Goal: Task Accomplishment & Management: Manage account settings

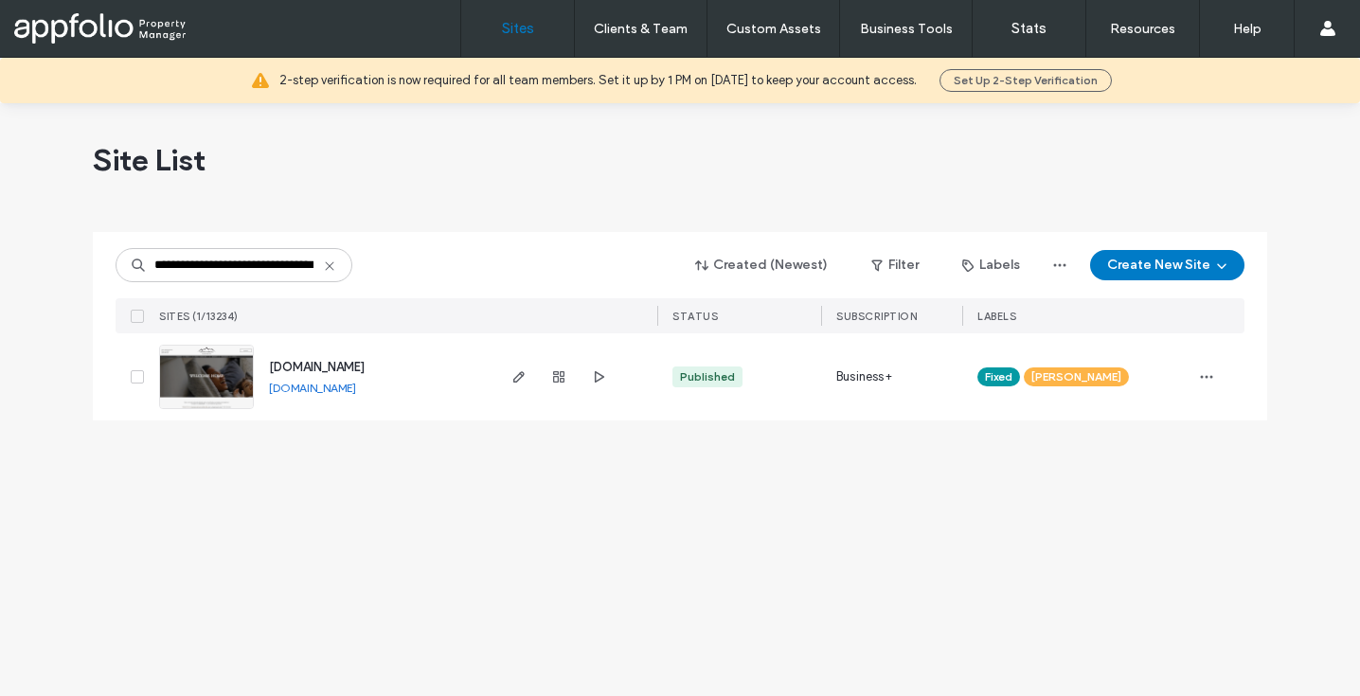
drag, startPoint x: 166, startPoint y: 267, endPoint x: 58, endPoint y: 267, distance: 108.0
click at [58, 267] on div "**********" at bounding box center [680, 399] width 1360 height 593
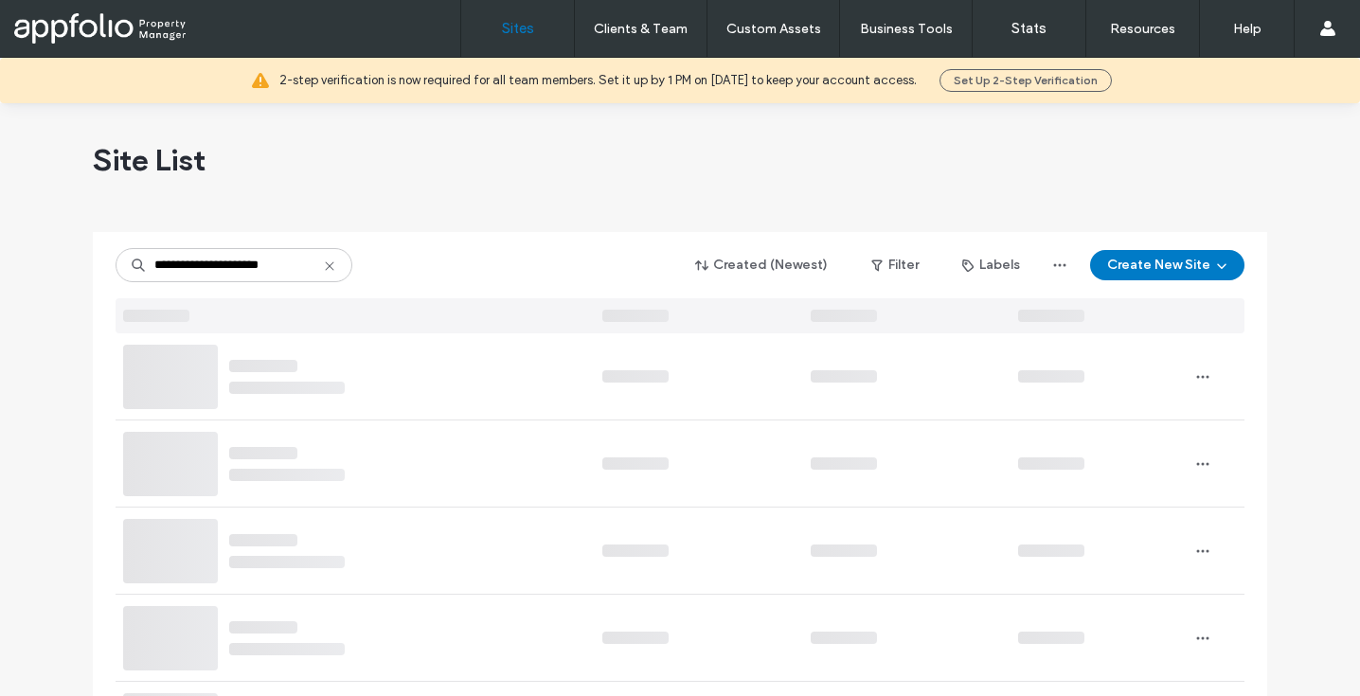
click at [306, 255] on input "**********" at bounding box center [234, 265] width 237 height 34
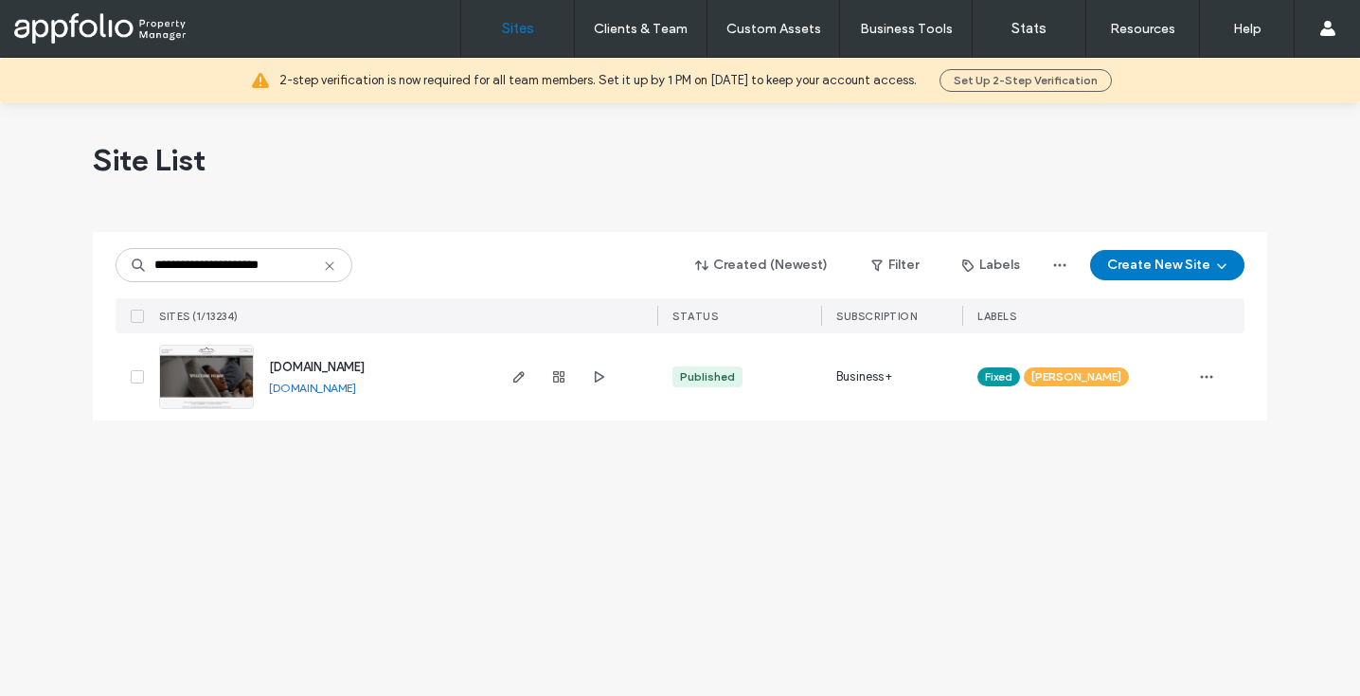
click at [306, 264] on input "**********" at bounding box center [234, 265] width 237 height 34
type input "**********"
click at [554, 378] on use "button" at bounding box center [558, 376] width 11 height 11
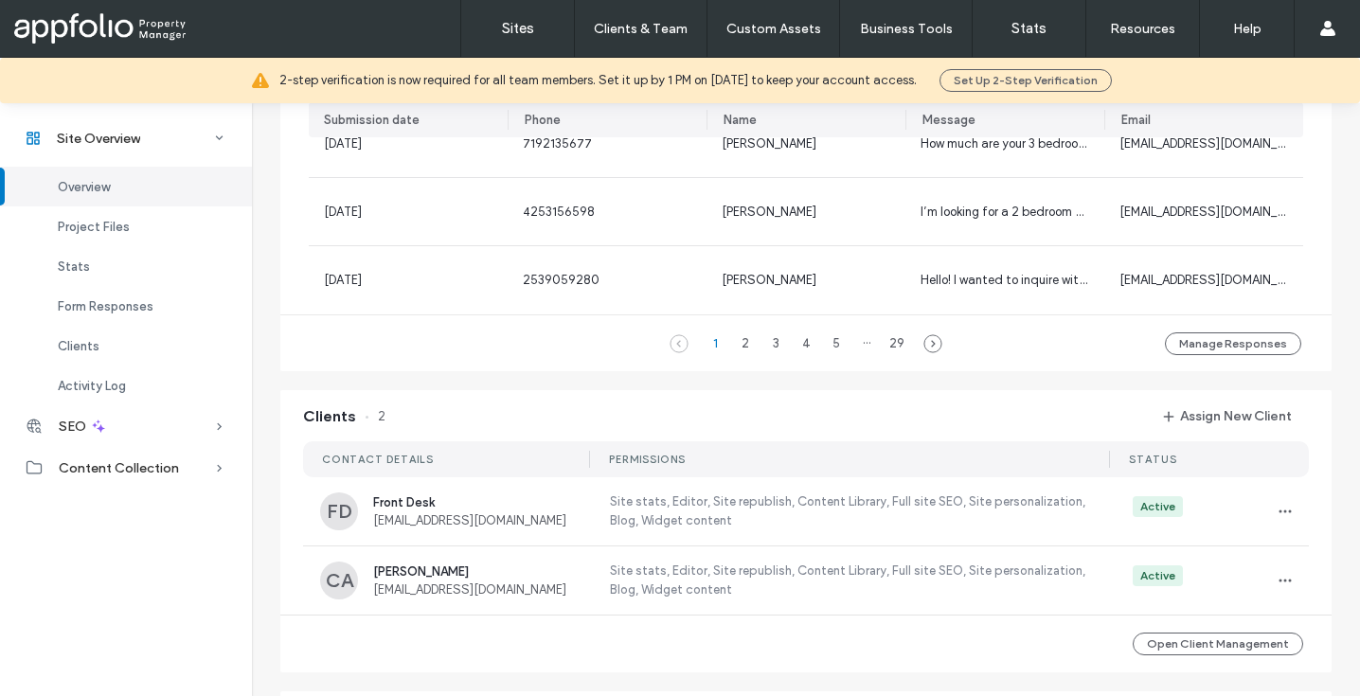
scroll to position [1471, 0]
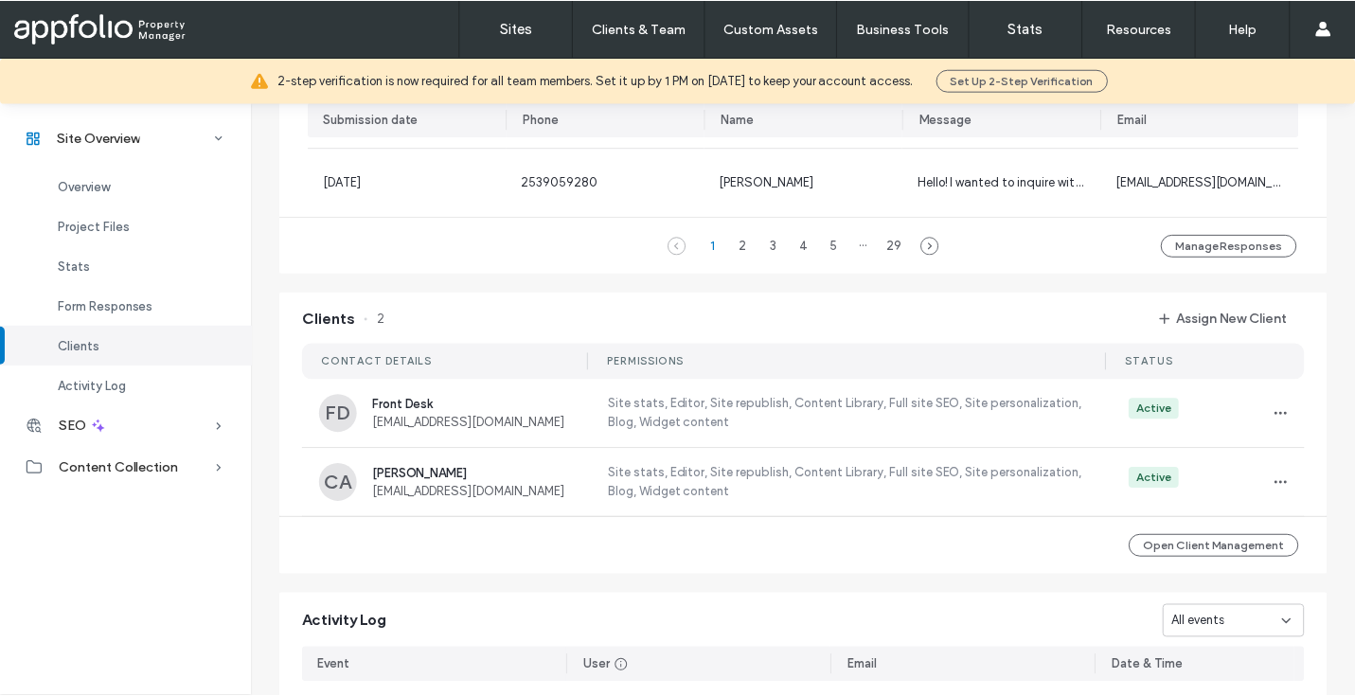
scroll to position [1541, 0]
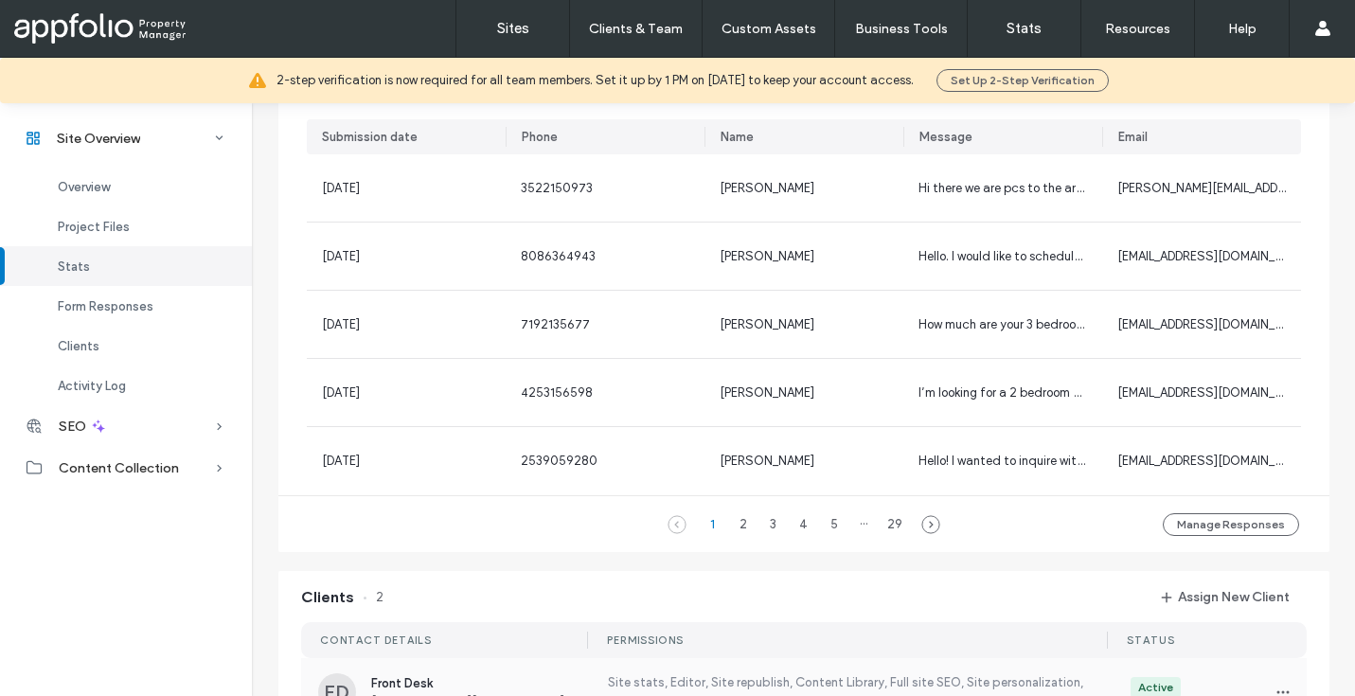
scroll to position [440, 0]
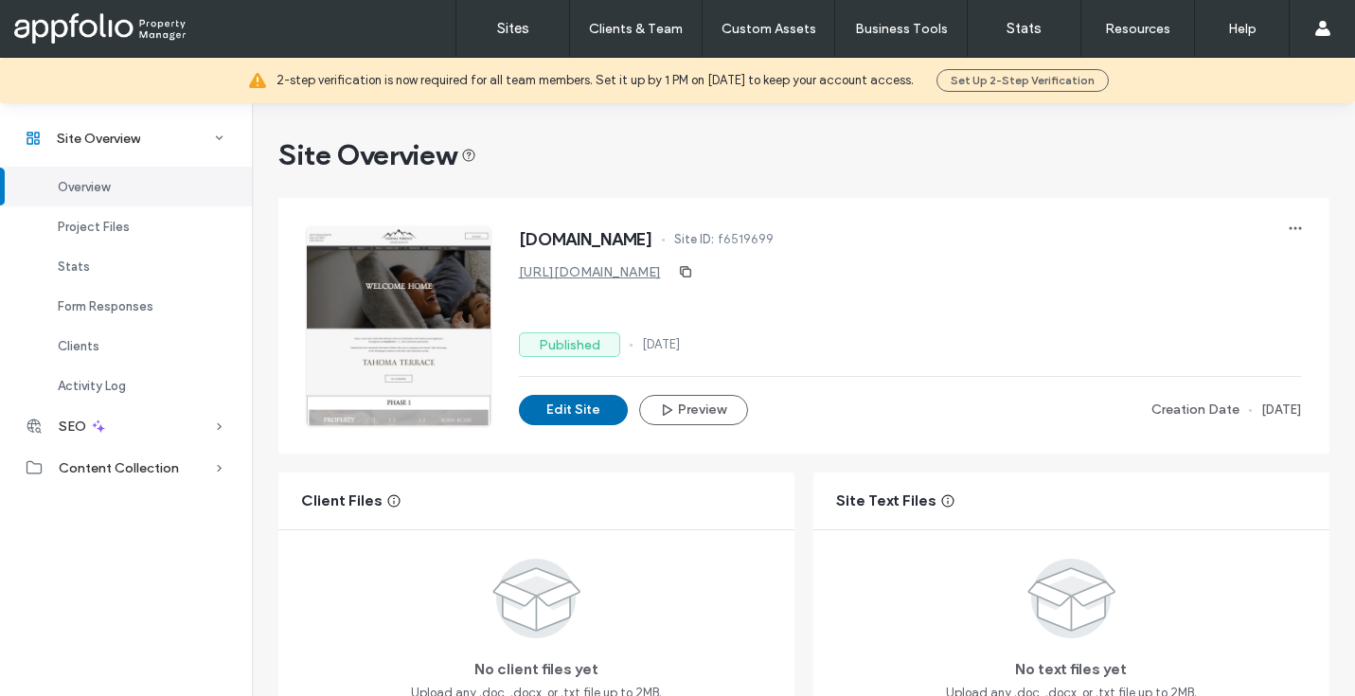
click at [569, 402] on button "Edit Site" at bounding box center [573, 410] width 109 height 30
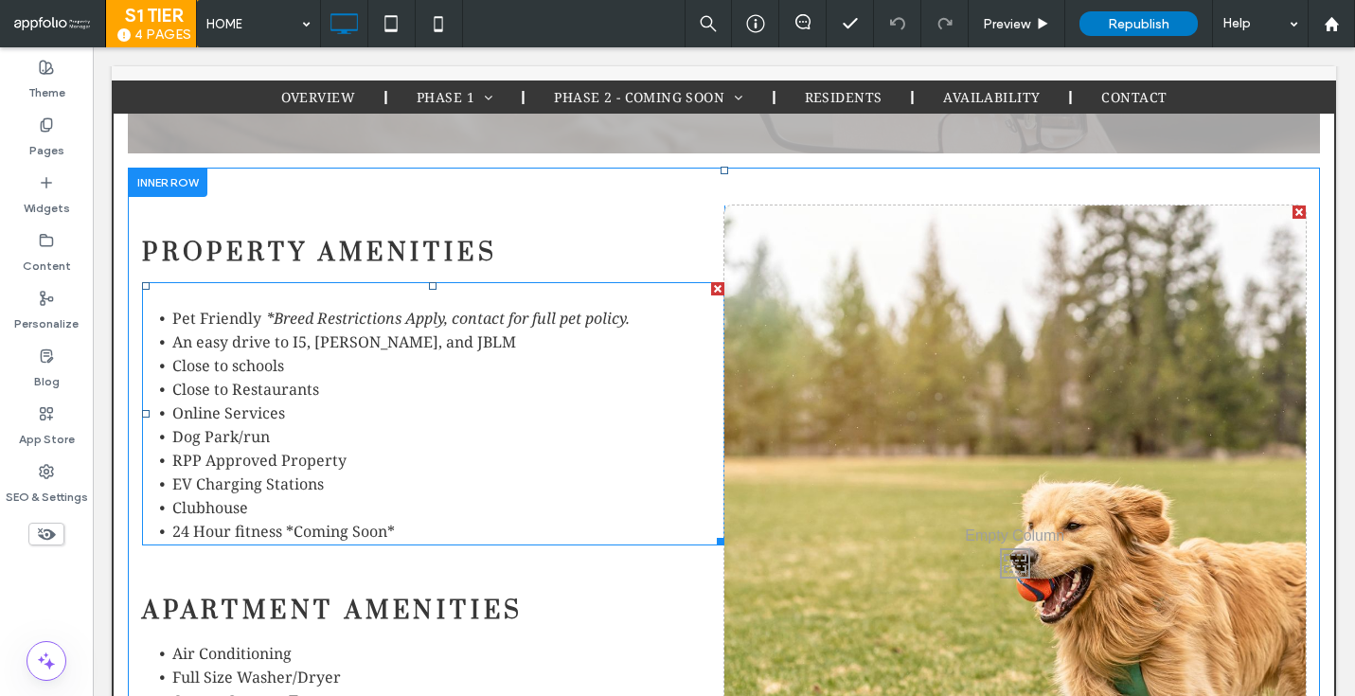
scroll to position [1509, 0]
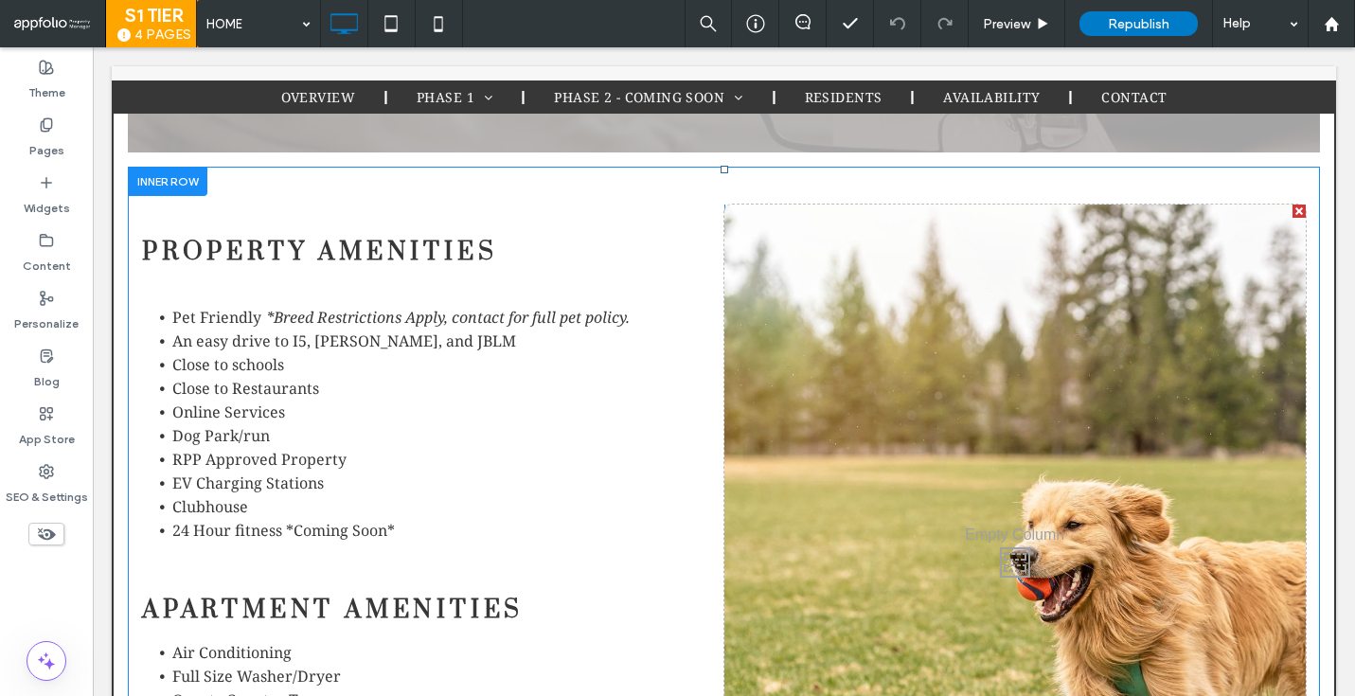
click at [978, 479] on div "Click To Paste" at bounding box center [1016, 558] width 583 height 707
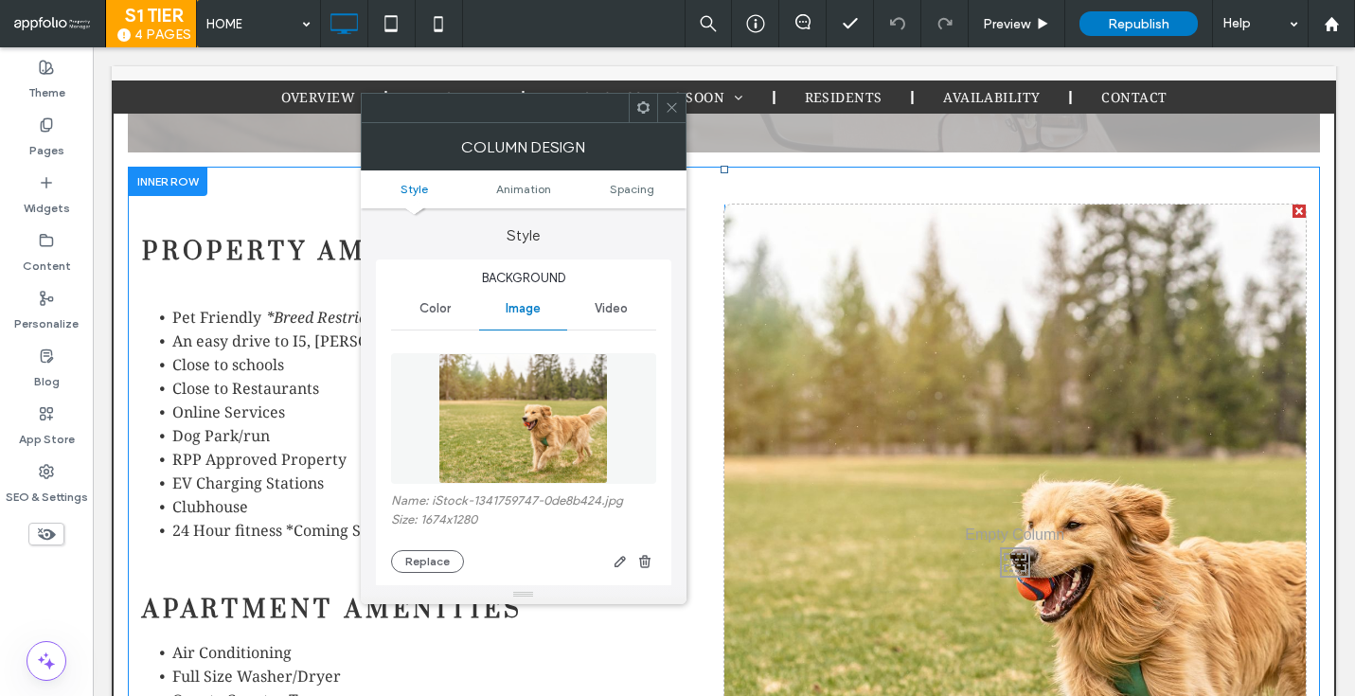
type input "*"
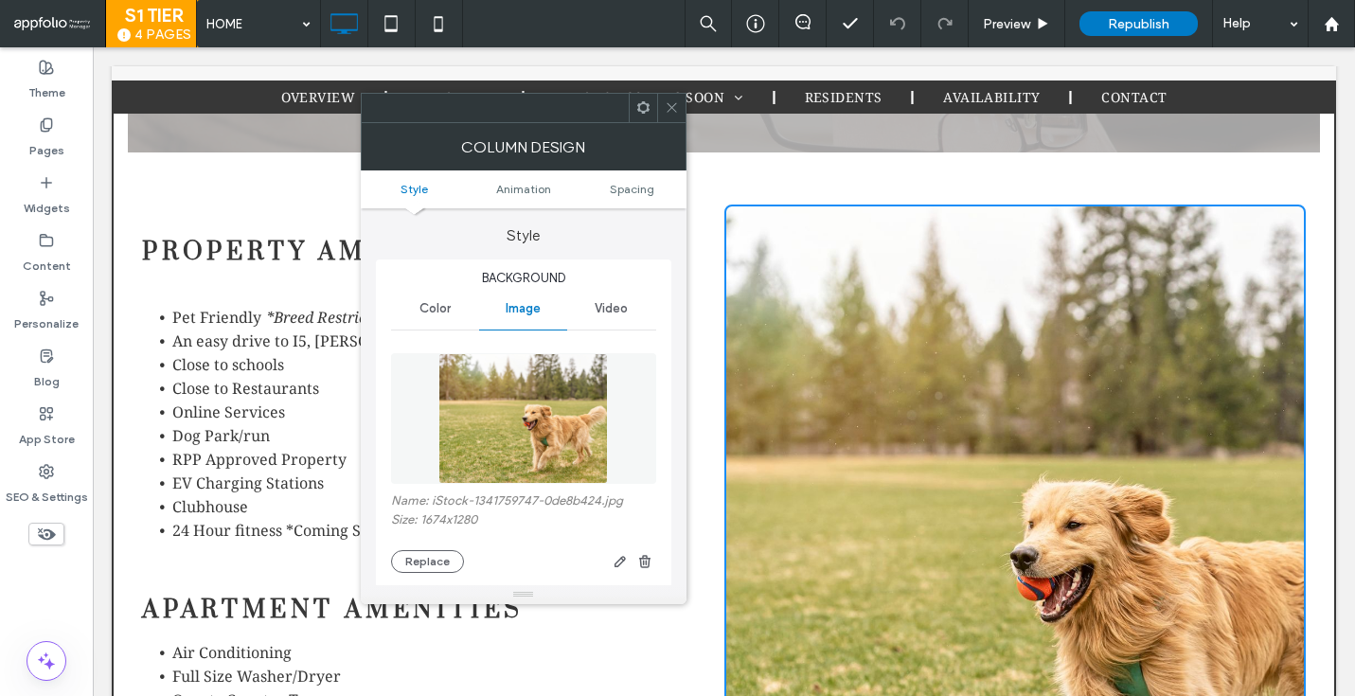
click at [673, 118] on span at bounding box center [672, 108] width 14 height 28
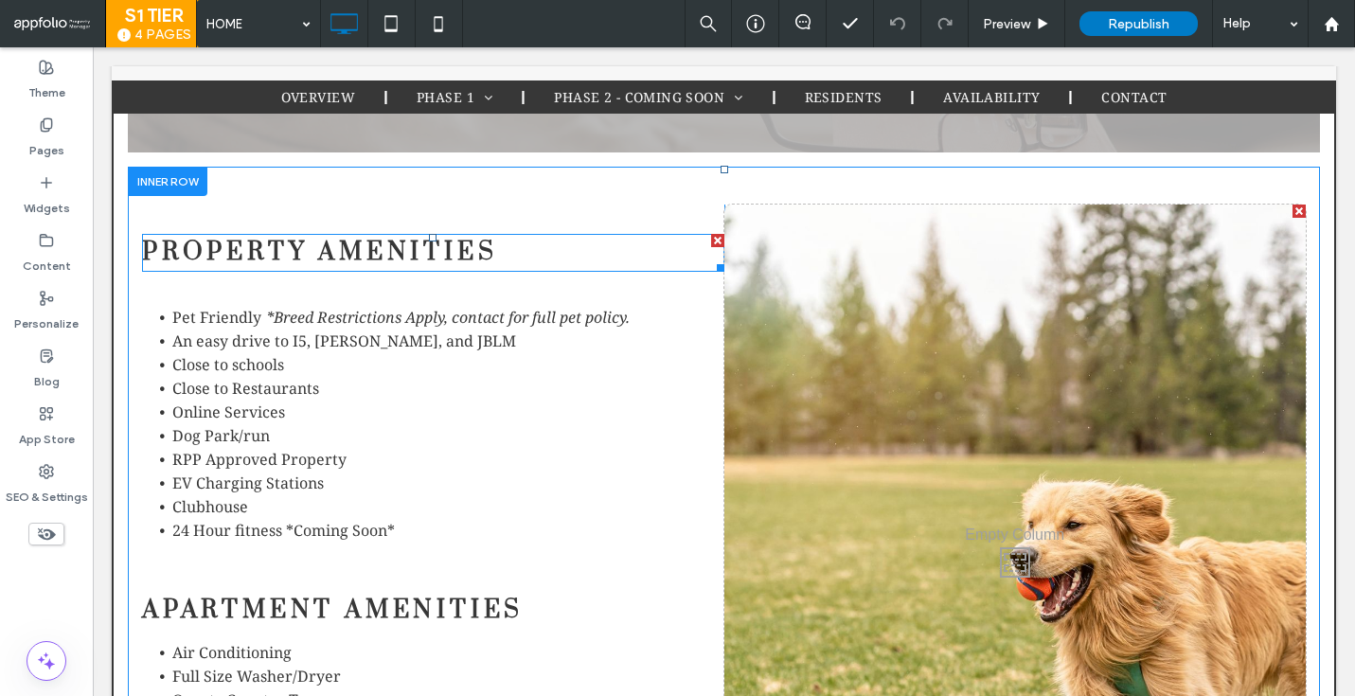
click at [517, 236] on h3 "Property amenities" at bounding box center [433, 253] width 583 height 34
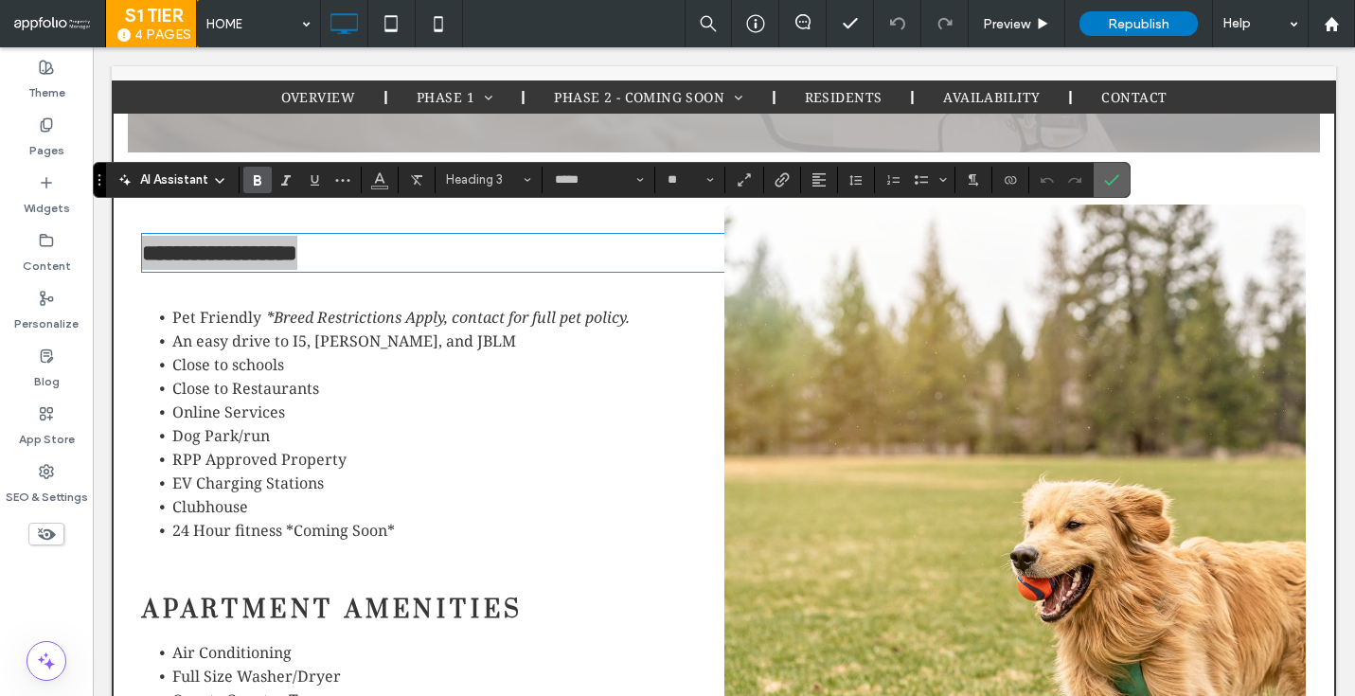
click at [1103, 188] on label "Confirm" at bounding box center [1112, 180] width 28 height 34
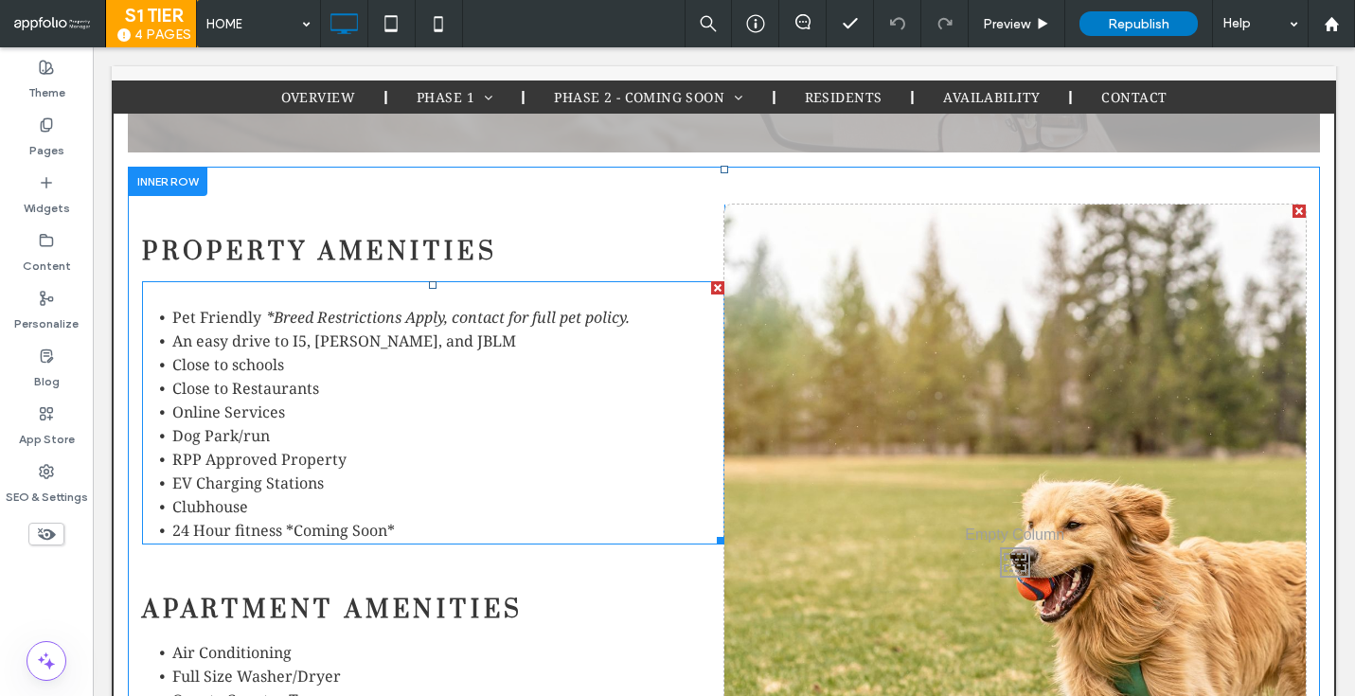
click at [421, 307] on span "*Breed Restrictions Apply, contact for full pet policy." at bounding box center [448, 317] width 364 height 21
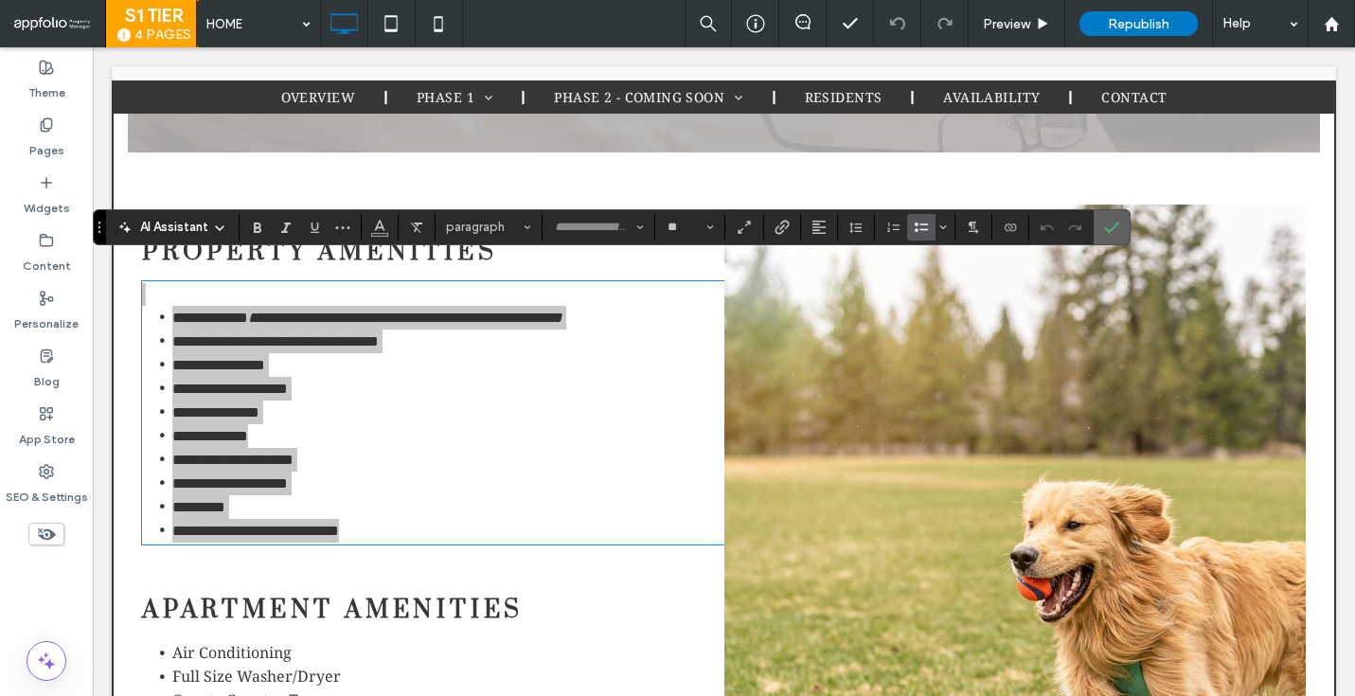
click at [1108, 224] on icon "Confirm" at bounding box center [1111, 227] width 15 height 15
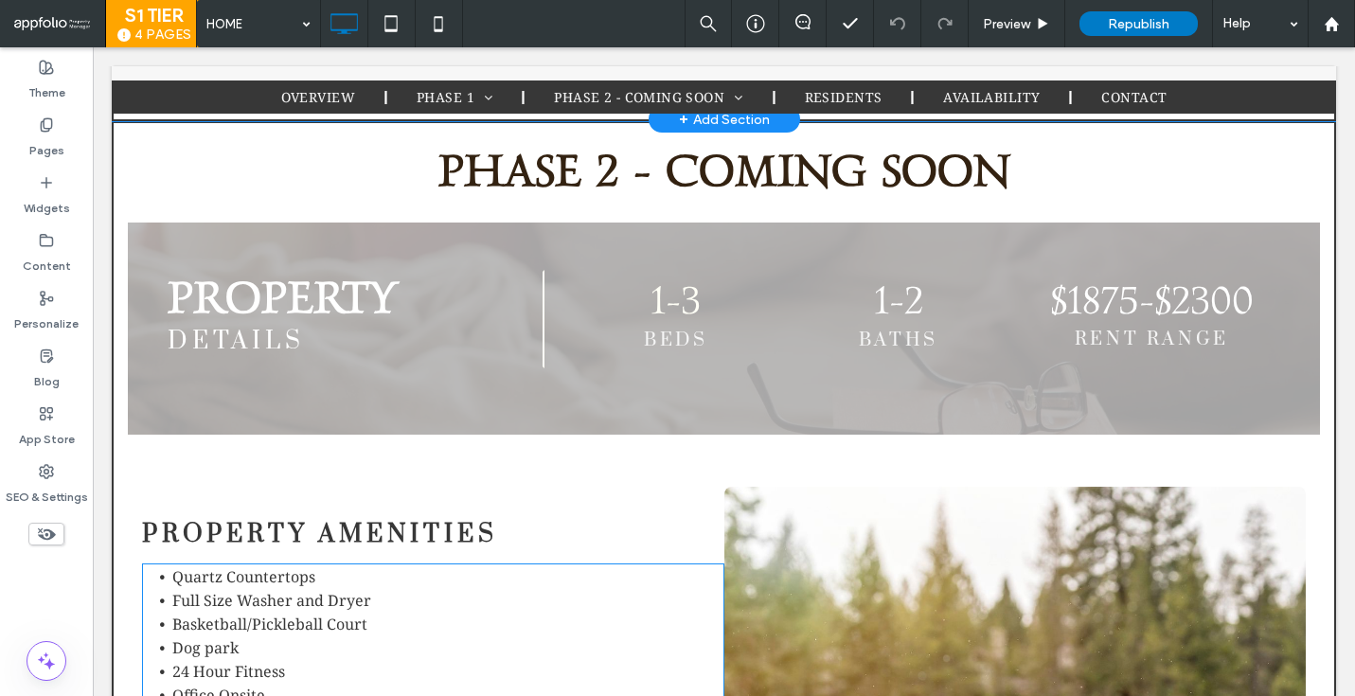
scroll to position [4723, 0]
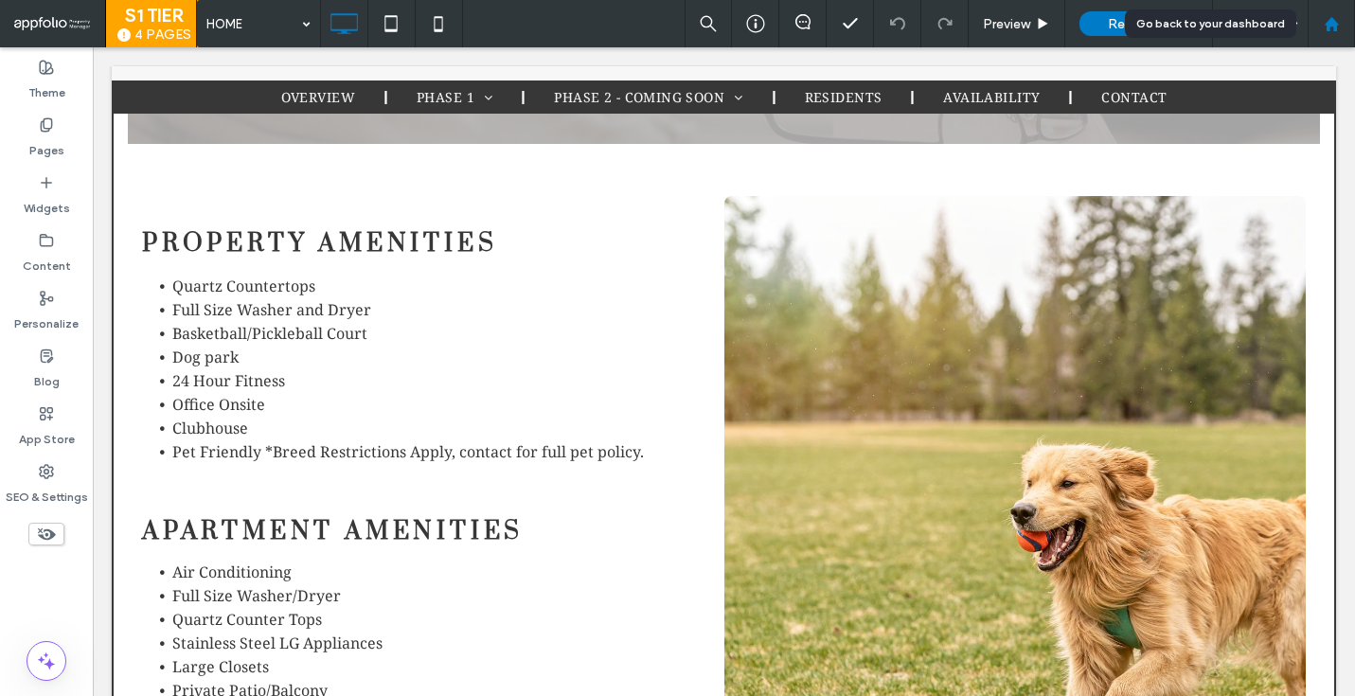
click at [1319, 27] on div at bounding box center [1331, 24] width 45 height 16
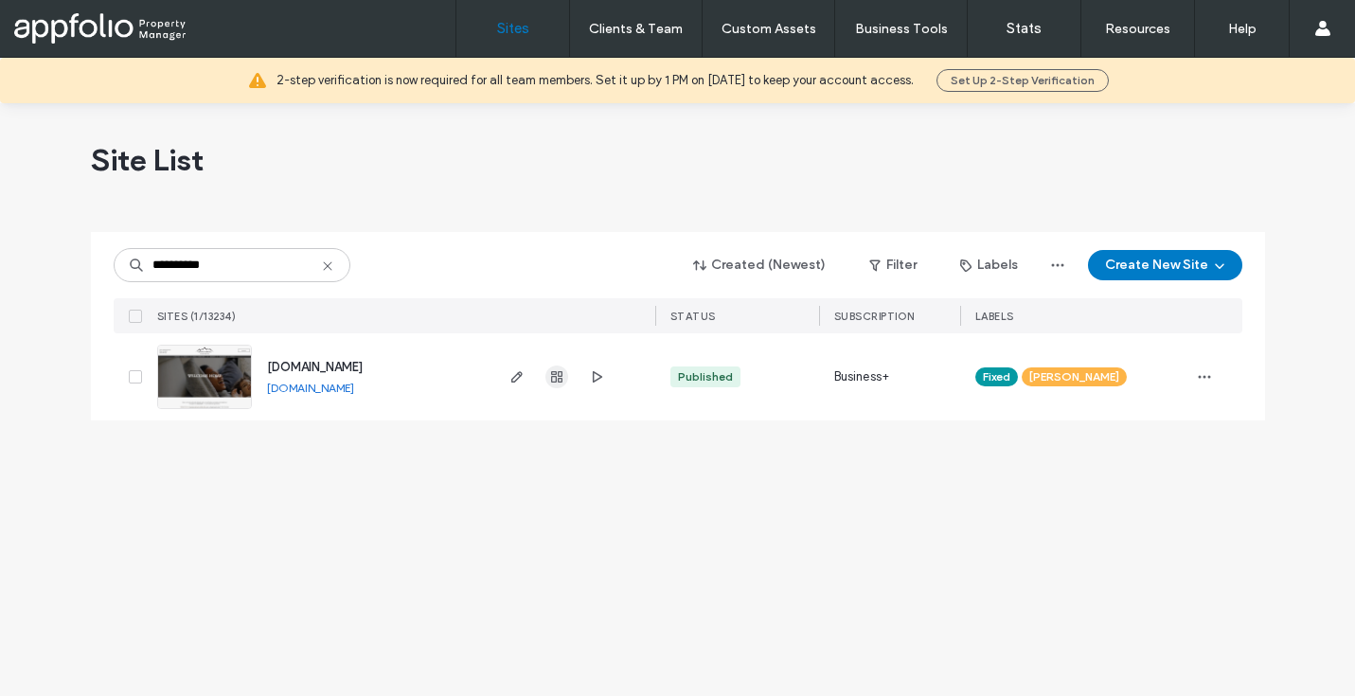
type input "**********"
click at [547, 381] on span "button" at bounding box center [557, 377] width 23 height 23
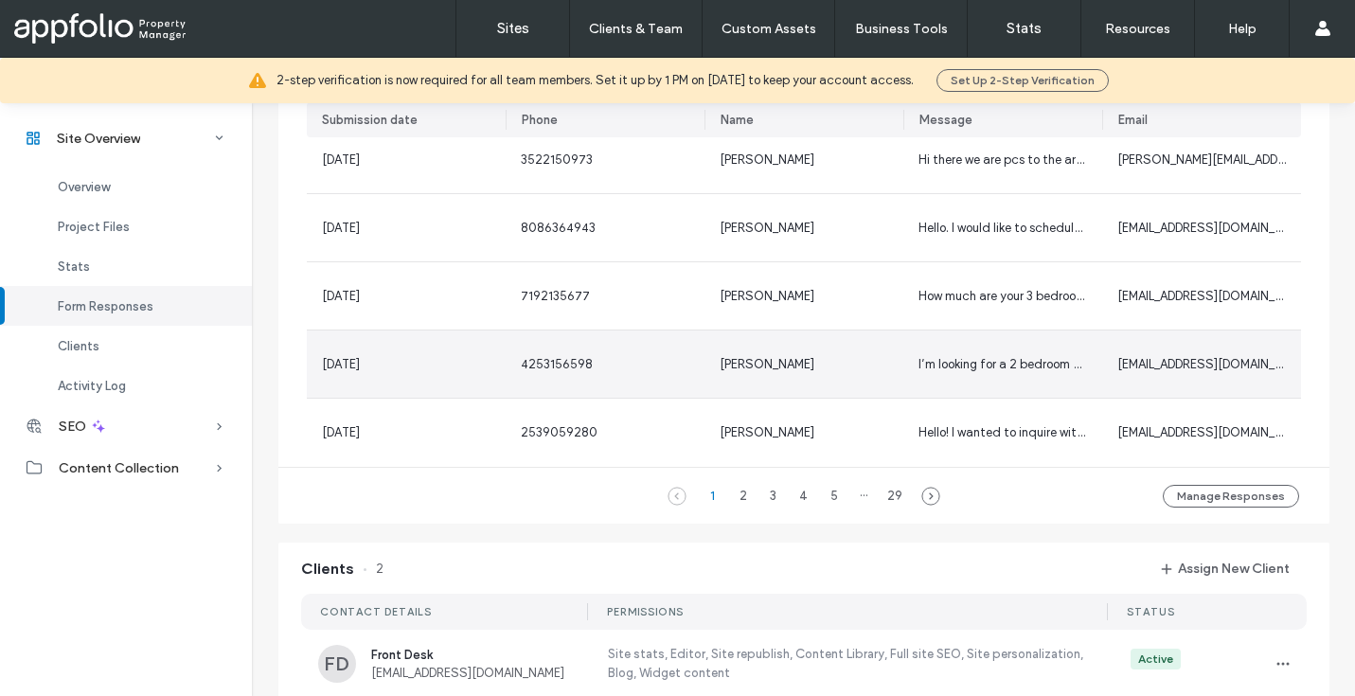
scroll to position [1431, 0]
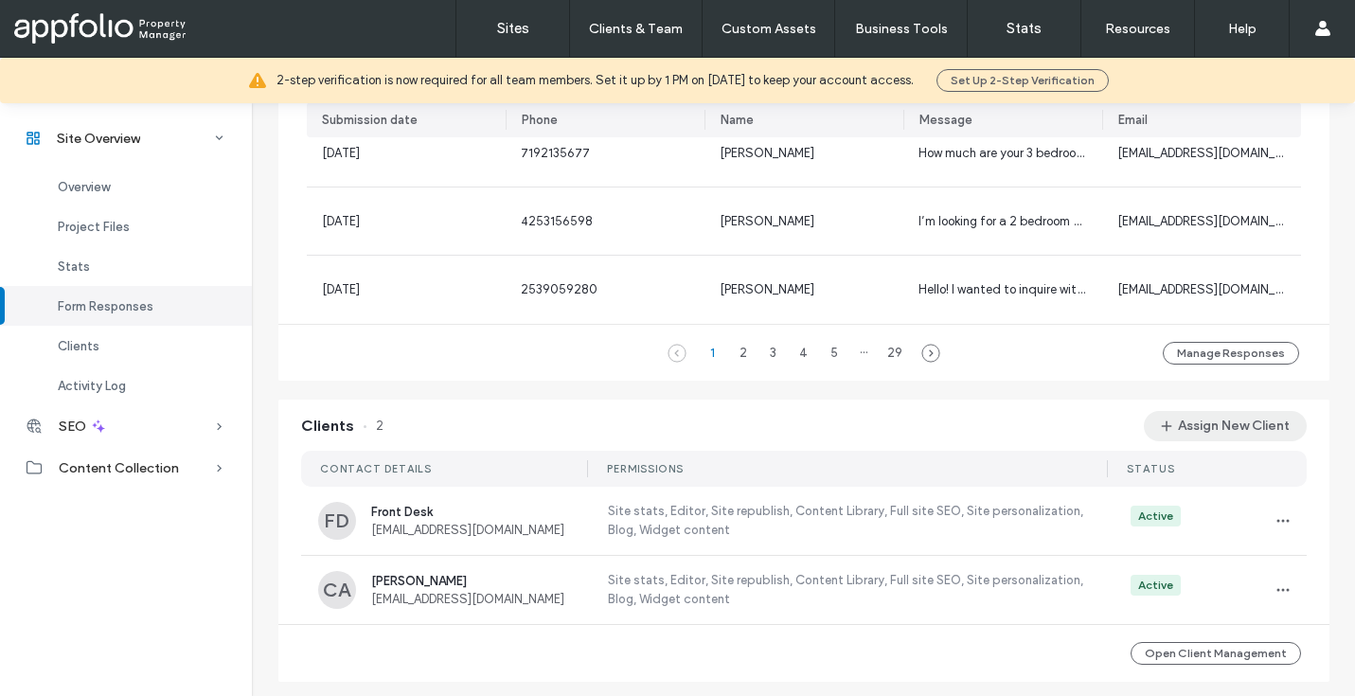
click at [1240, 429] on button "Assign New Client" at bounding box center [1225, 426] width 163 height 30
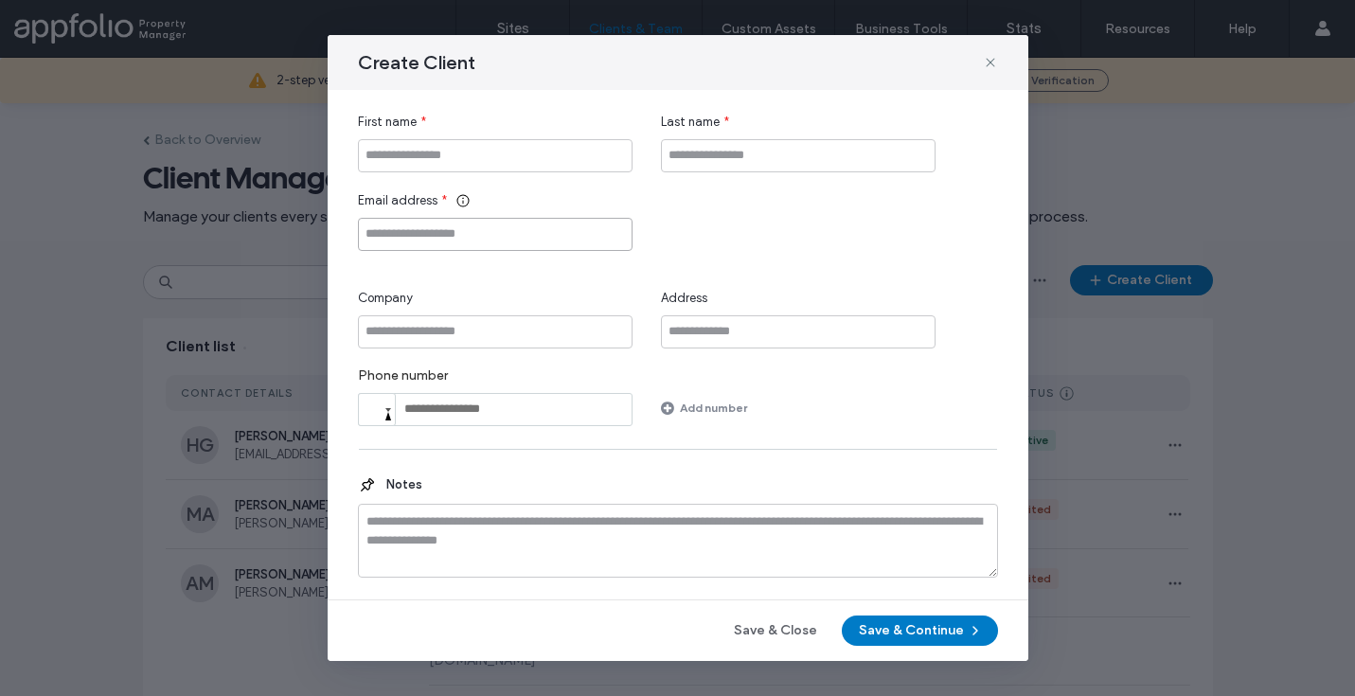
click at [503, 246] on input "Email address" at bounding box center [495, 234] width 275 height 33
paste input "**********"
type input "**********"
click at [428, 149] on input "First name" at bounding box center [495, 155] width 275 height 33
type input "*****"
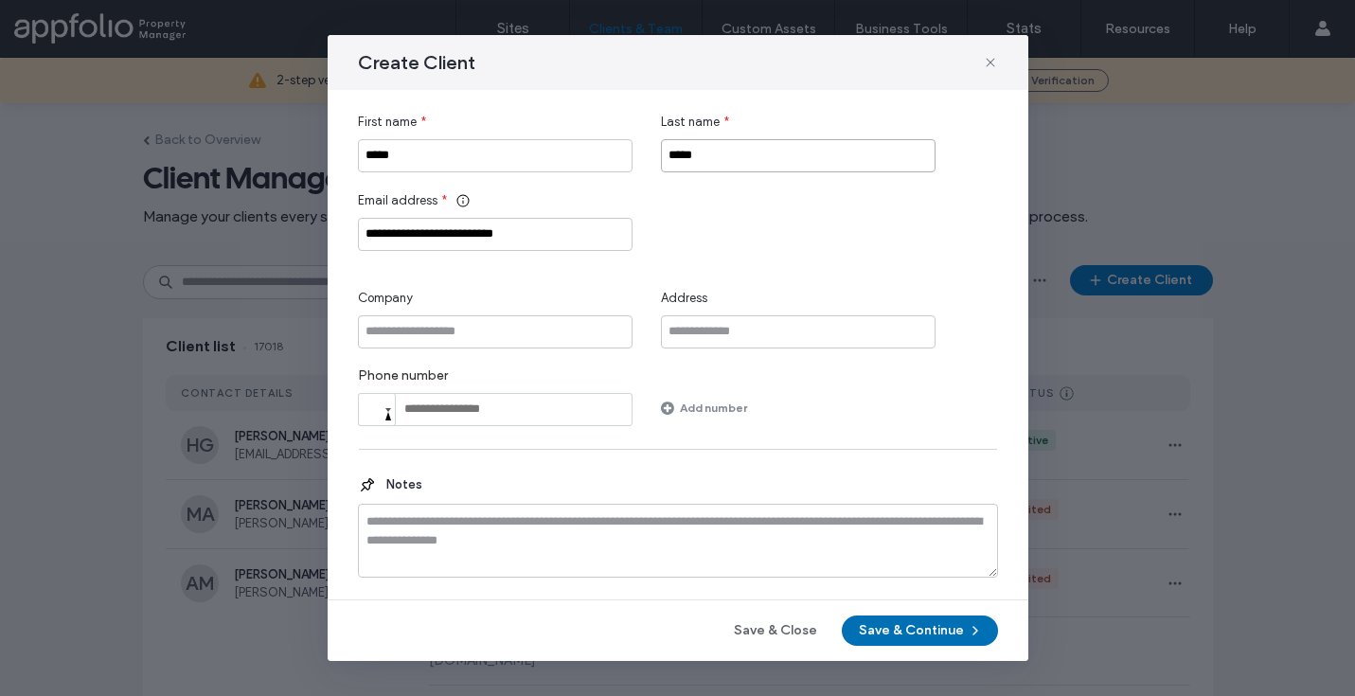
type input "*****"
click at [932, 636] on button "Save & Continue" at bounding box center [920, 631] width 156 height 30
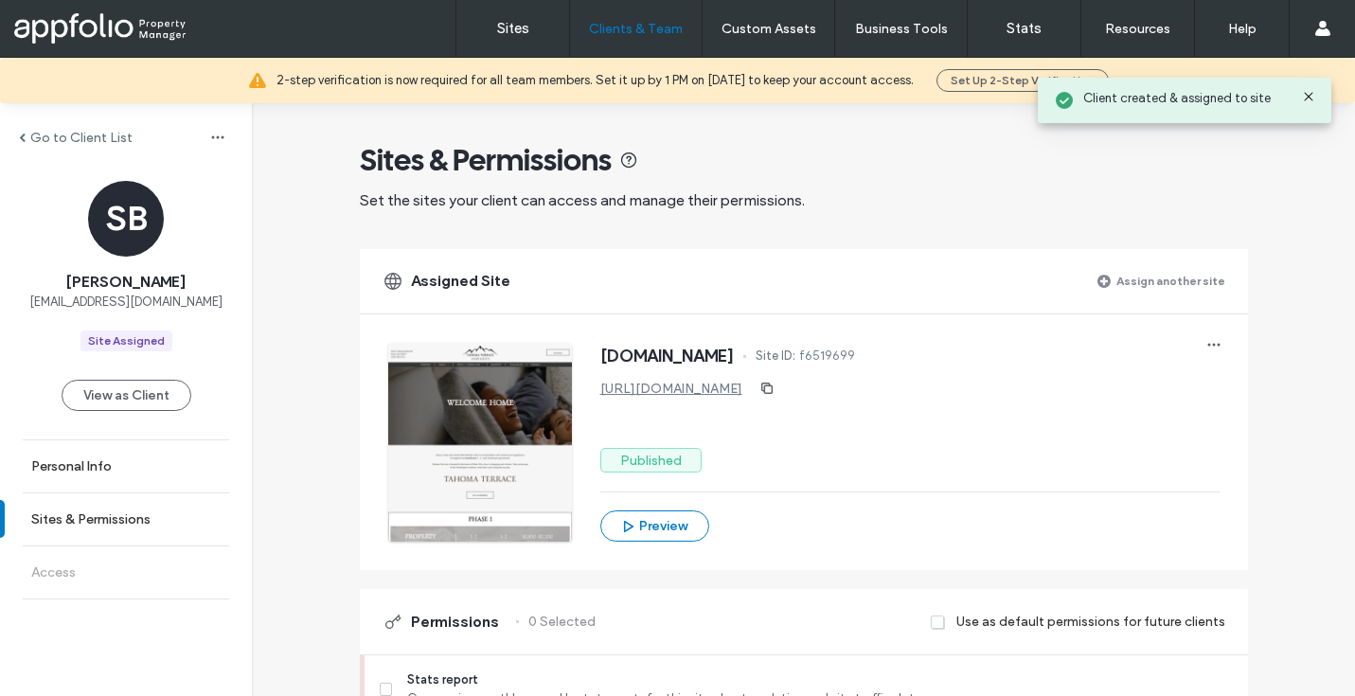
scroll to position [271, 0]
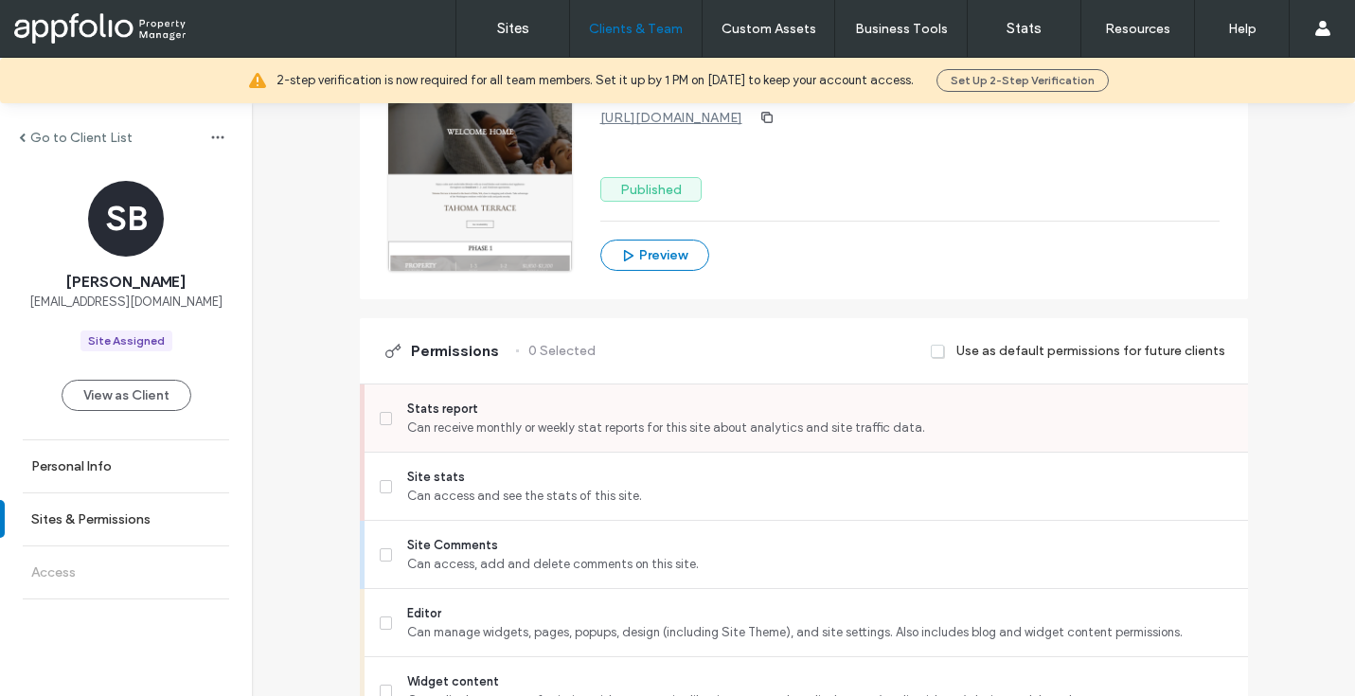
click at [424, 427] on span "Can receive monthly or weekly stat reports for this site about analytics and si…" at bounding box center [819, 428] width 825 height 19
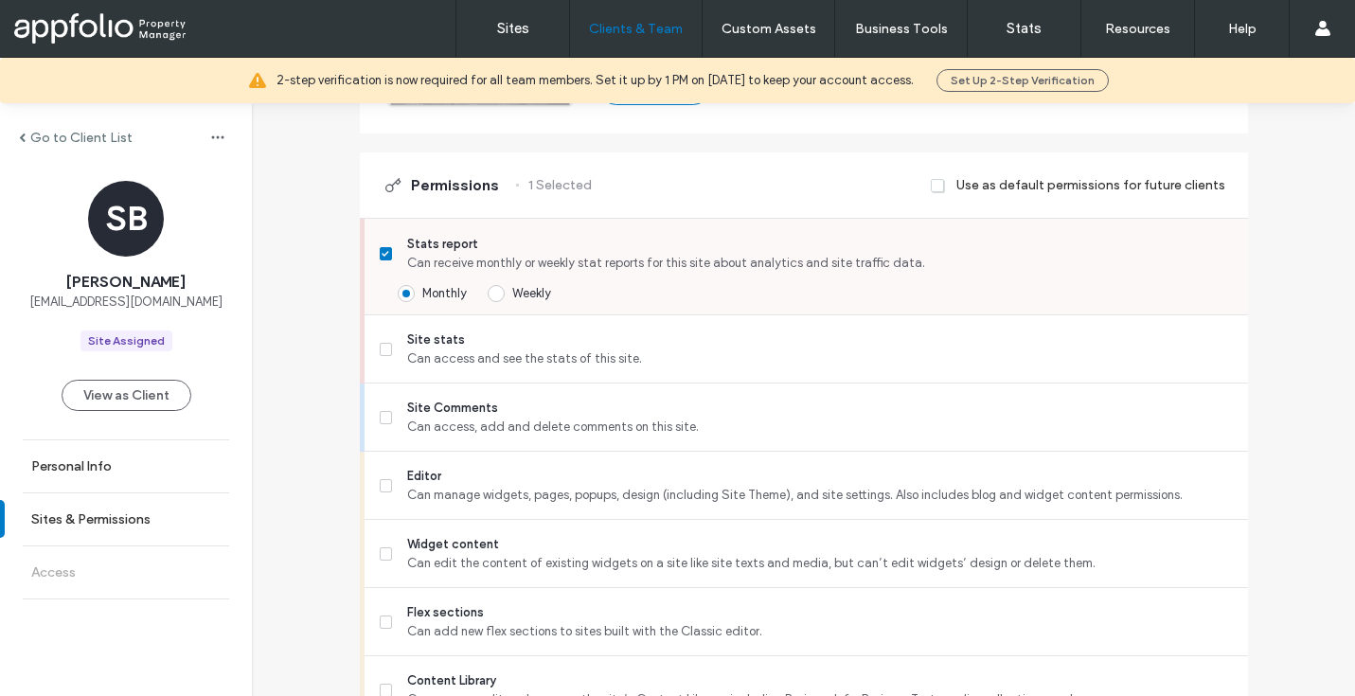
scroll to position [443, 0]
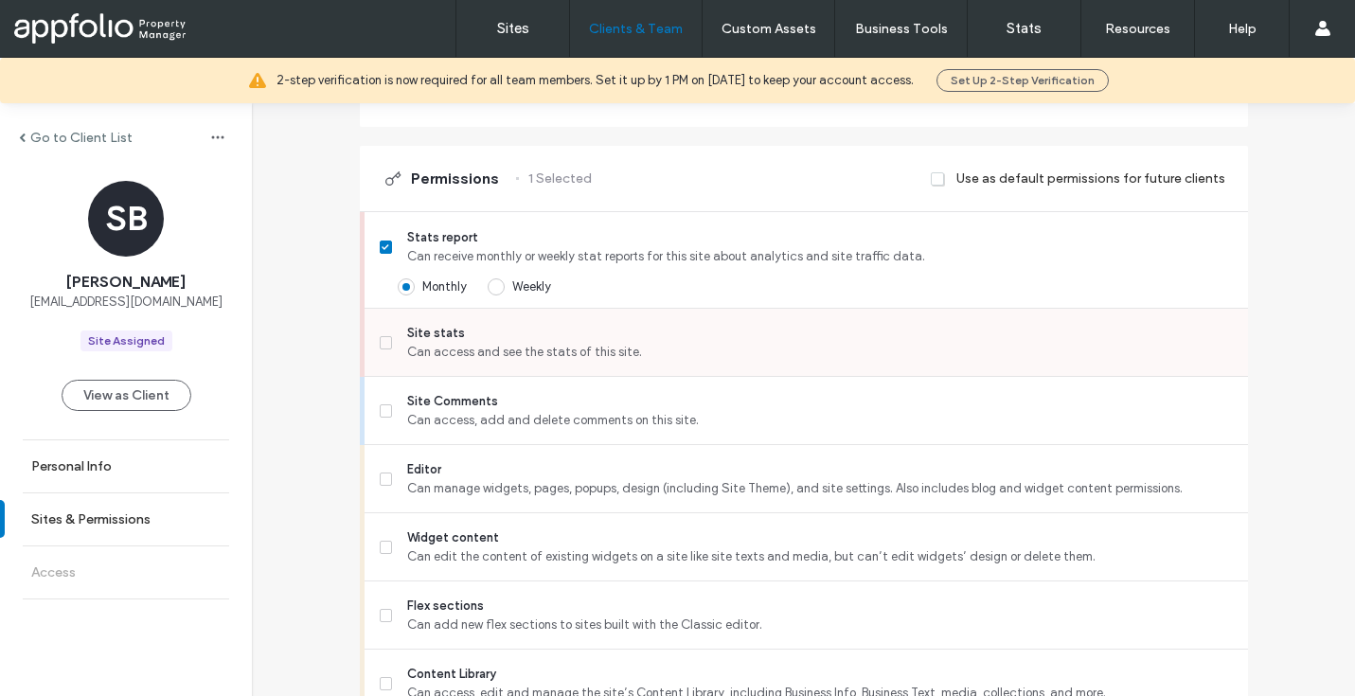
click at [422, 359] on span "Can access and see the stats of this site." at bounding box center [819, 352] width 825 height 19
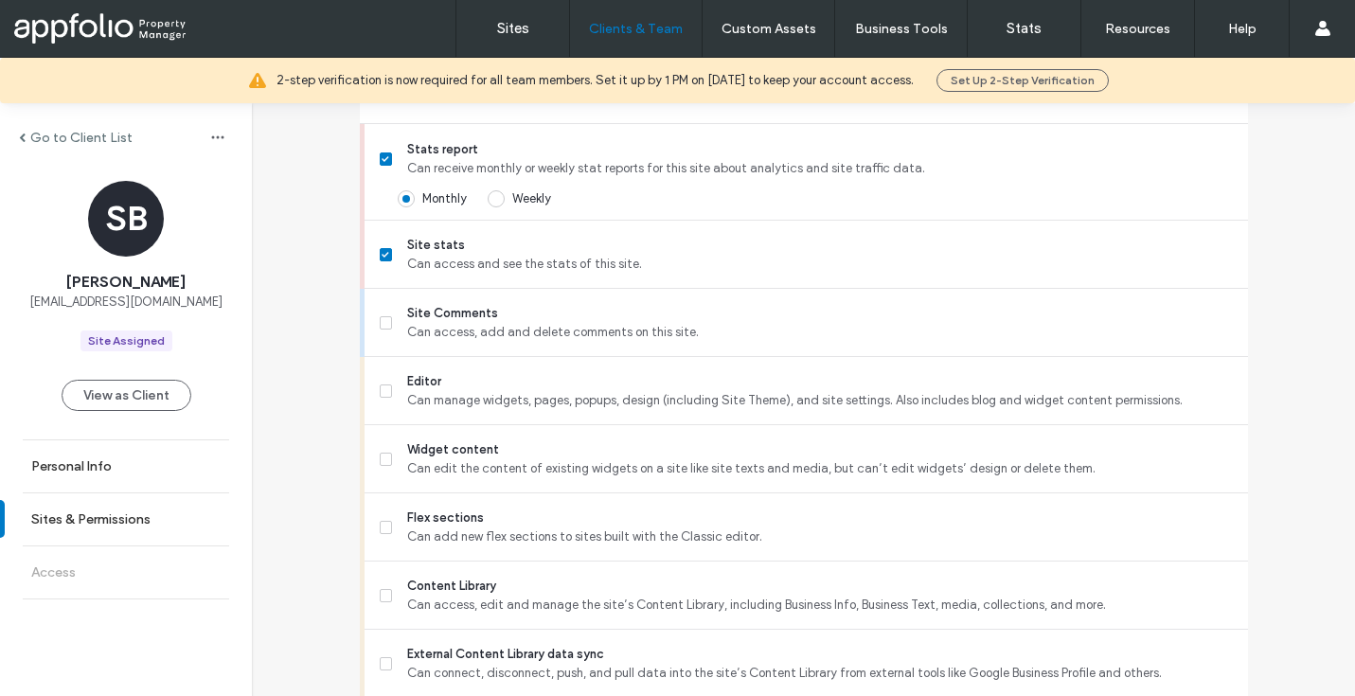
scroll to position [539, 0]
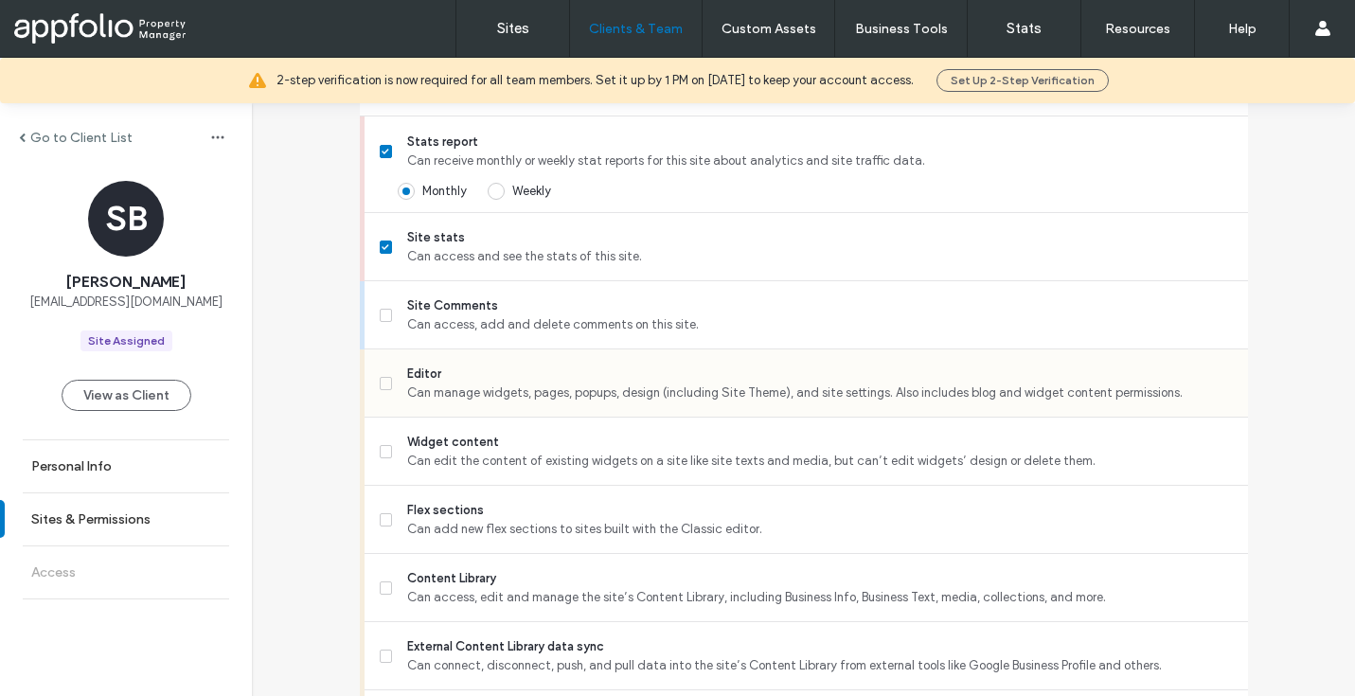
click at [437, 386] on span "Can manage widgets, pages, popups, design (including Site Theme), and site sett…" at bounding box center [819, 393] width 825 height 19
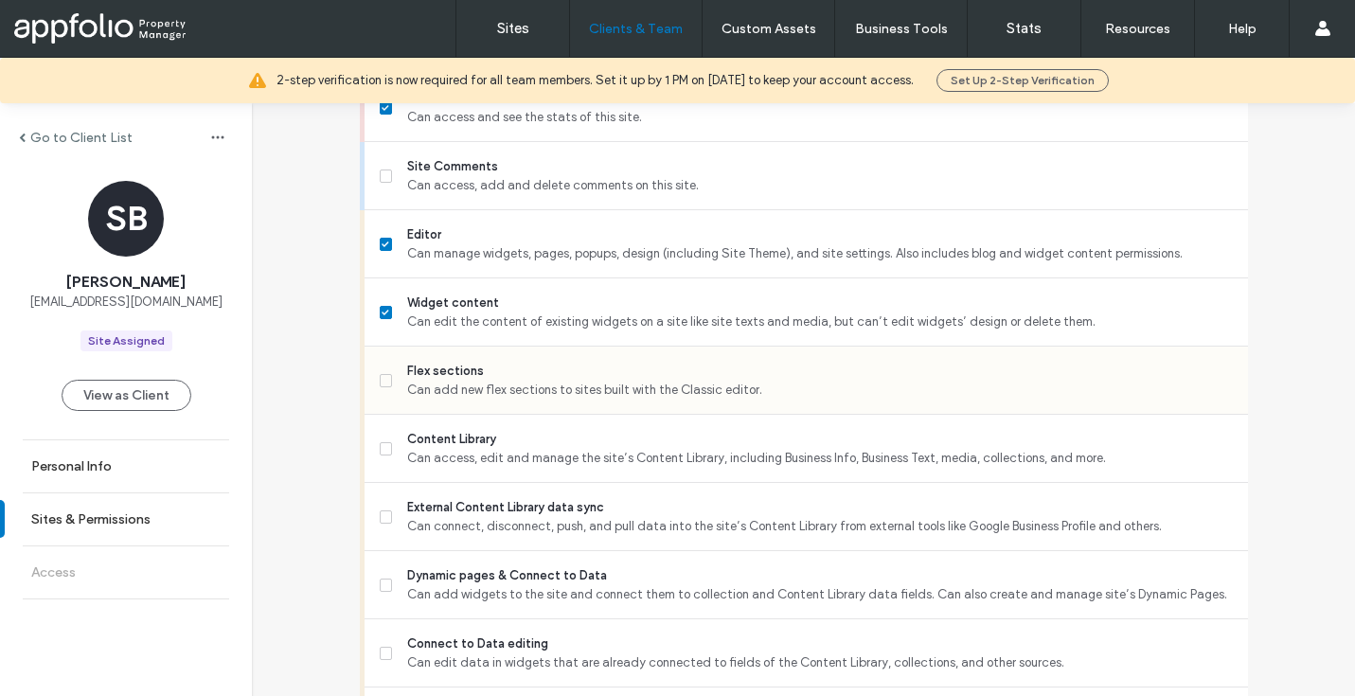
scroll to position [681, 0]
click at [438, 437] on span "Content Library" at bounding box center [819, 436] width 825 height 19
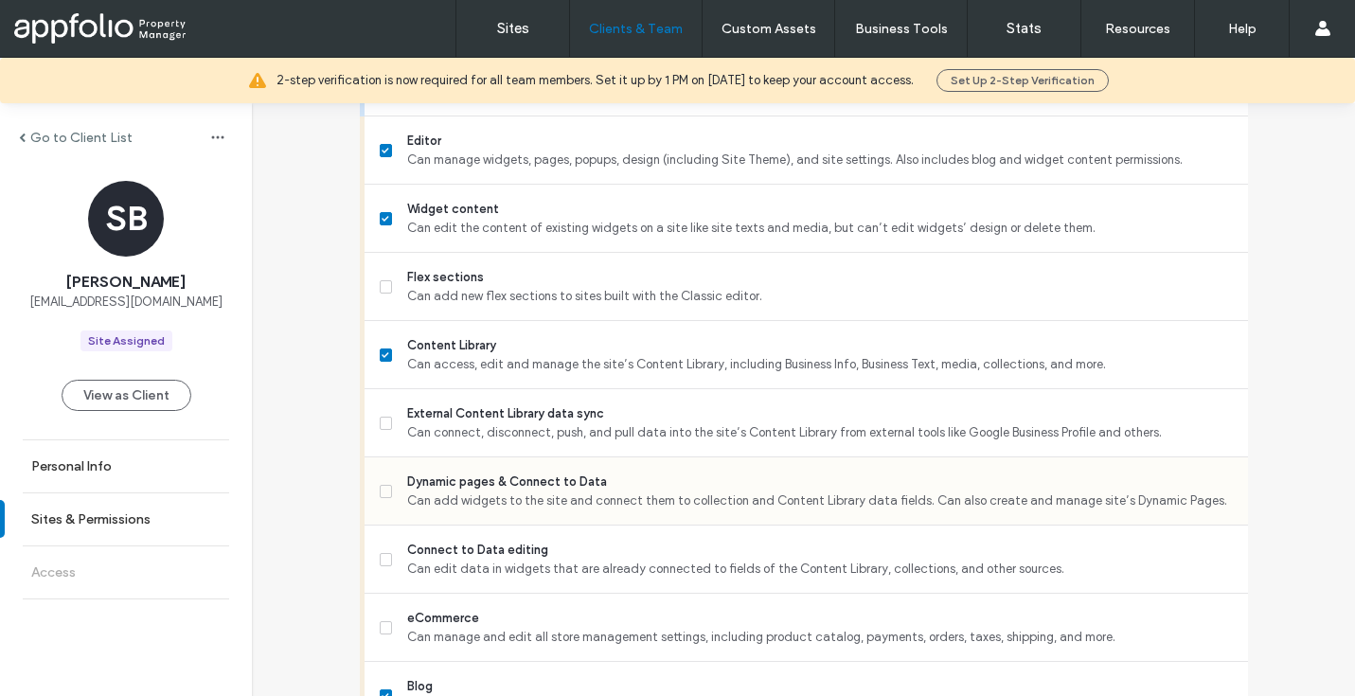
scroll to position [773, 0]
click at [459, 492] on span "Can add widgets to the site and connect them to collection and Content Library …" at bounding box center [819, 500] width 825 height 19
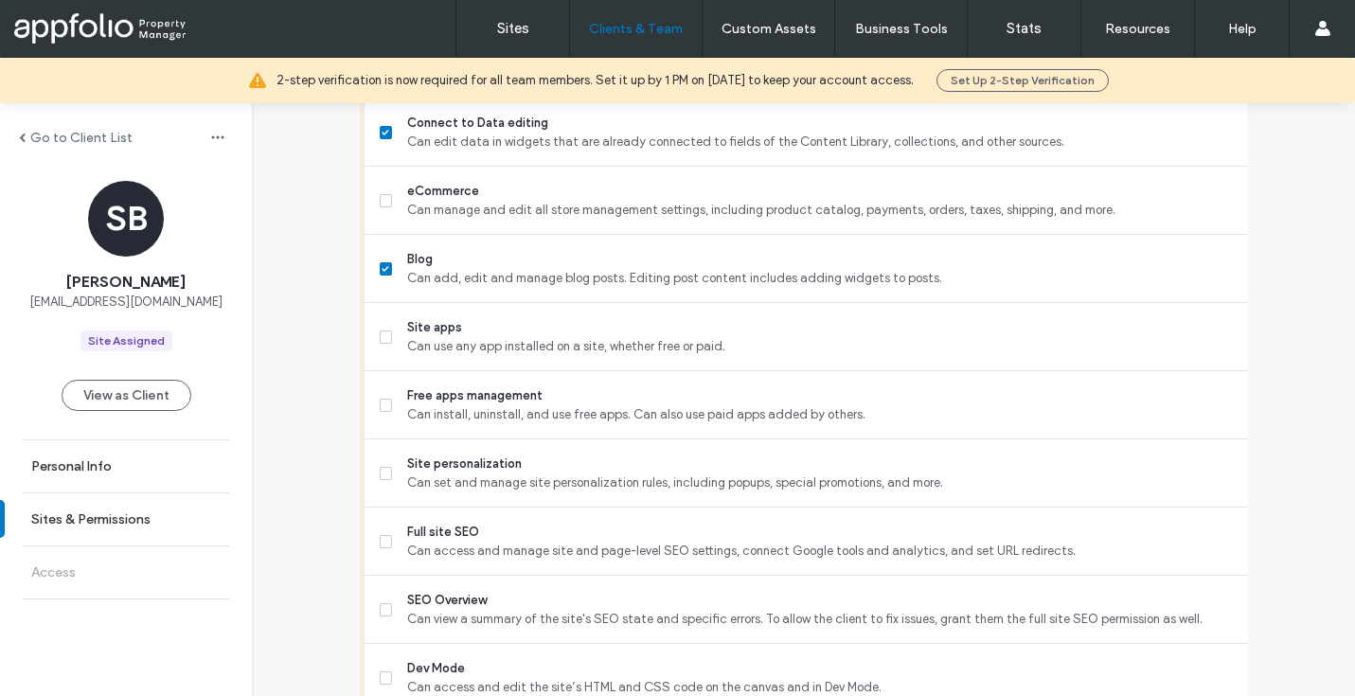
scroll to position [1210, 0]
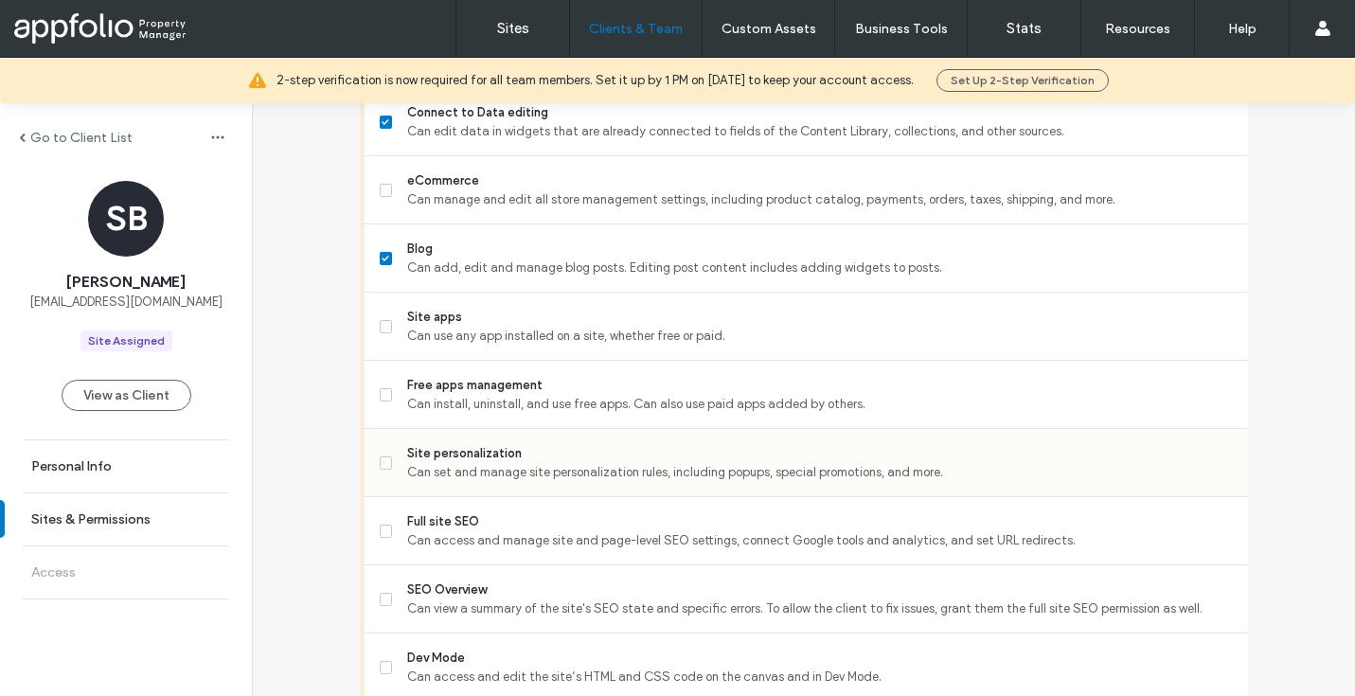
click at [407, 458] on span "Site personalization" at bounding box center [819, 453] width 825 height 19
click at [397, 529] on label "Full site SEO Can access and manage site and page-level SEO settings, connect G…" at bounding box center [806, 531] width 853 height 38
click at [385, 582] on label "SEO Overview Can view a summary of the site's SEO state and specific errors. To…" at bounding box center [806, 600] width 853 height 38
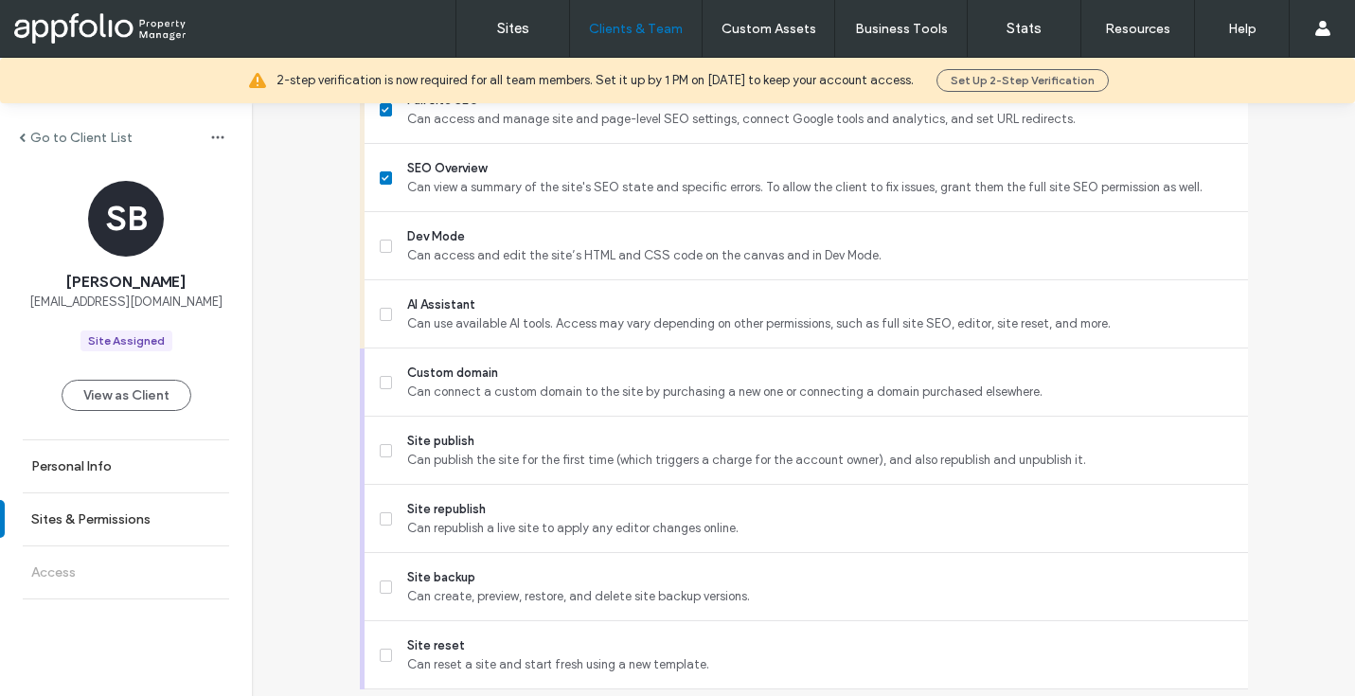
scroll to position [1634, 0]
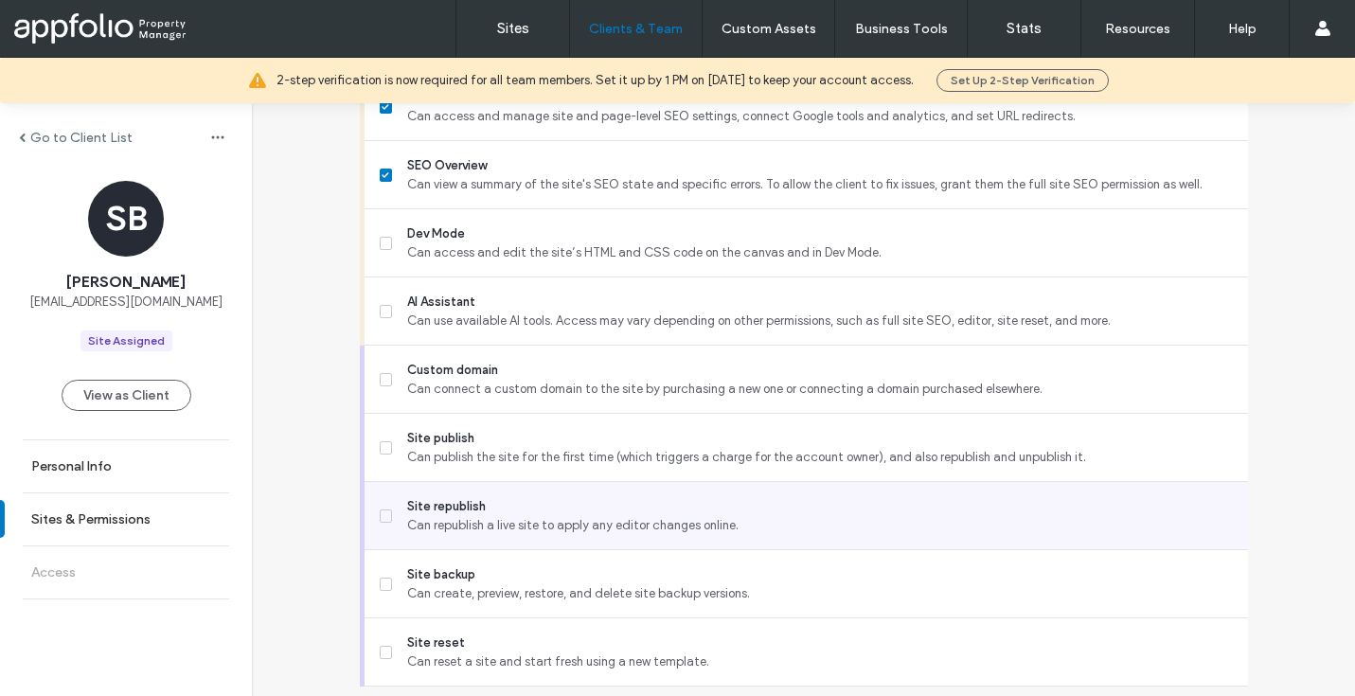
click at [429, 525] on span "Can republish a live site to apply any editor changes online." at bounding box center [819, 525] width 825 height 19
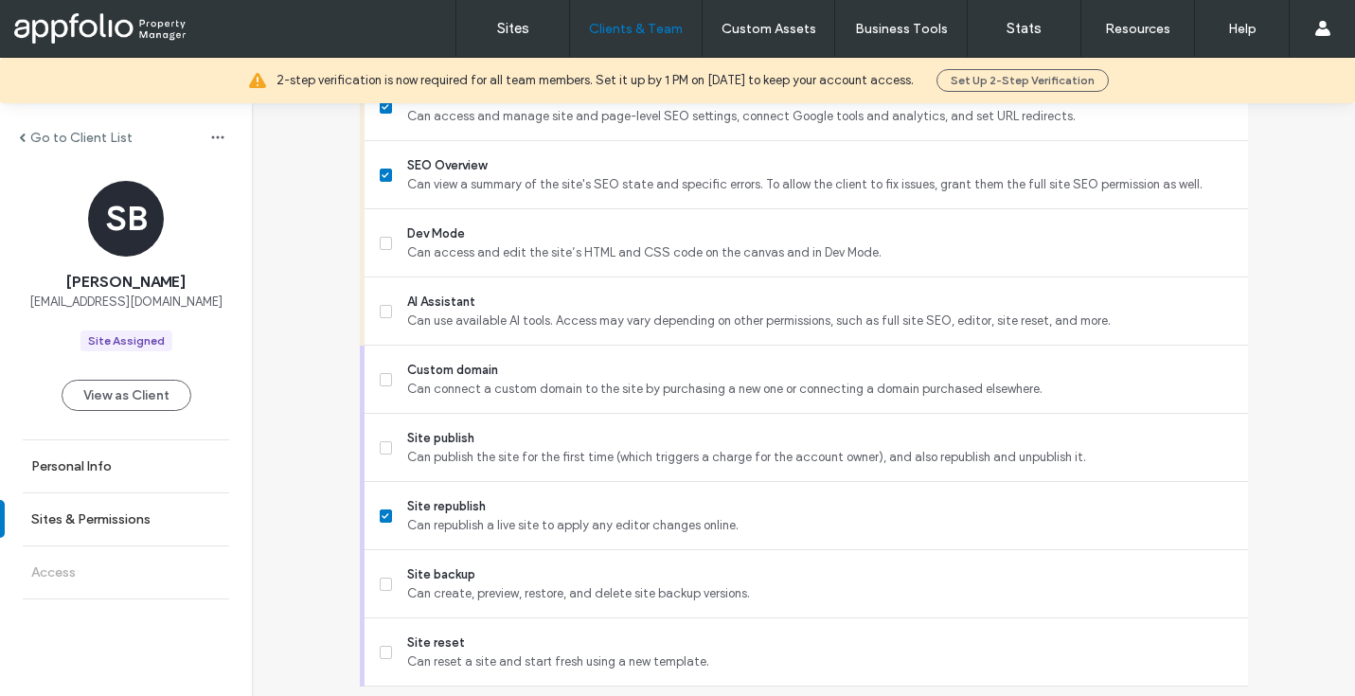
scroll to position [1693, 0]
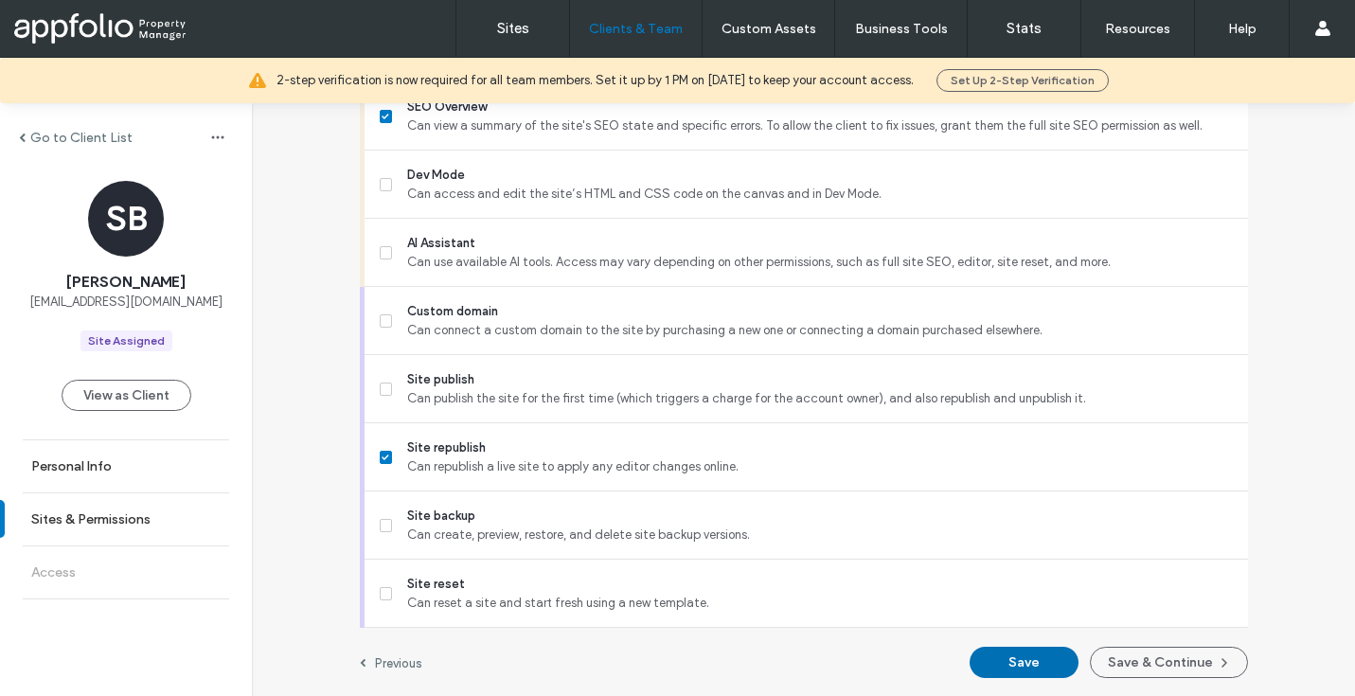
click at [1048, 661] on button "Save" at bounding box center [1024, 662] width 109 height 31
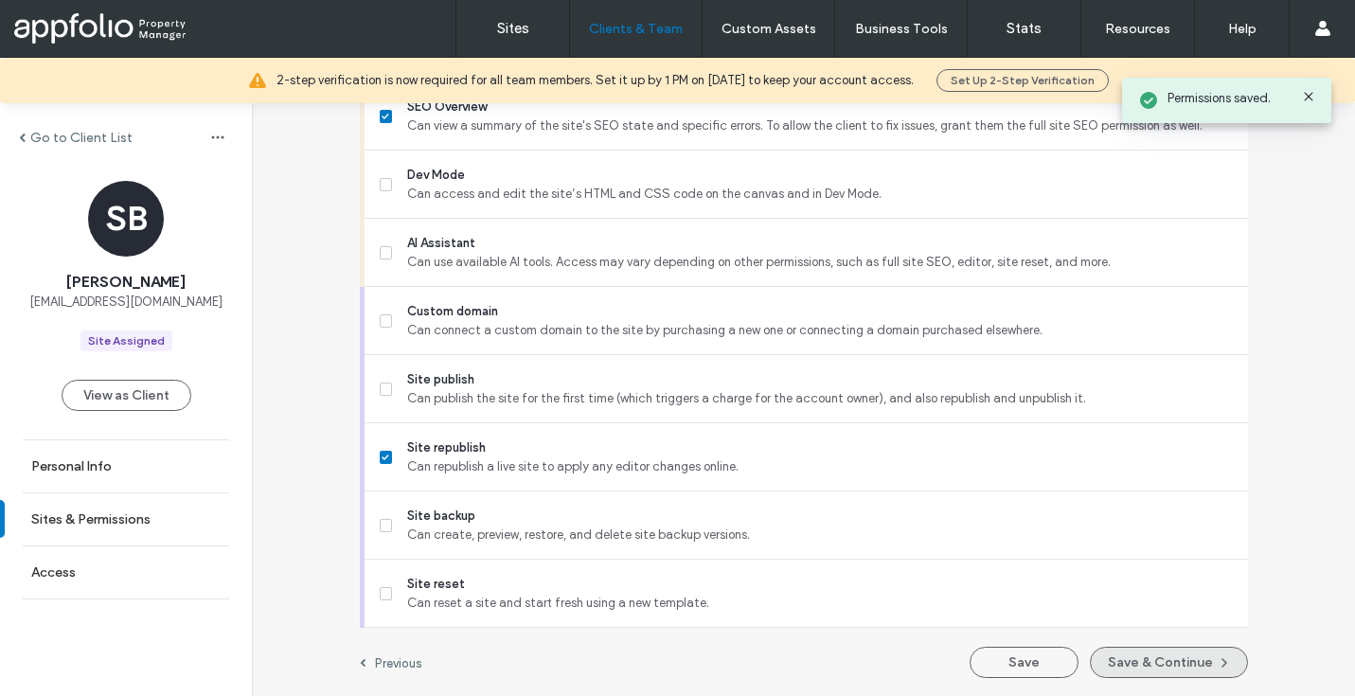
click at [1142, 658] on button "Save & Continue" at bounding box center [1169, 662] width 158 height 31
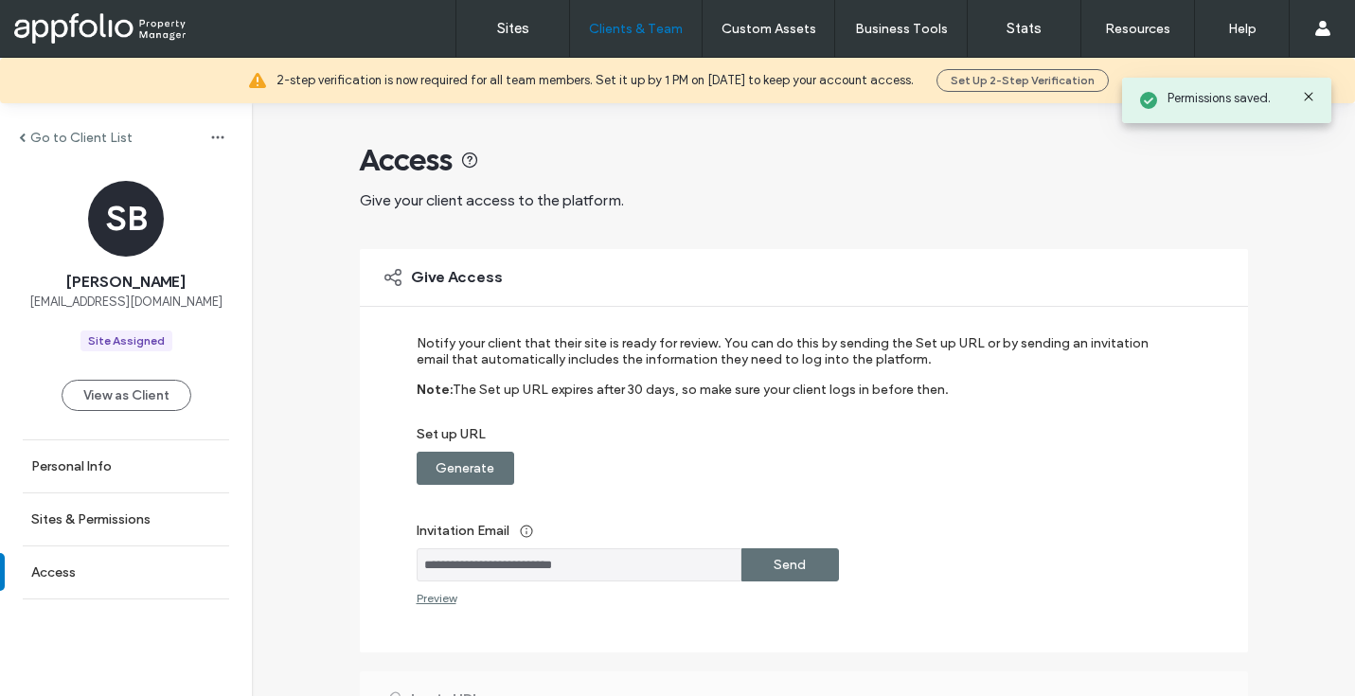
click at [751, 564] on div "Send" at bounding box center [791, 564] width 98 height 33
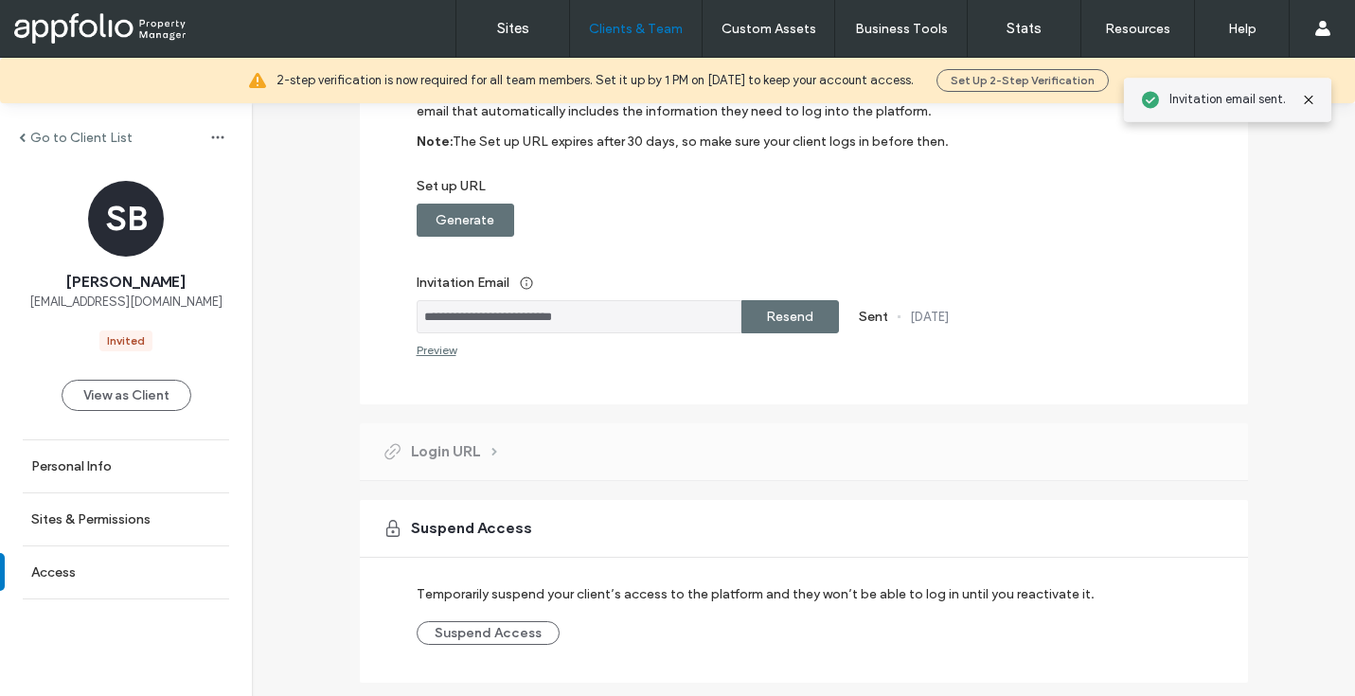
scroll to position [303, 0]
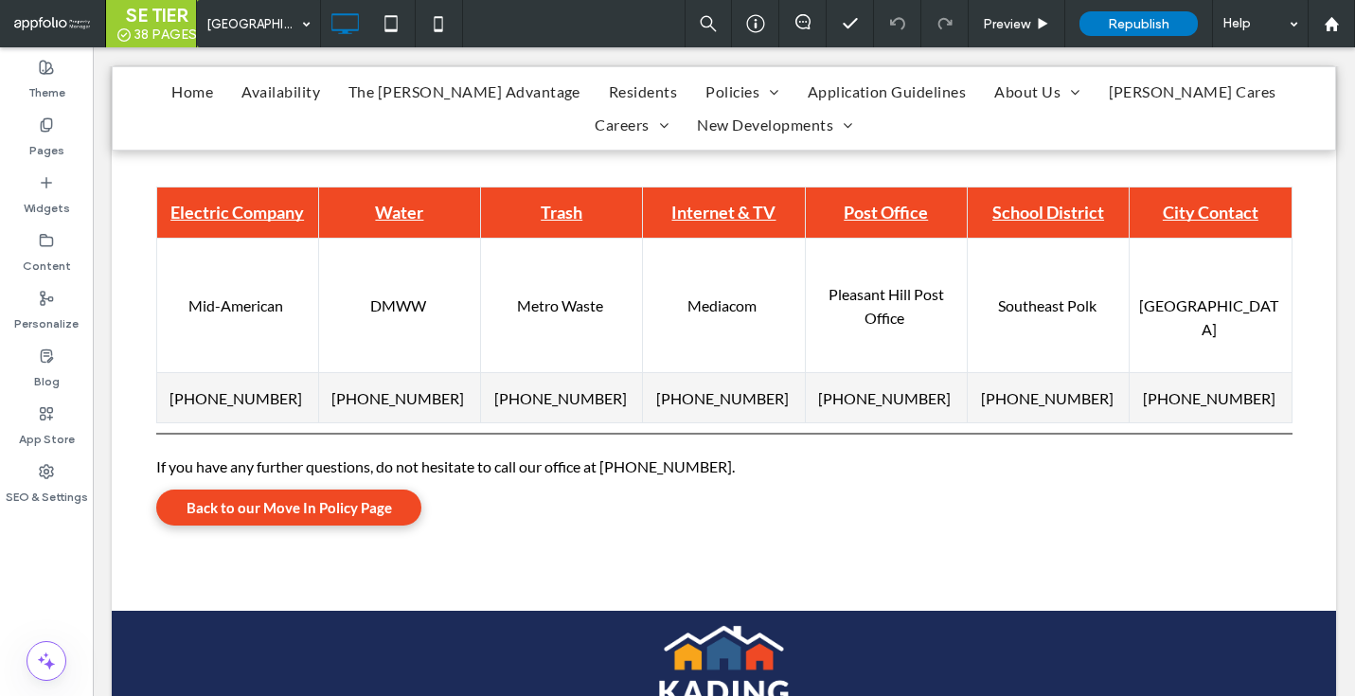
scroll to position [656, 0]
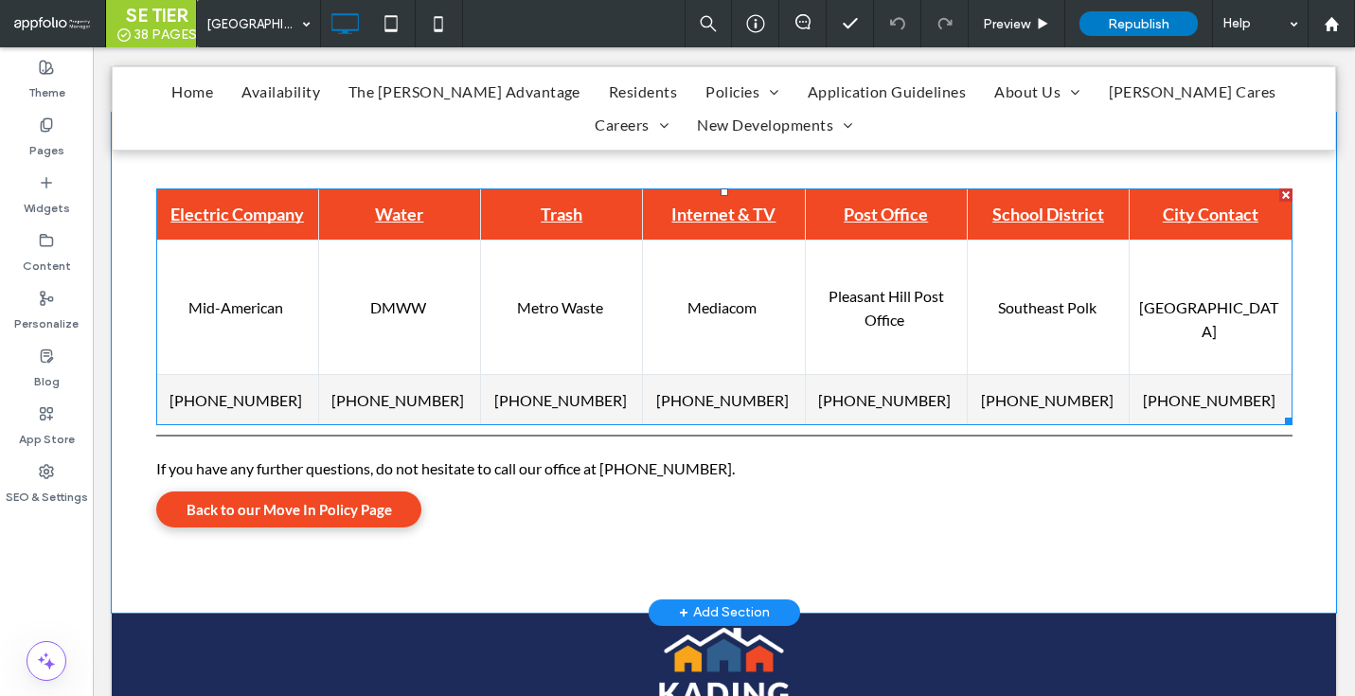
click at [526, 332] on td "Metro Waste" at bounding box center [562, 307] width 162 height 135
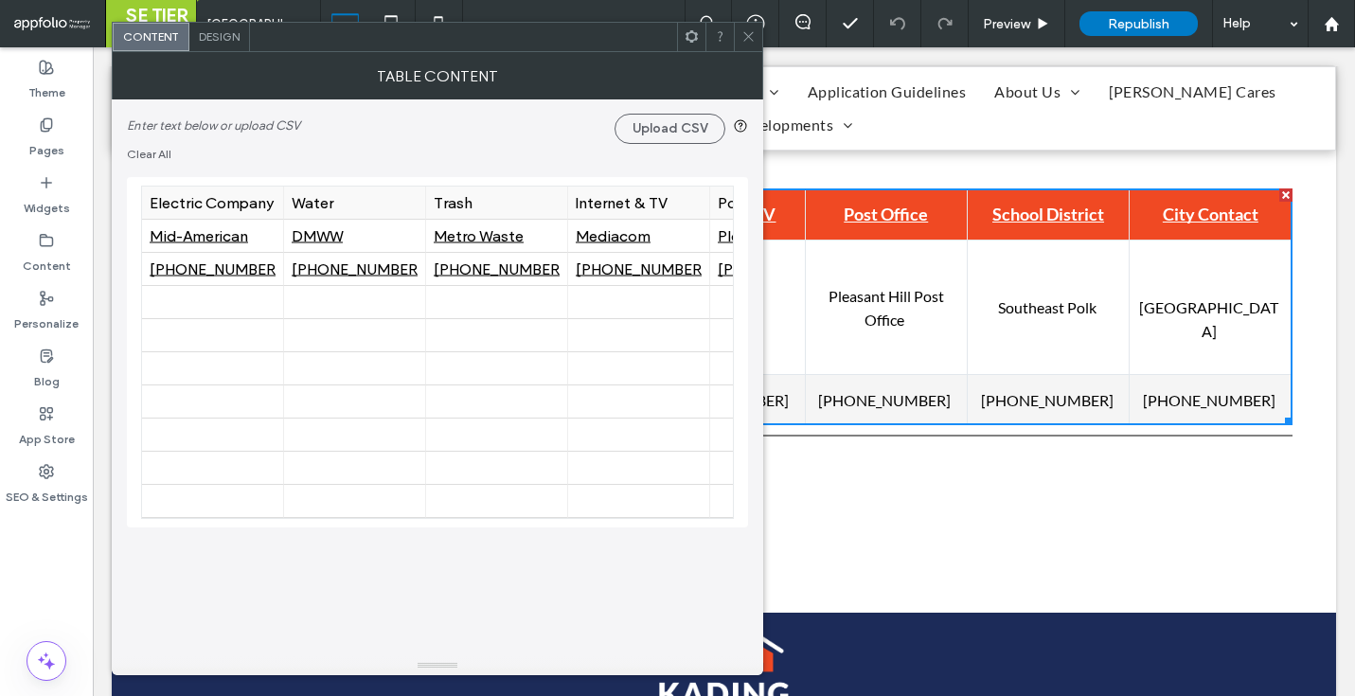
click at [404, 206] on div "Water" at bounding box center [355, 203] width 126 height 18
click at [379, 202] on input "*****" at bounding box center [355, 203] width 142 height 32
type input "**********"
click at [544, 310] on div at bounding box center [497, 302] width 126 height 33
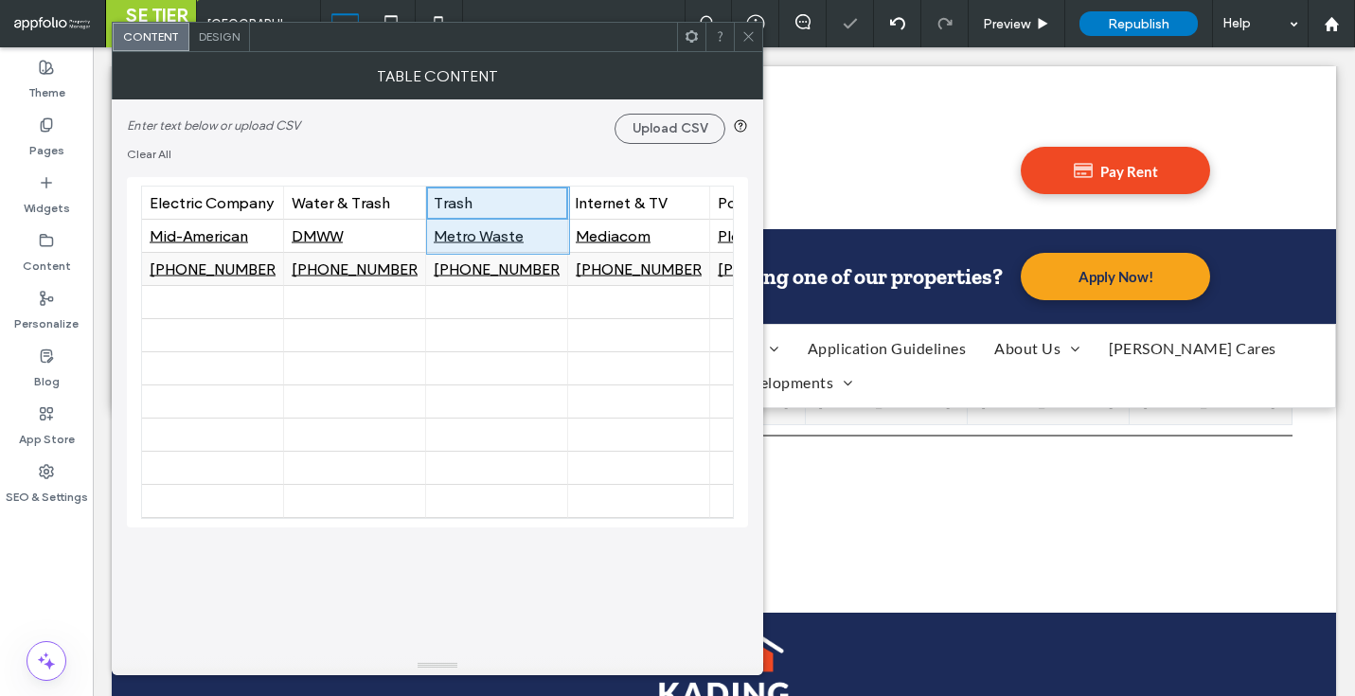
drag, startPoint x: 494, startPoint y: 203, endPoint x: 495, endPoint y: 274, distance: 71.0
drag, startPoint x: 604, startPoint y: 206, endPoint x: 715, endPoint y: 244, distance: 117.4
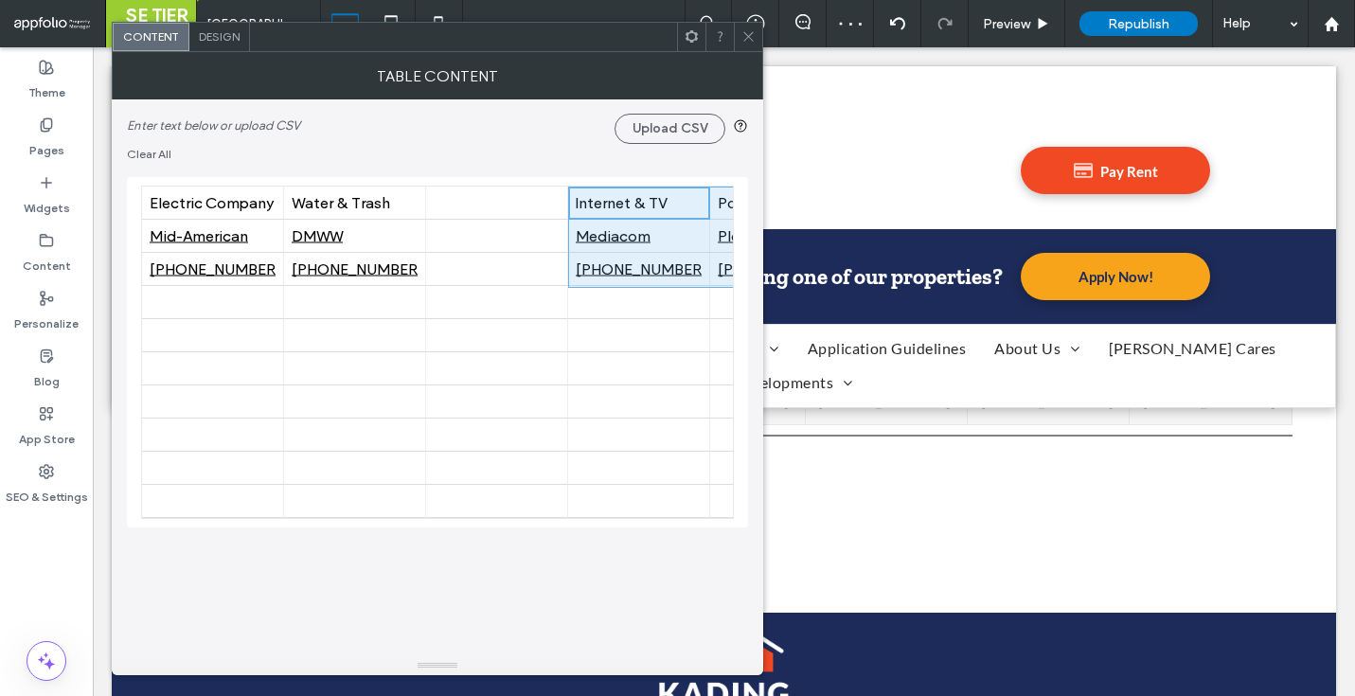
drag, startPoint x: 701, startPoint y: 240, endPoint x: 831, endPoint y: 278, distance: 135.5
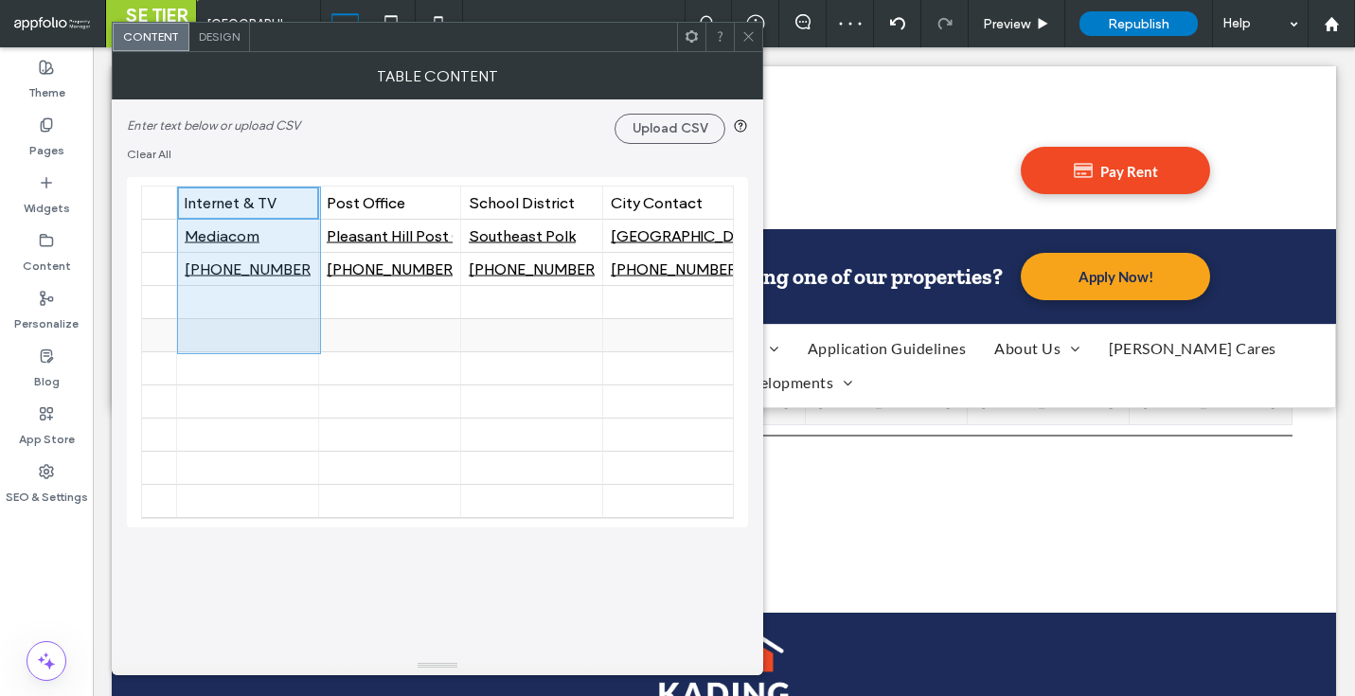
scroll to position [0, 396]
click at [595, 343] on div at bounding box center [528, 335] width 142 height 33
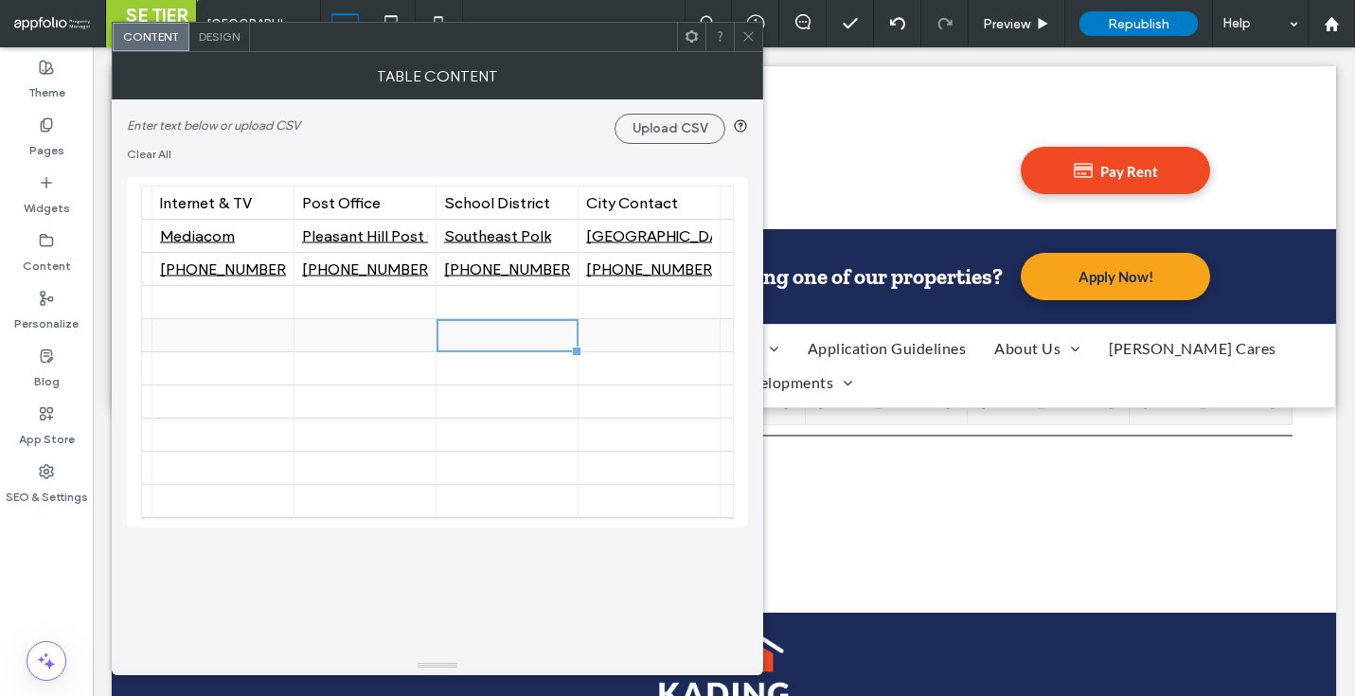
scroll to position [0, 414]
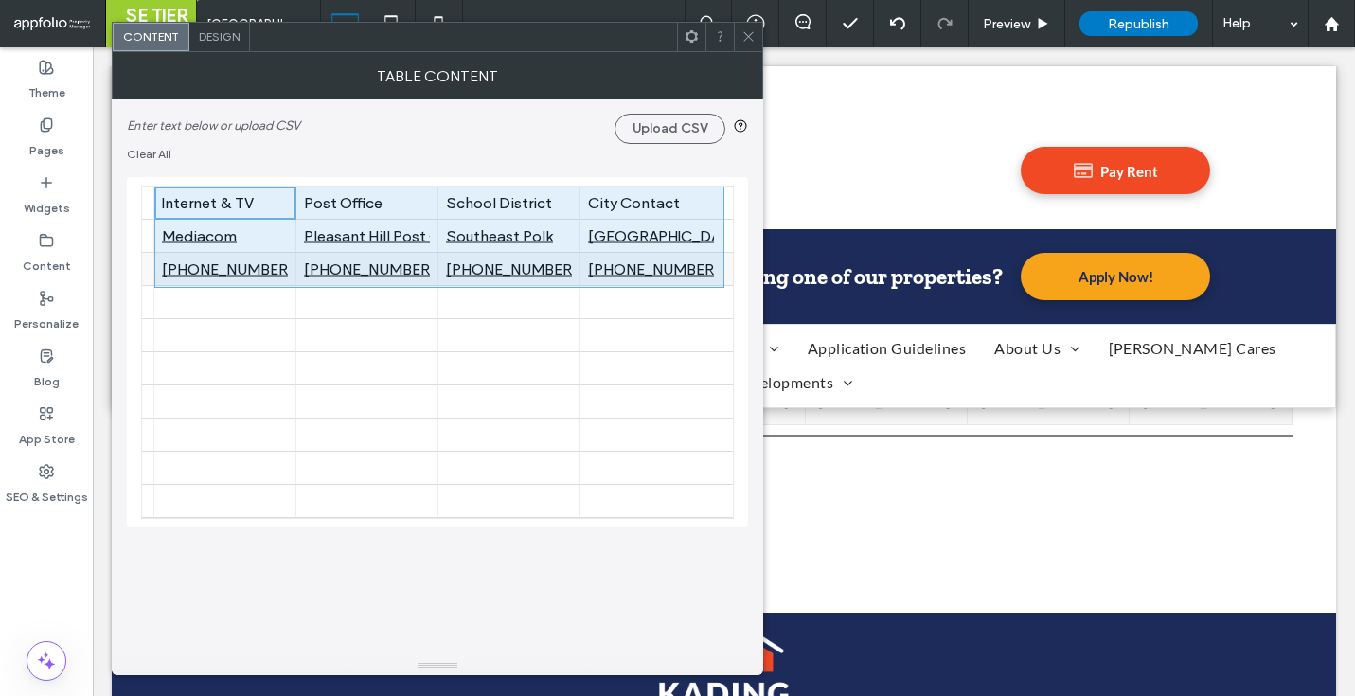
drag, startPoint x: 255, startPoint y: 196, endPoint x: 663, endPoint y: 279, distance: 416.7
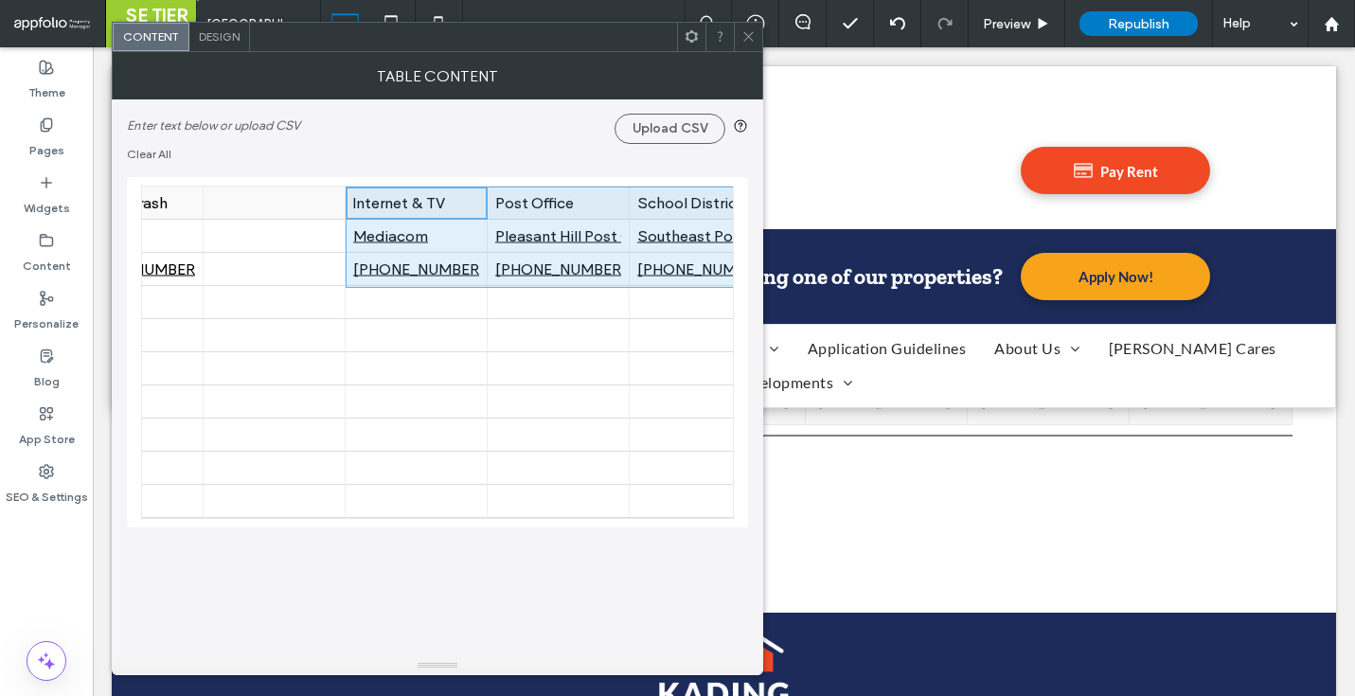
click at [239, 196] on div at bounding box center [274, 203] width 126 height 33
drag, startPoint x: 501, startPoint y: 248, endPoint x: 782, endPoint y: 279, distance: 283.1
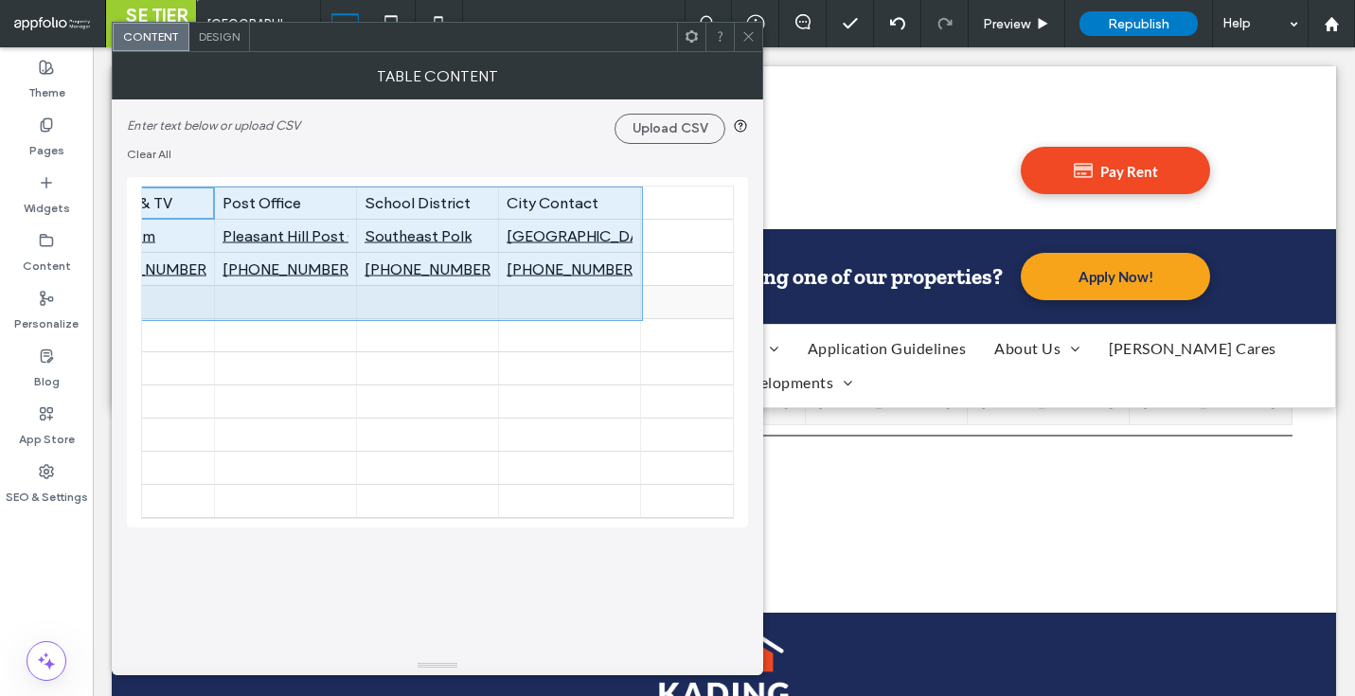
scroll to position [0, 395]
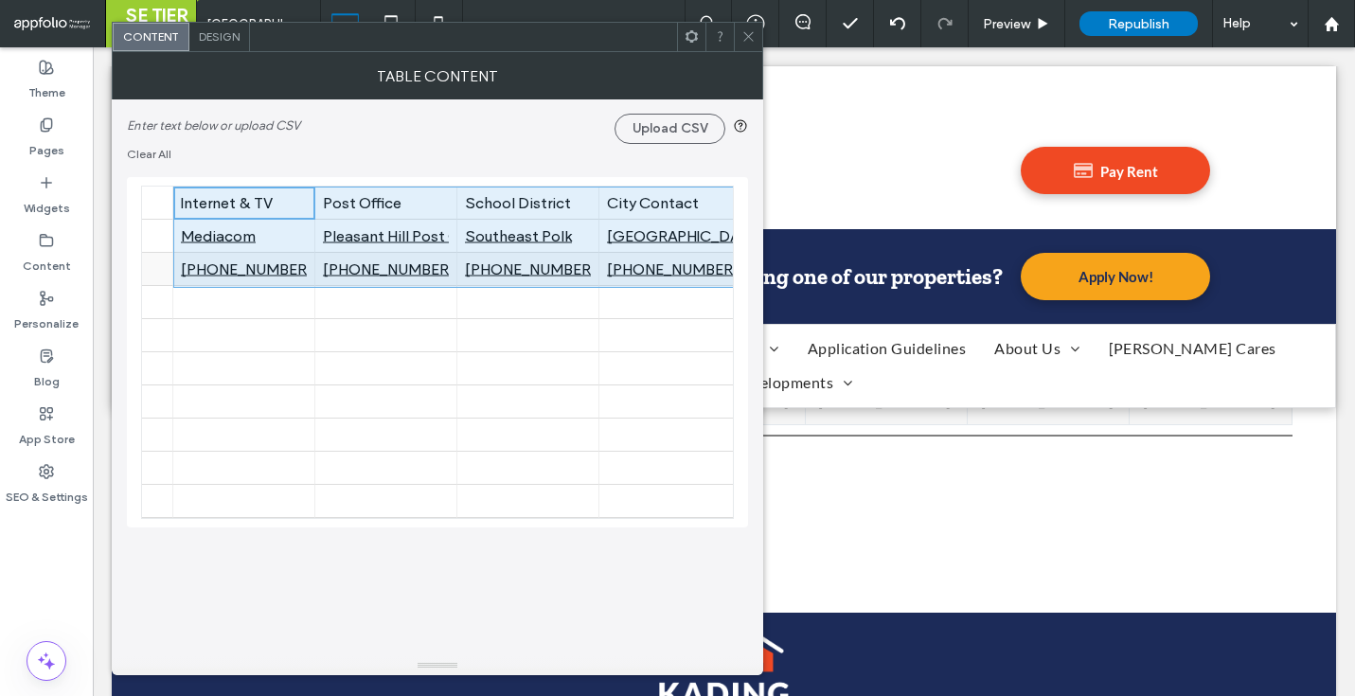
click at [662, 264] on div "(515) 262-9368" at bounding box center [670, 269] width 126 height 18
drag, startPoint x: 238, startPoint y: 211, endPoint x: 650, endPoint y: 280, distance: 417.8
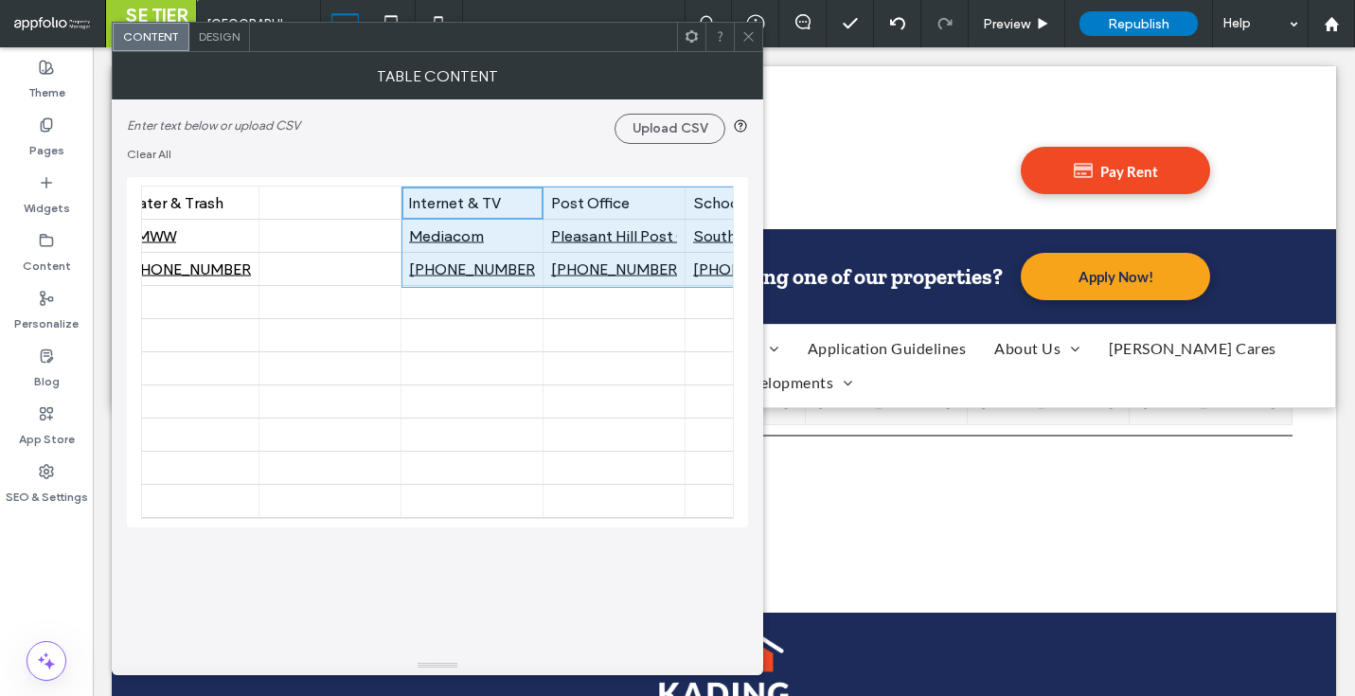
scroll to position [0, 146]
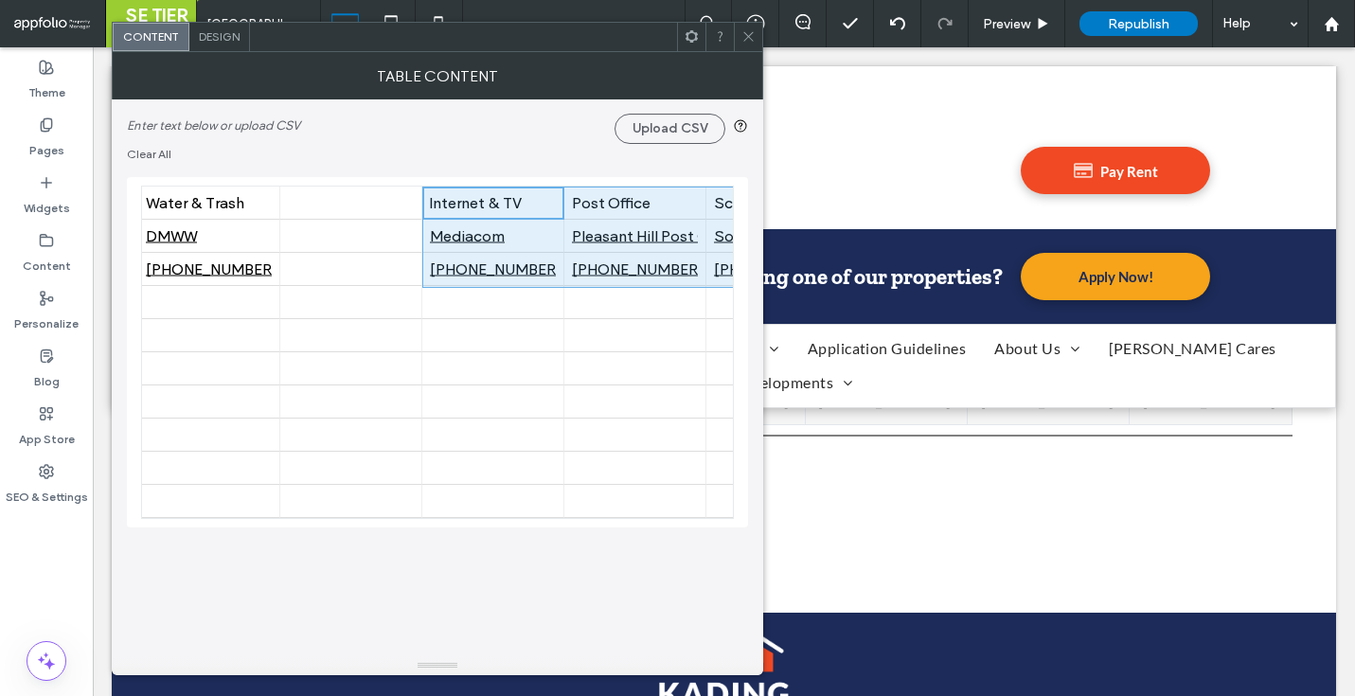
click at [359, 202] on div at bounding box center [351, 203] width 126 height 33
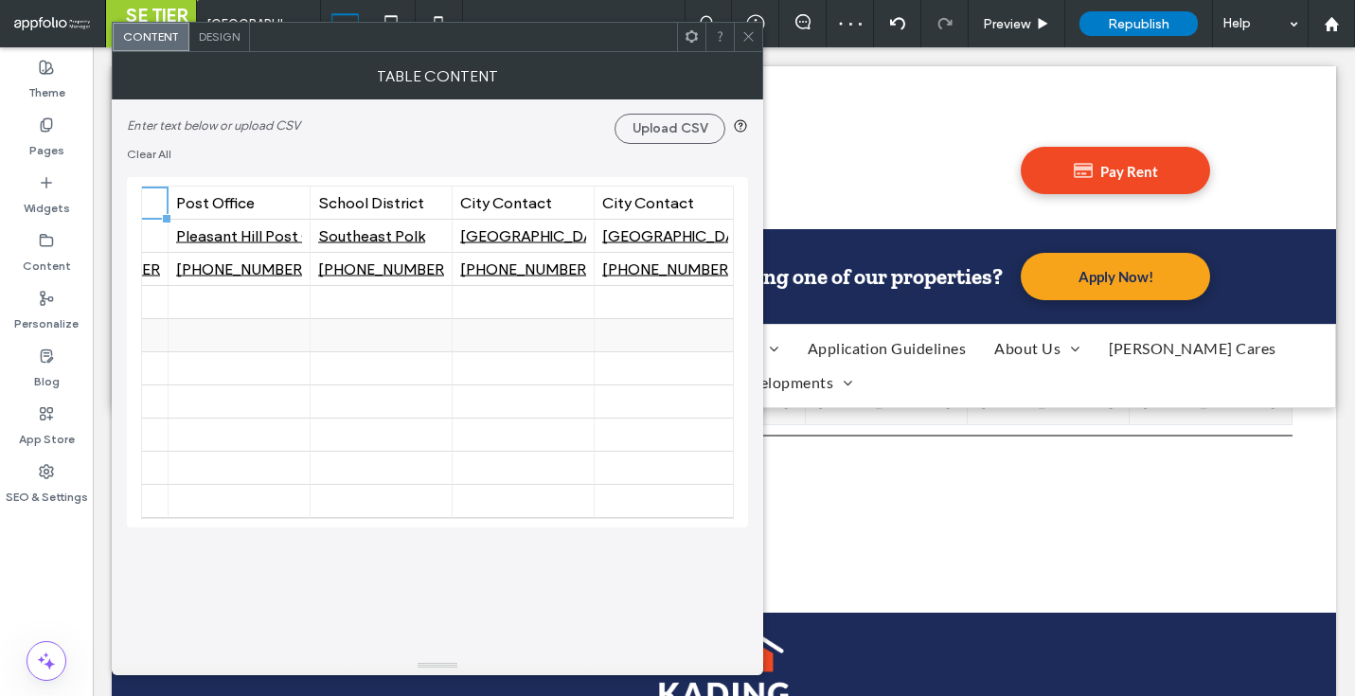
scroll to position [0, 416]
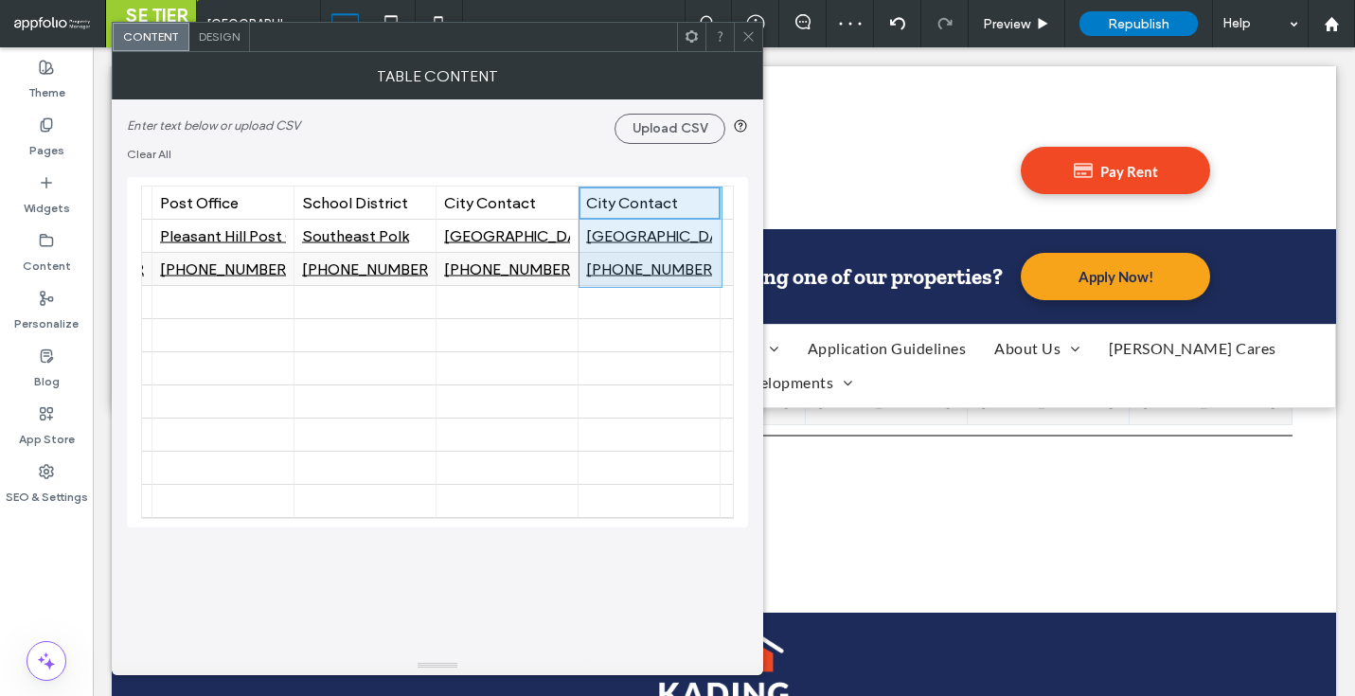
drag, startPoint x: 688, startPoint y: 204, endPoint x: 688, endPoint y: 268, distance: 64.4
click at [668, 326] on div at bounding box center [649, 335] width 126 height 33
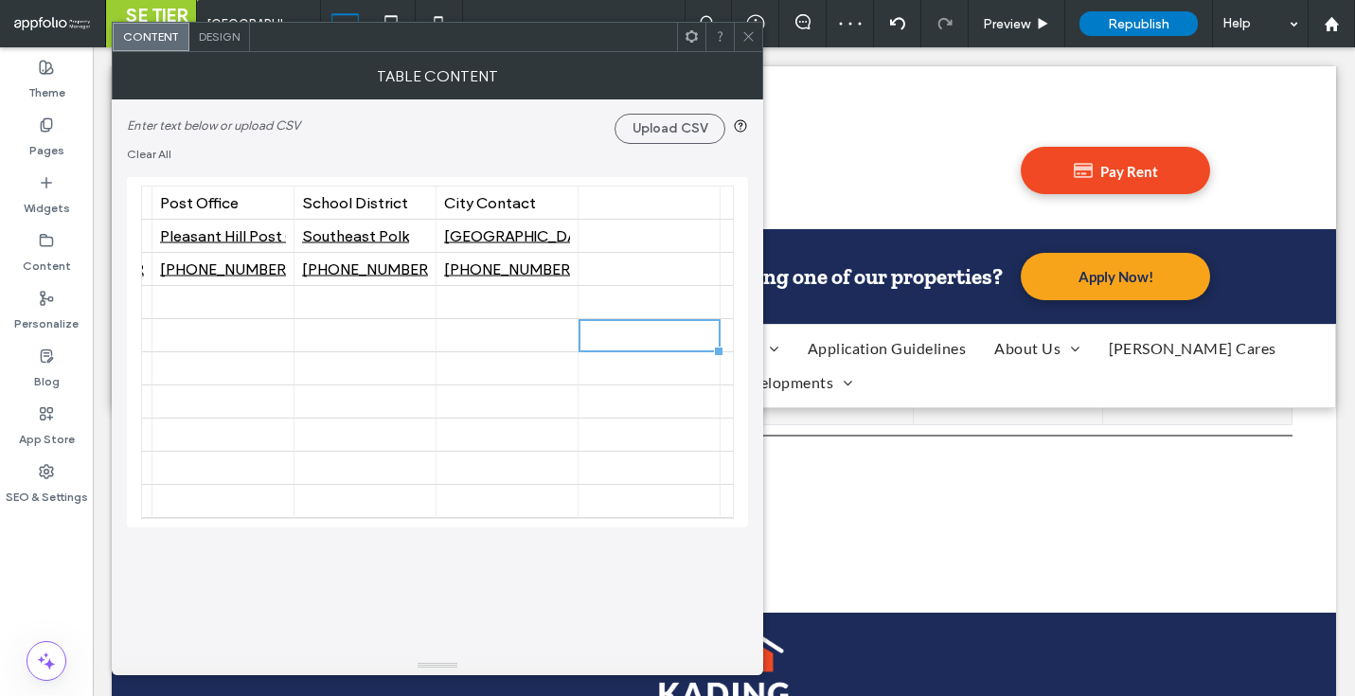
click at [740, 30] on div at bounding box center [748, 37] width 28 height 28
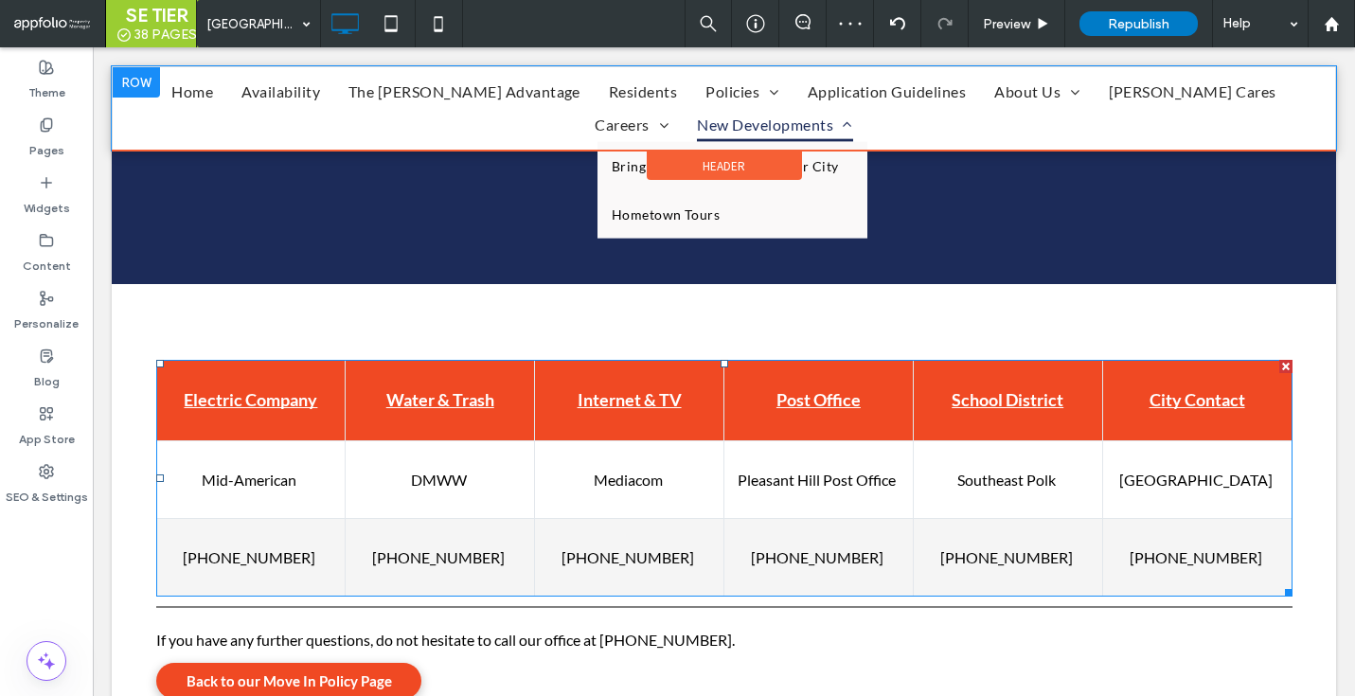
scroll to position [486, 0]
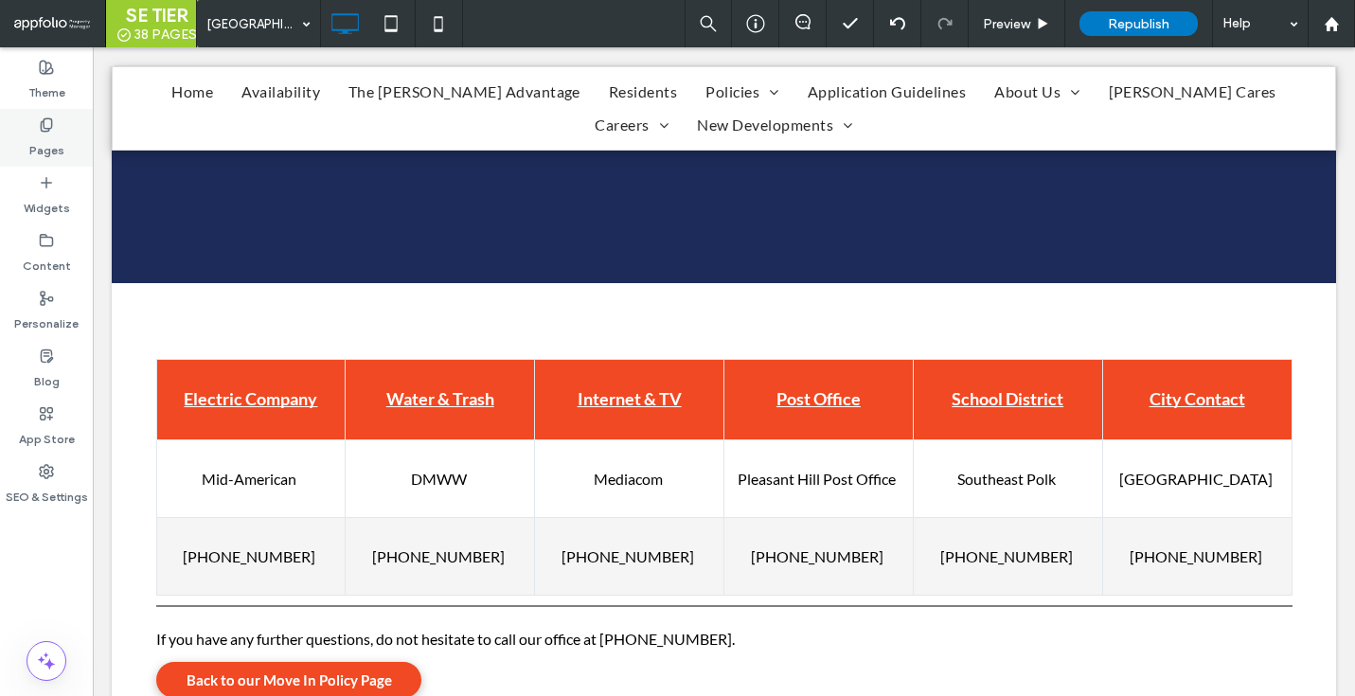
click at [10, 146] on div "Pages" at bounding box center [46, 138] width 93 height 58
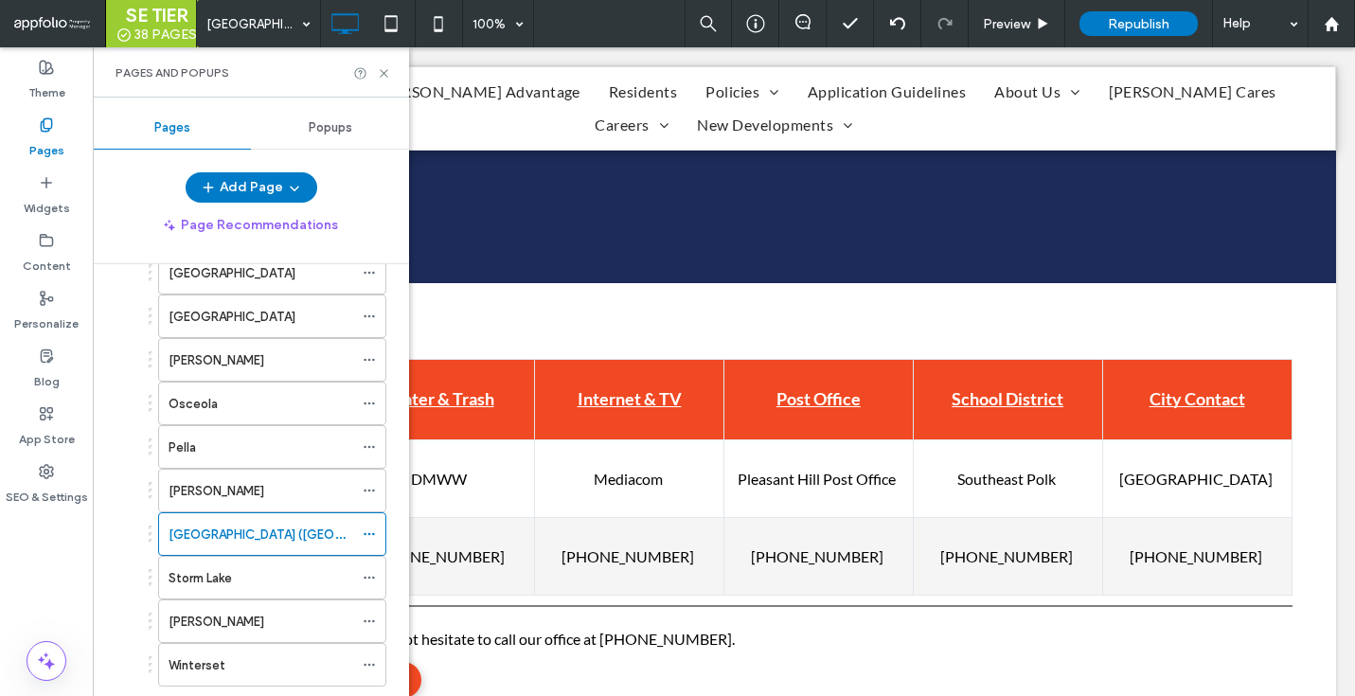
scroll to position [1349, 0]
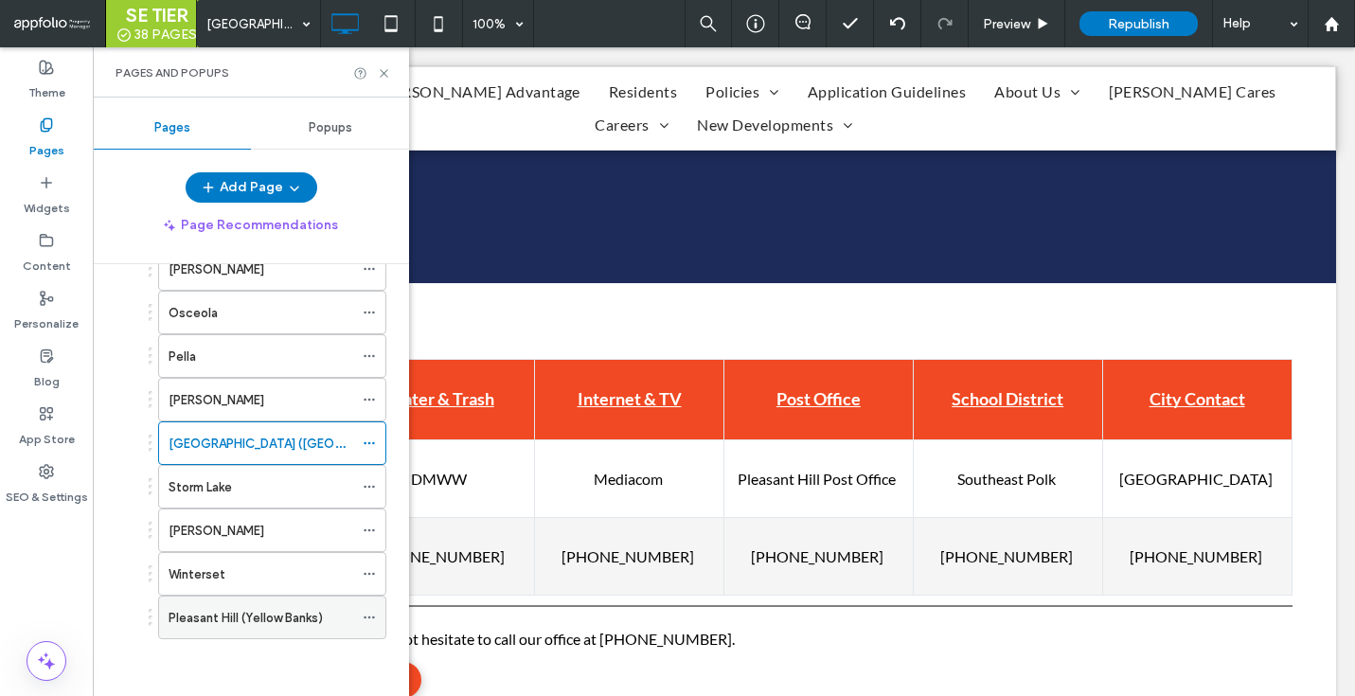
click at [234, 610] on label "Pleasant Hill (Yellow Banks)" at bounding box center [246, 617] width 154 height 33
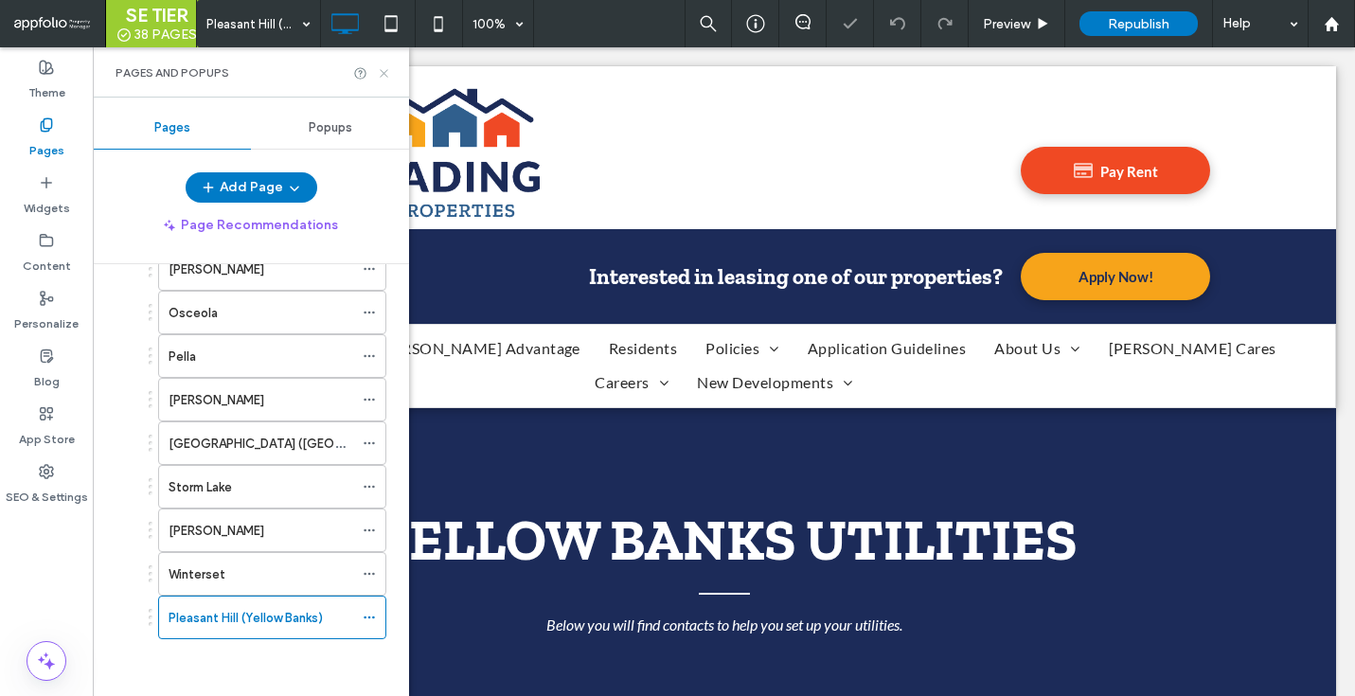
click at [379, 77] on icon at bounding box center [384, 73] width 14 height 14
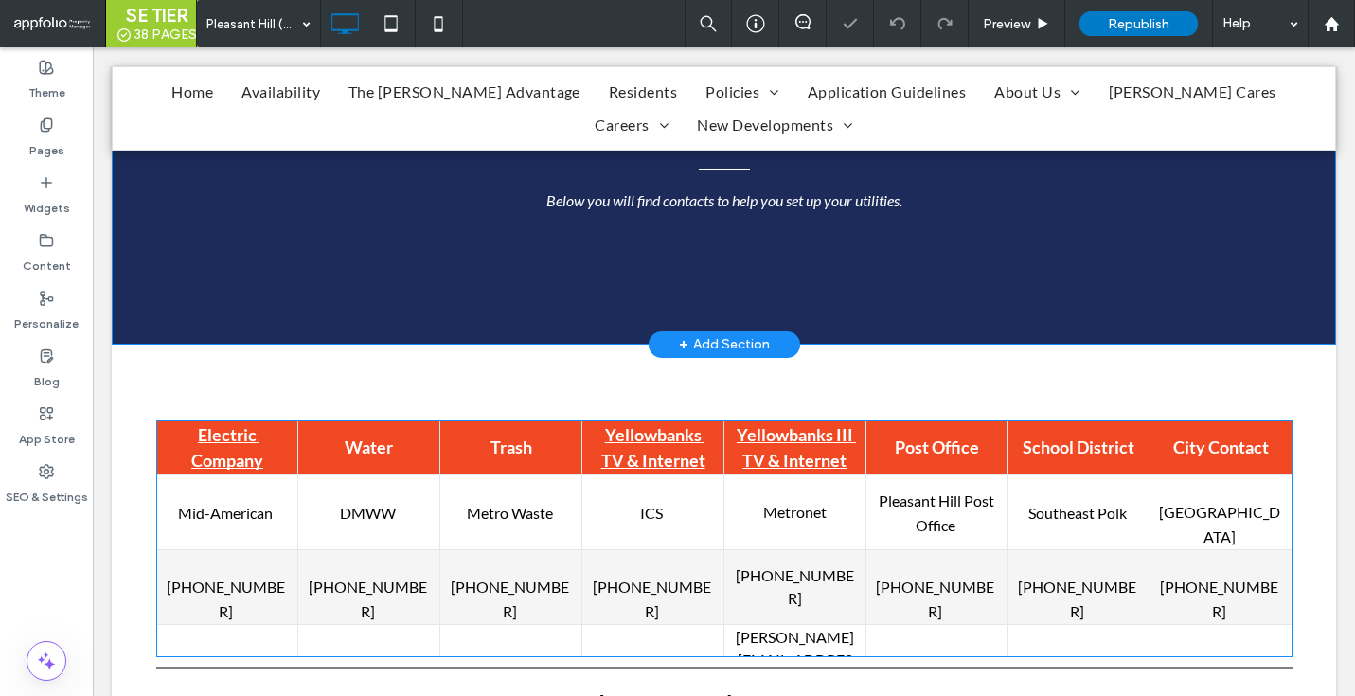
scroll to position [461, 0]
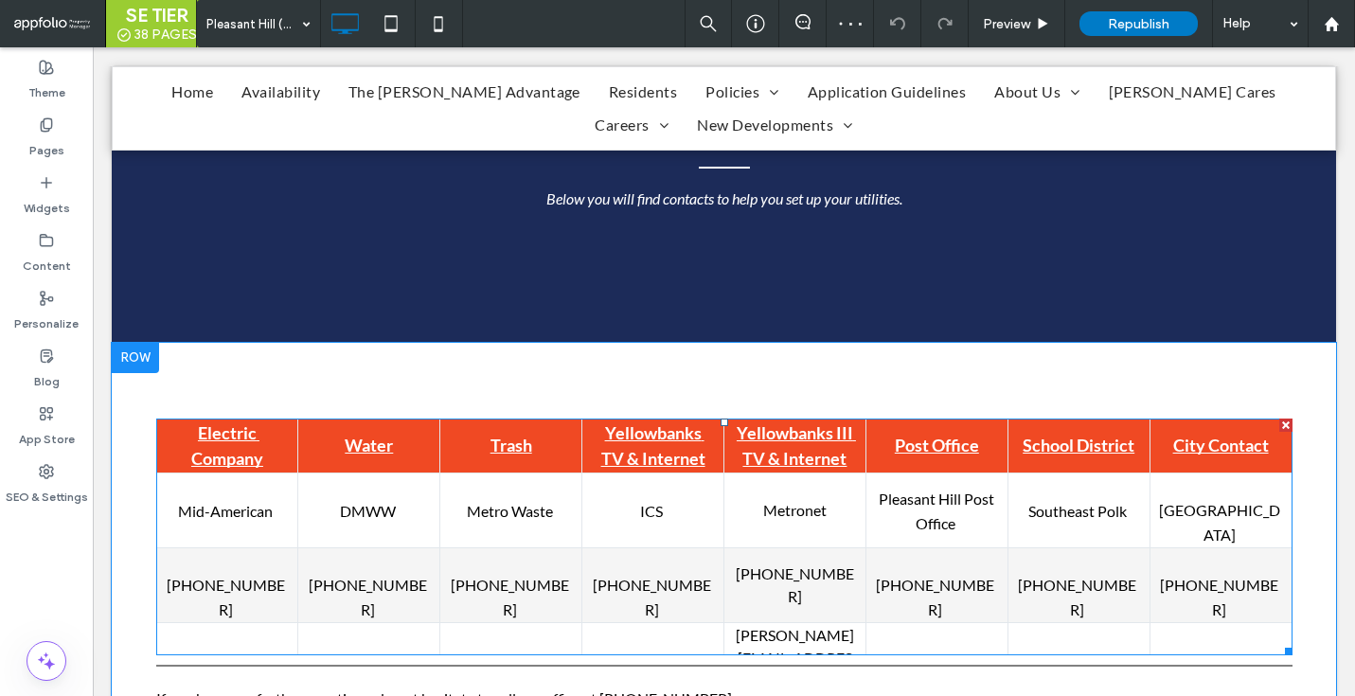
click at [458, 492] on td "Metro Waste" at bounding box center [511, 510] width 142 height 75
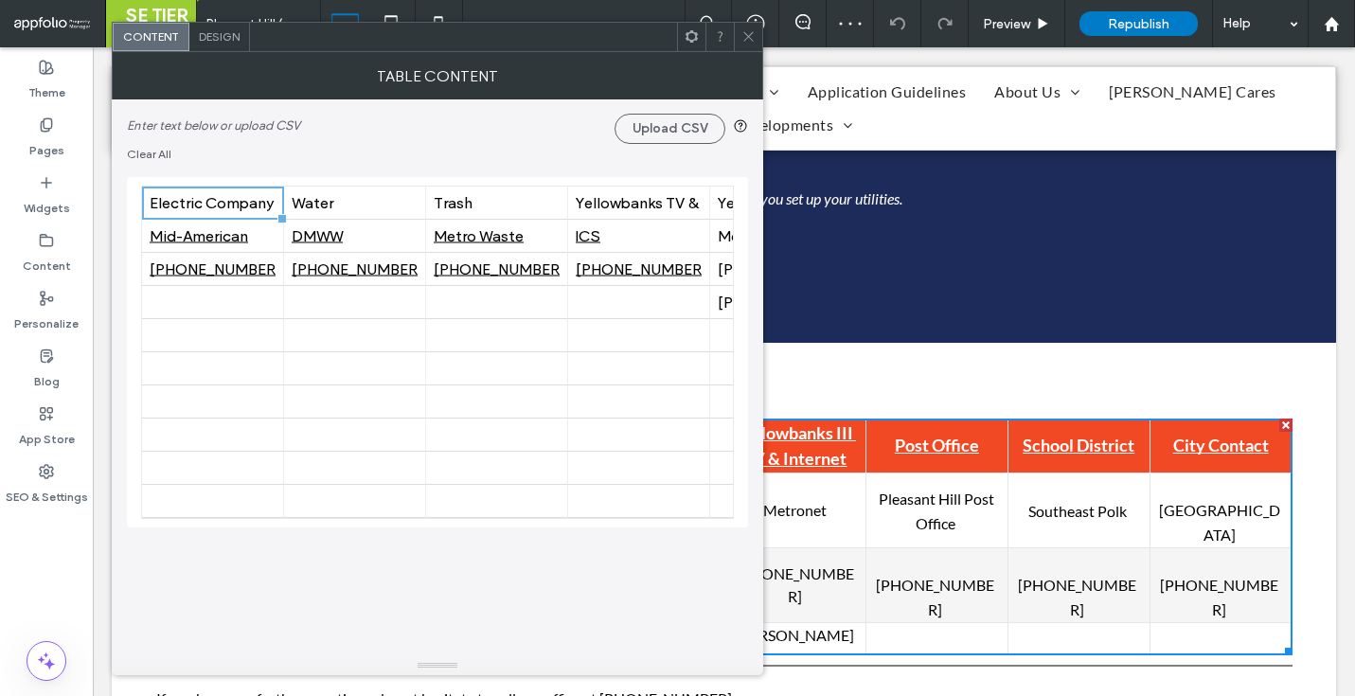
click at [432, 552] on div "Enter text below or upload CSV Upload CSV Clear All 00 00 00 00 00 00 00 00 00 …" at bounding box center [437, 377] width 621 height 557
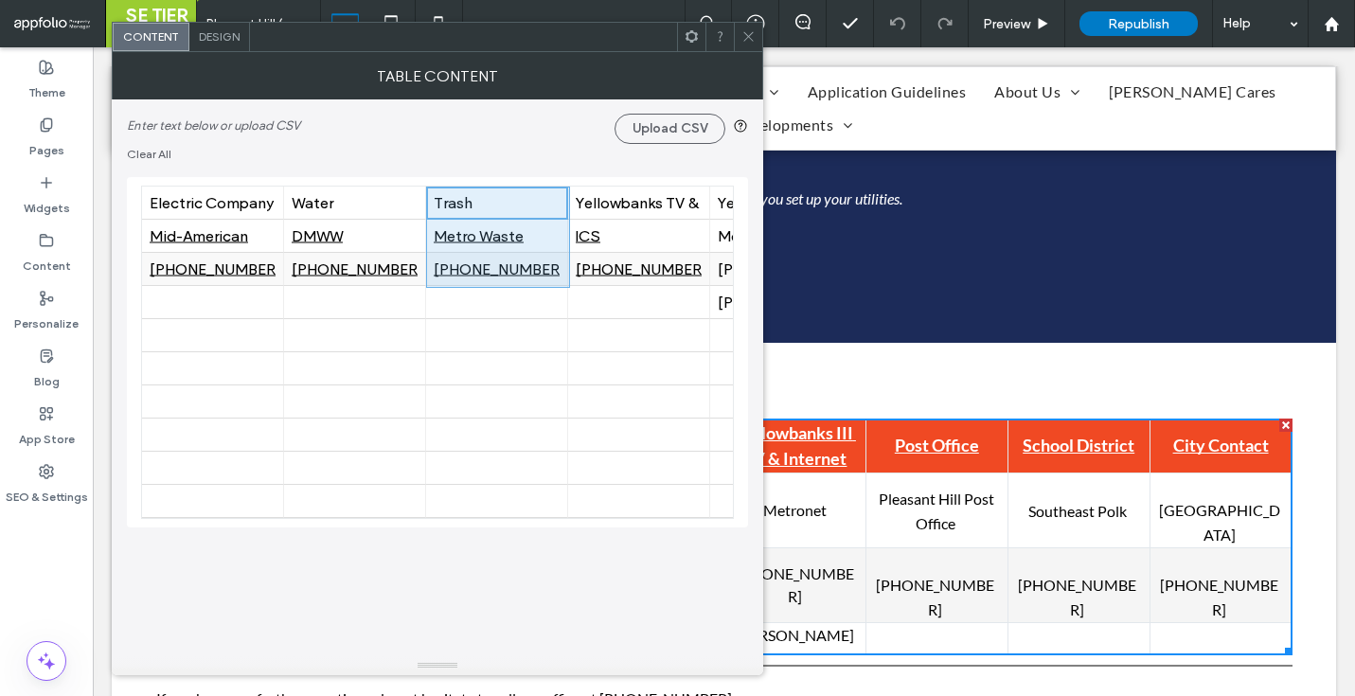
drag, startPoint x: 482, startPoint y: 200, endPoint x: 482, endPoint y: 280, distance: 80.5
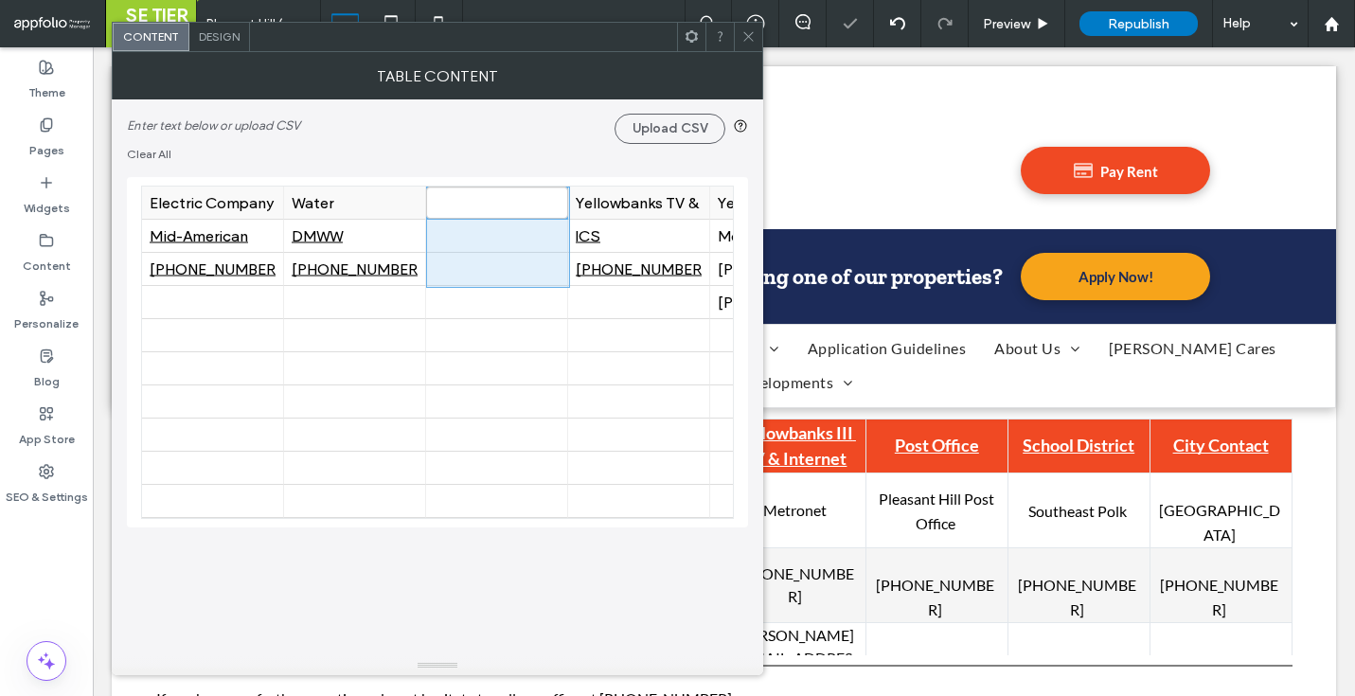
click at [339, 199] on div "Water" at bounding box center [355, 203] width 126 height 18
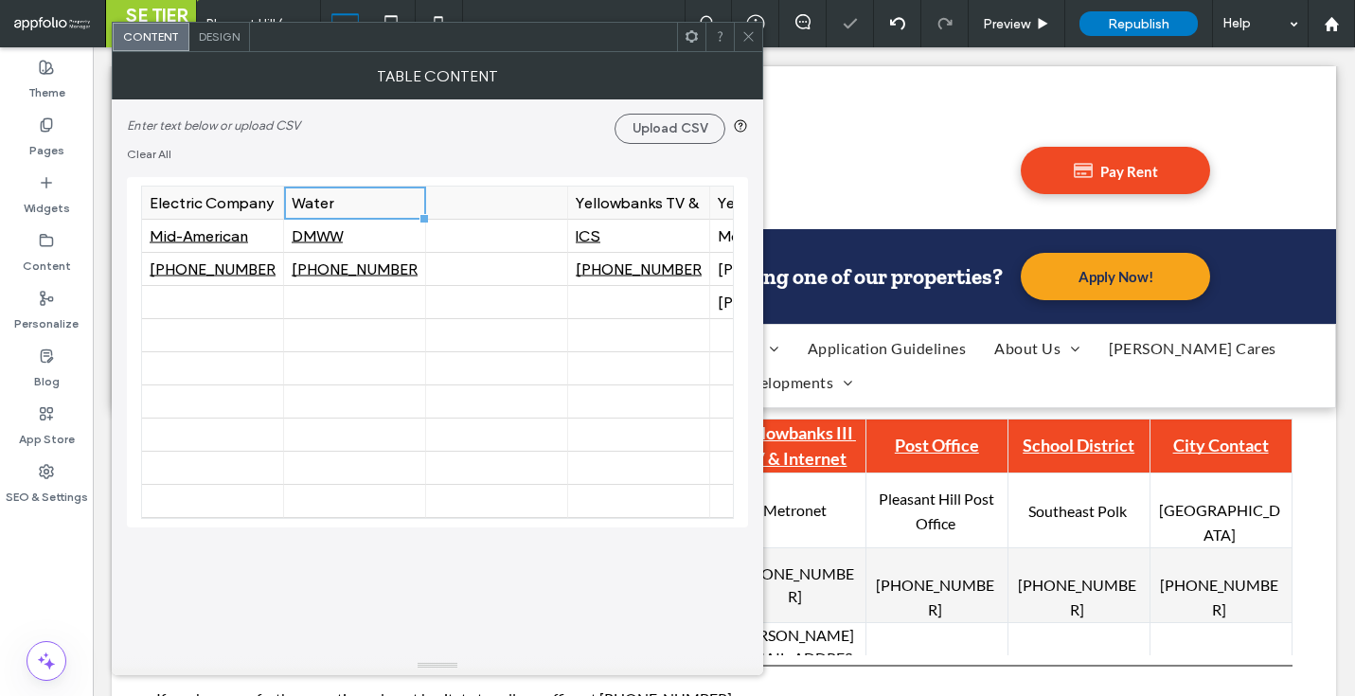
click at [339, 199] on div "Water" at bounding box center [355, 203] width 126 height 18
click at [356, 200] on input "*****" at bounding box center [355, 203] width 142 height 32
type input "**********"
click at [482, 339] on div at bounding box center [497, 335] width 126 height 33
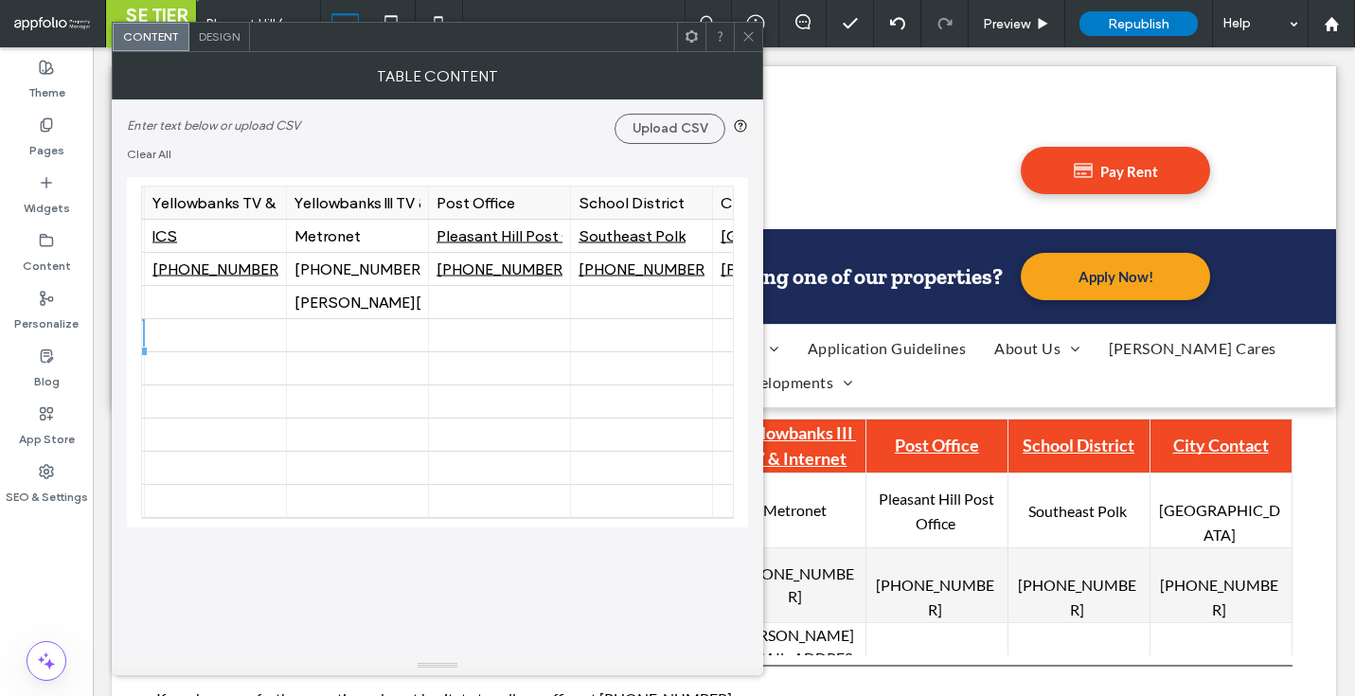
scroll to position [0, 430]
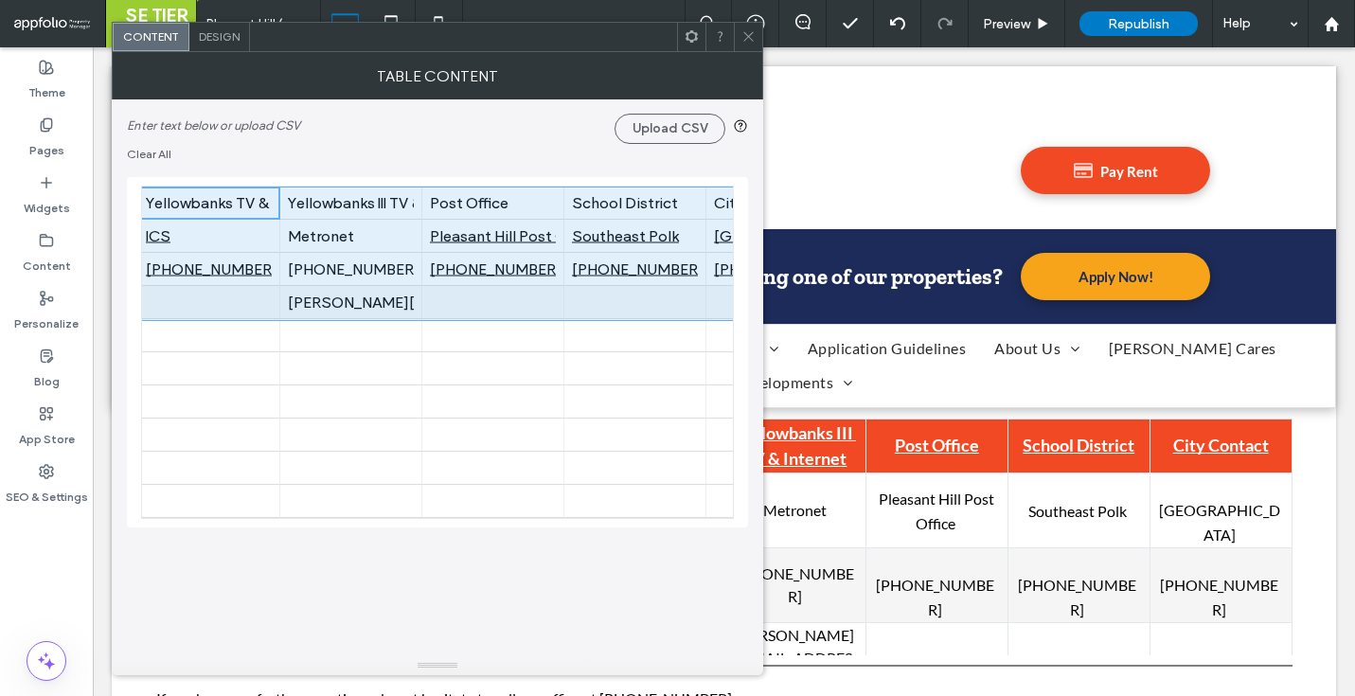
drag, startPoint x: 237, startPoint y: 198, endPoint x: 732, endPoint y: 313, distance: 508.5
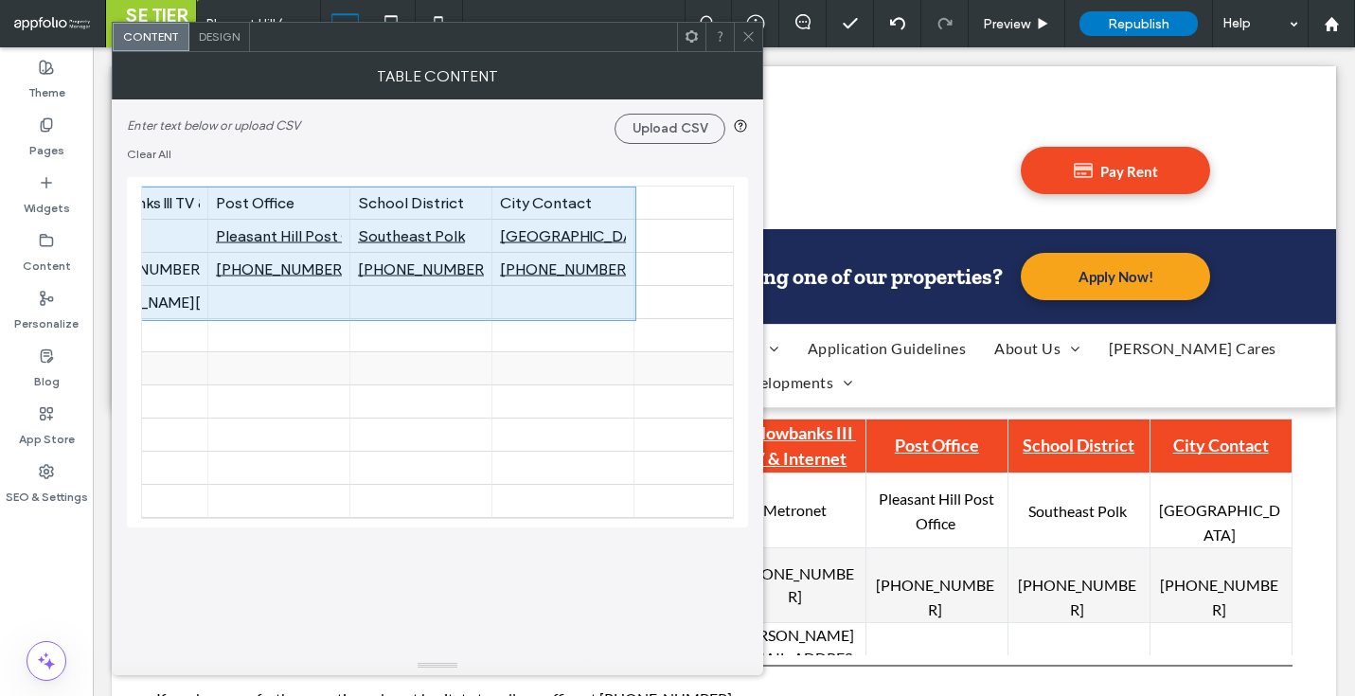
scroll to position [0, 0]
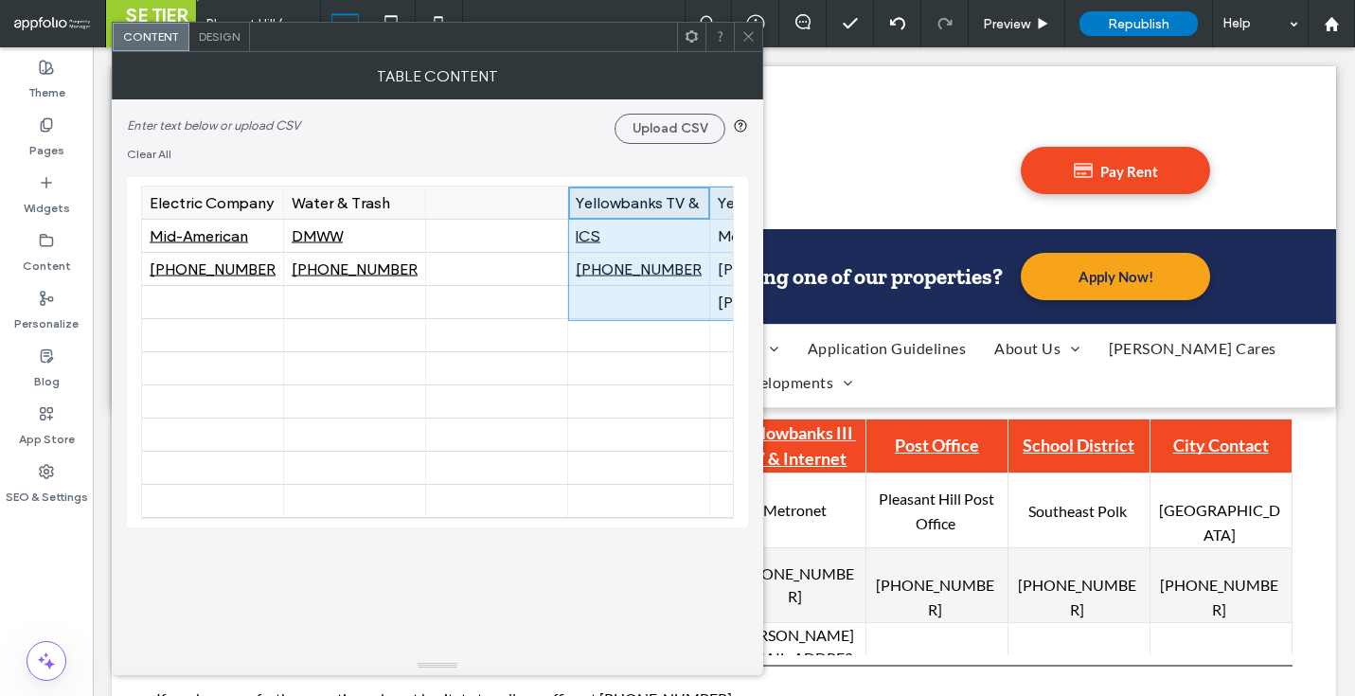
click at [471, 206] on div at bounding box center [497, 203] width 126 height 33
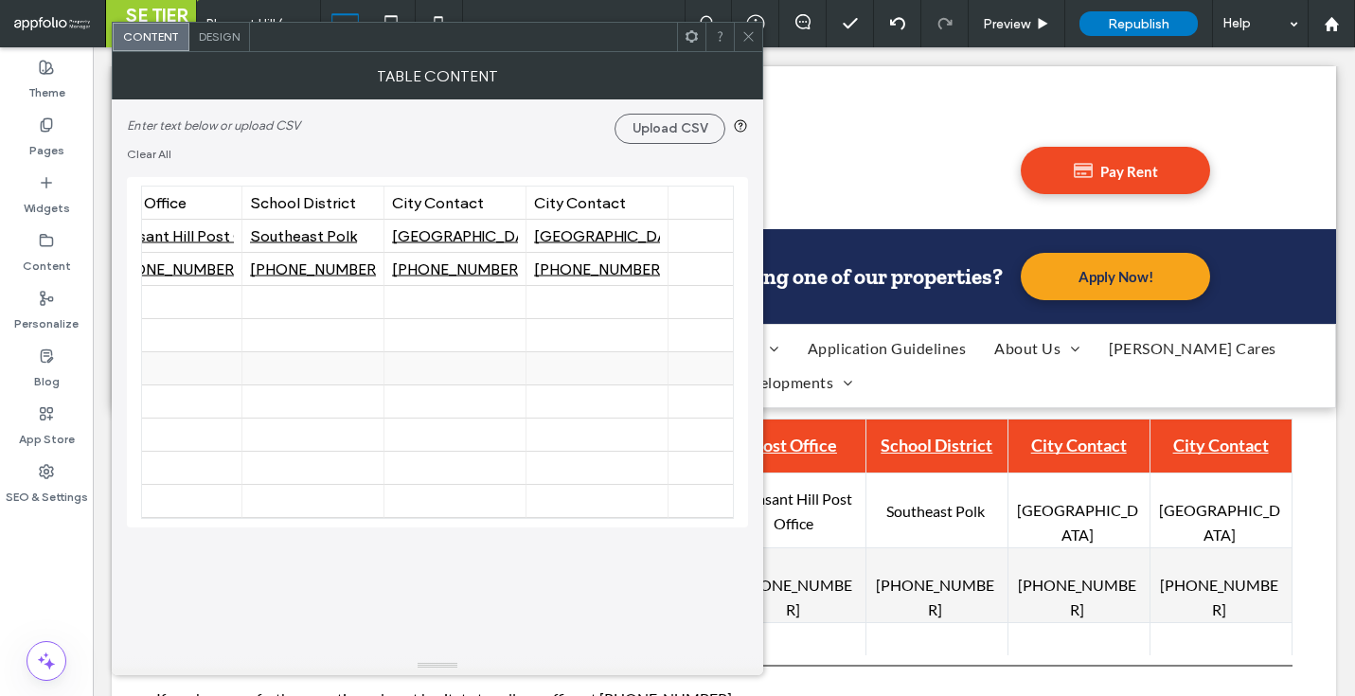
scroll to position [0, 656]
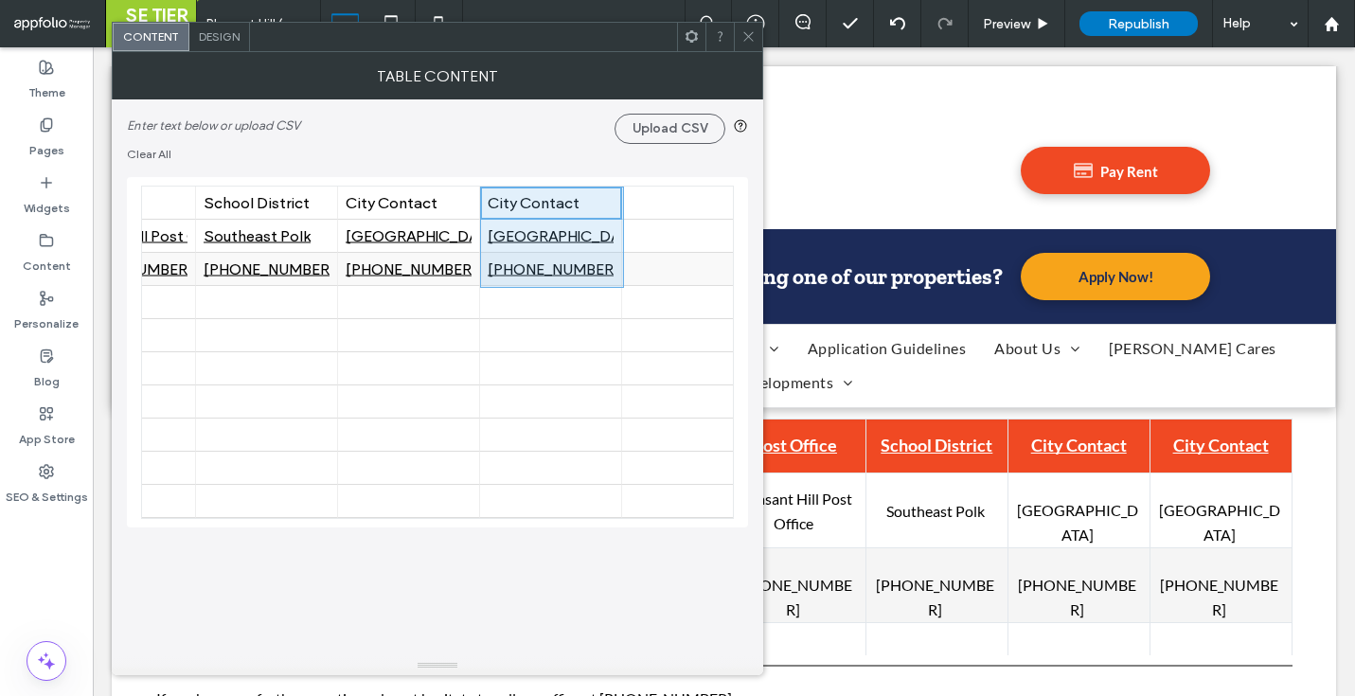
drag, startPoint x: 601, startPoint y: 214, endPoint x: 601, endPoint y: 269, distance: 54.9
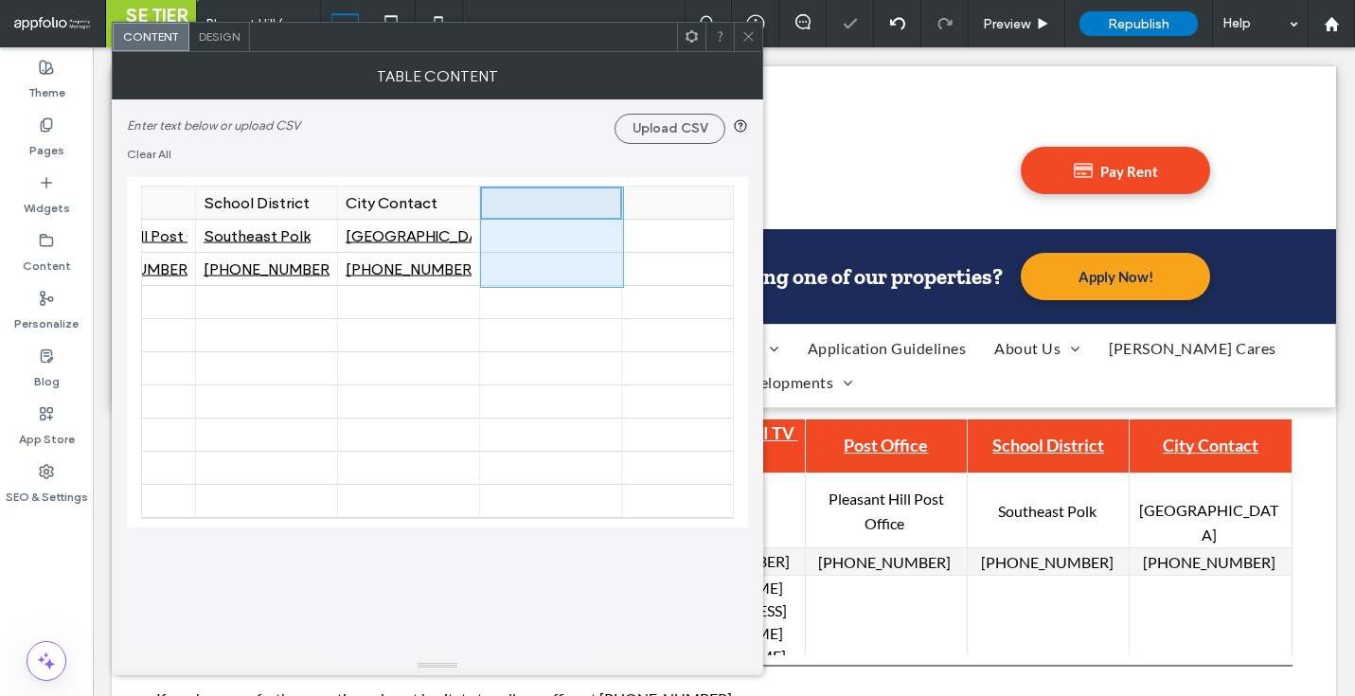
click at [690, 207] on div at bounding box center [693, 203] width 126 height 33
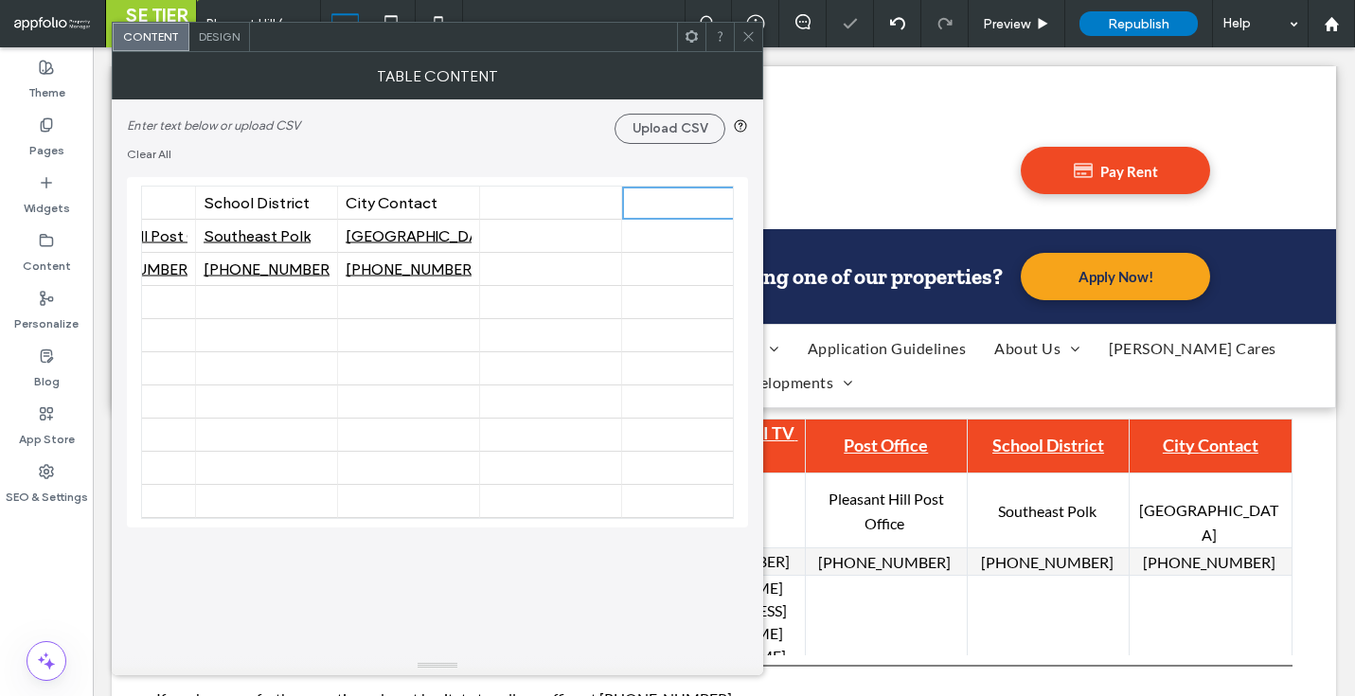
click at [749, 37] on use at bounding box center [748, 36] width 9 height 9
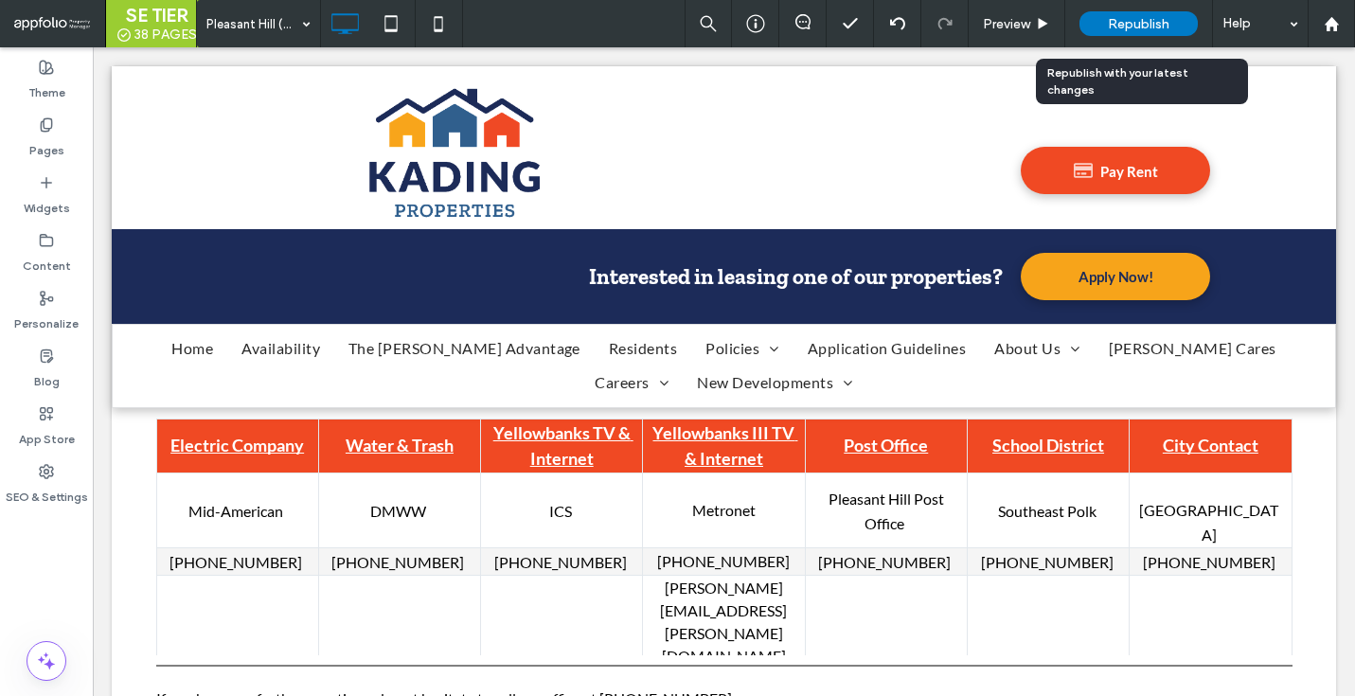
click at [1160, 19] on span "Republish" at bounding box center [1139, 24] width 62 height 16
